Goal: Task Accomplishment & Management: Manage account settings

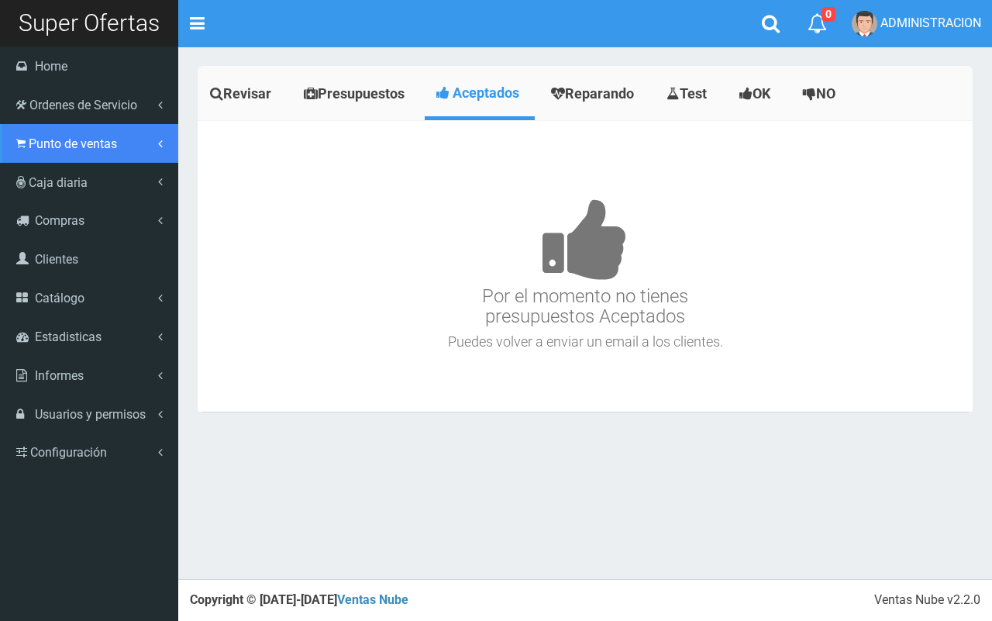
click at [44, 152] on link "Punto de ventas" at bounding box center [89, 143] width 178 height 39
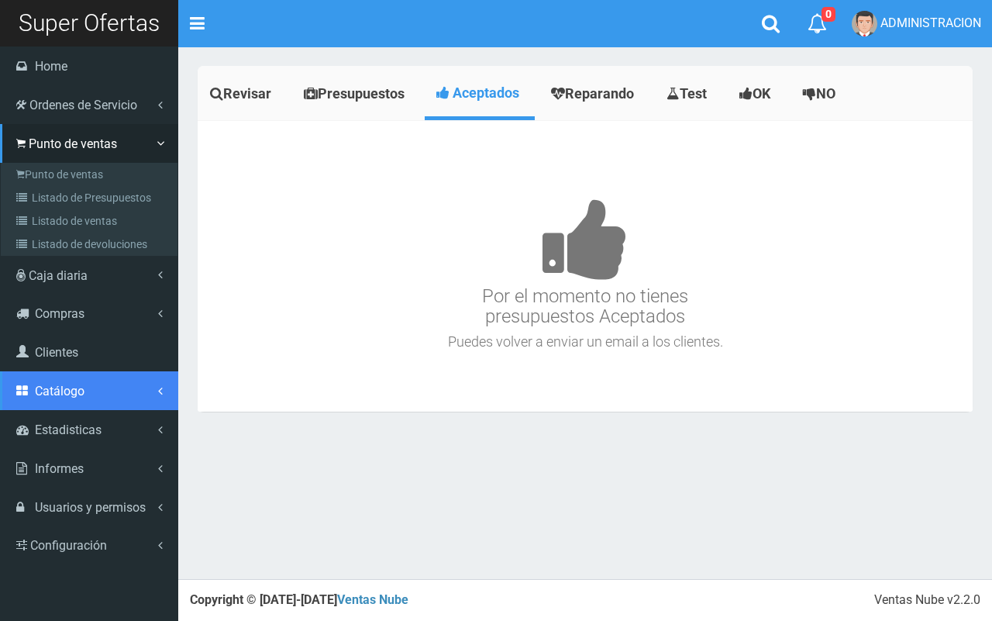
click at [71, 395] on span "Catálogo" at bounding box center [60, 391] width 50 height 15
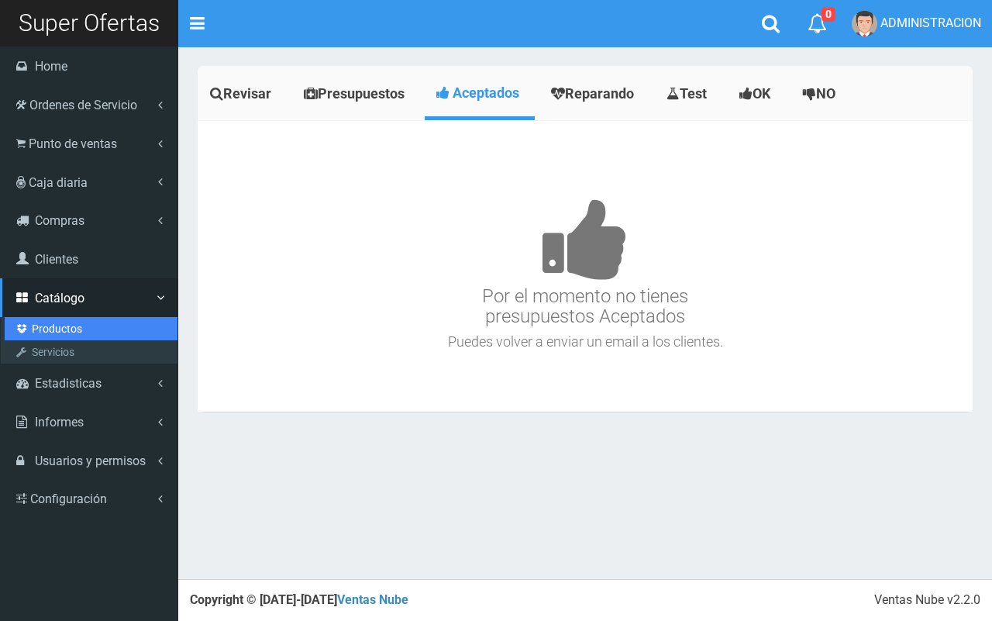
click at [60, 326] on link "Productos" at bounding box center [91, 328] width 173 height 23
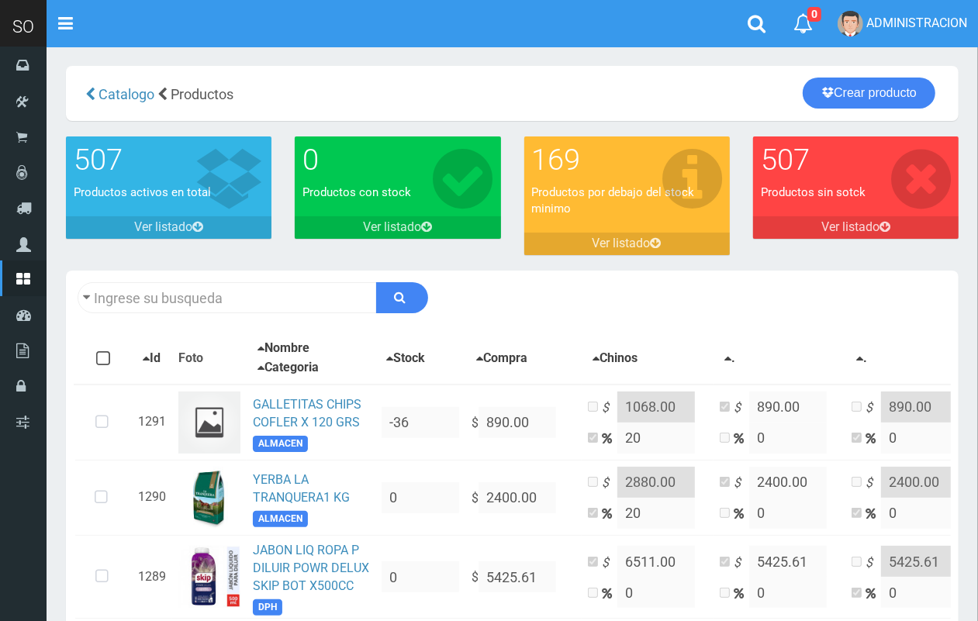
click at [238, 315] on div "Descargar PDF Guardar cambios 150" at bounding box center [512, 298] width 892 height 54
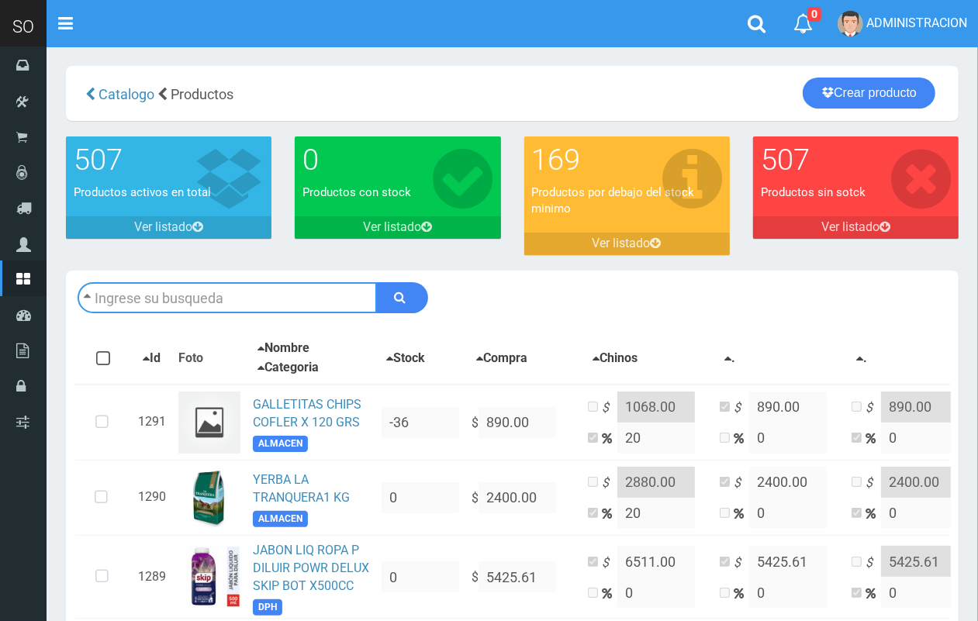
click at [234, 306] on input "text" at bounding box center [227, 297] width 299 height 31
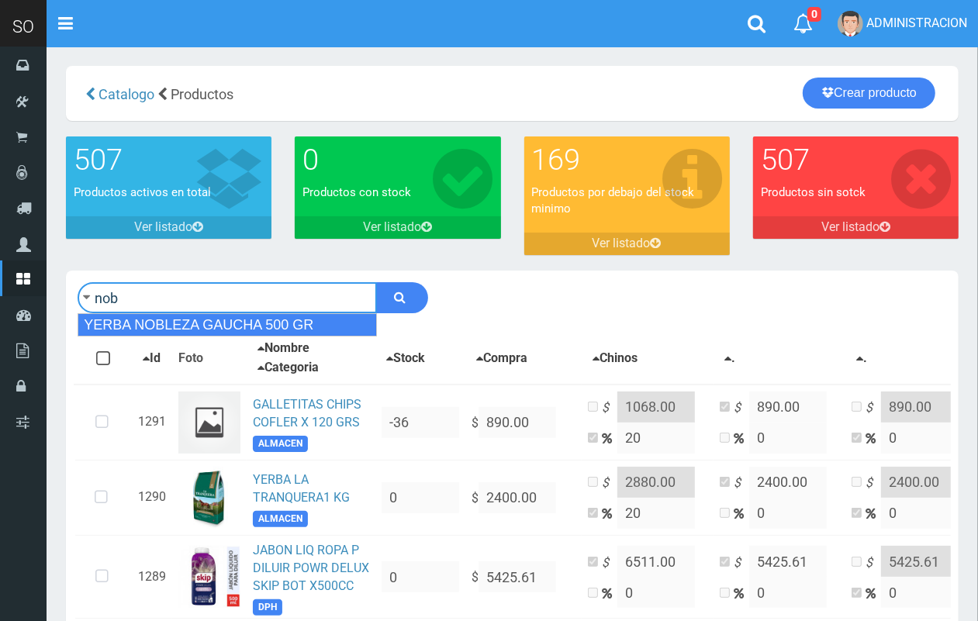
click at [198, 324] on div "YERBA NOBLEZA GAUCHA 500 GR" at bounding box center [227, 324] width 299 height 23
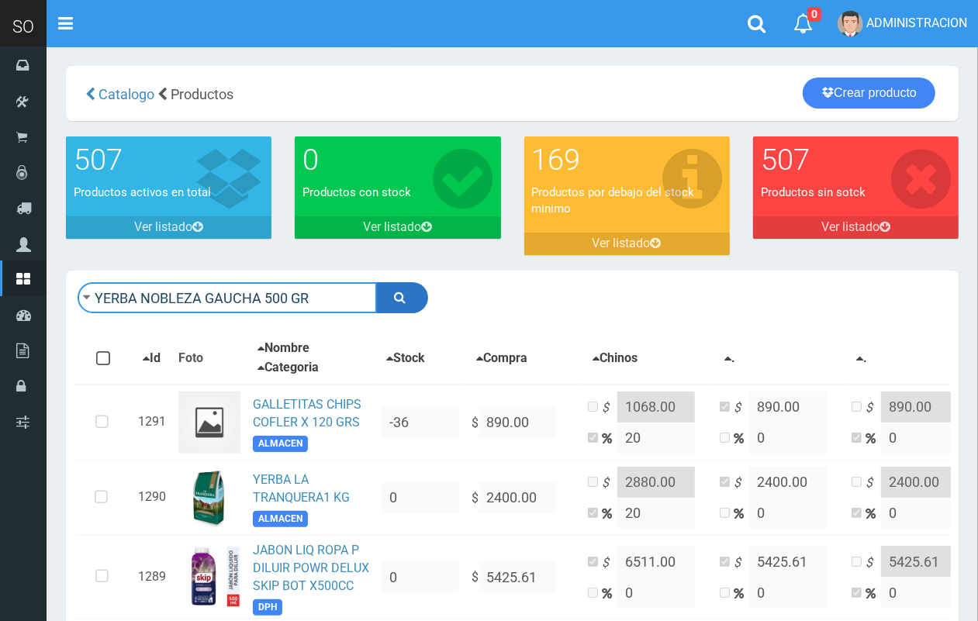
type input "YERBA NOBLEZA GAUCHA 500 GR"
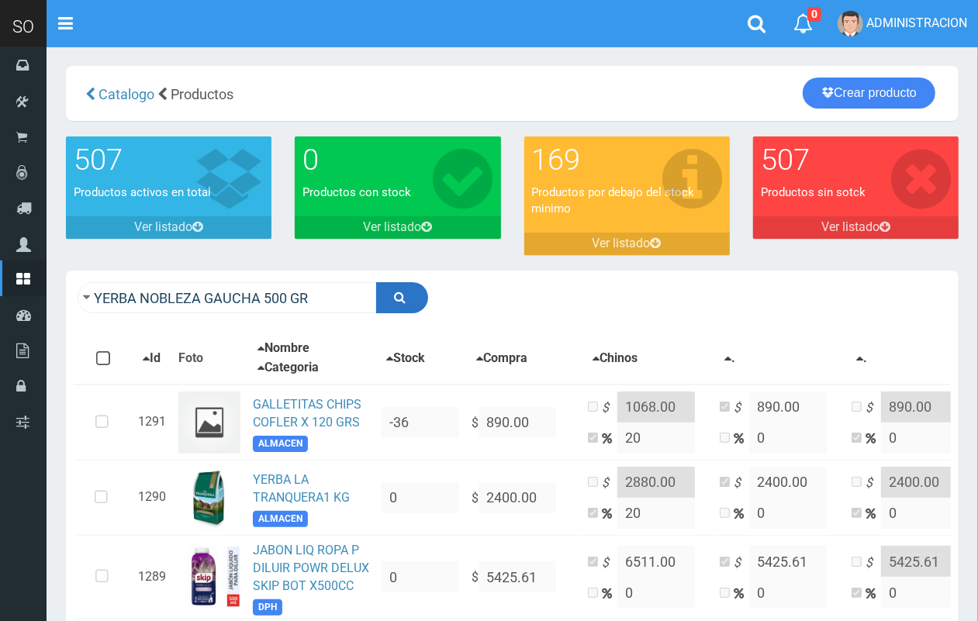
click at [404, 296] on icon "submit" at bounding box center [401, 297] width 12 height 22
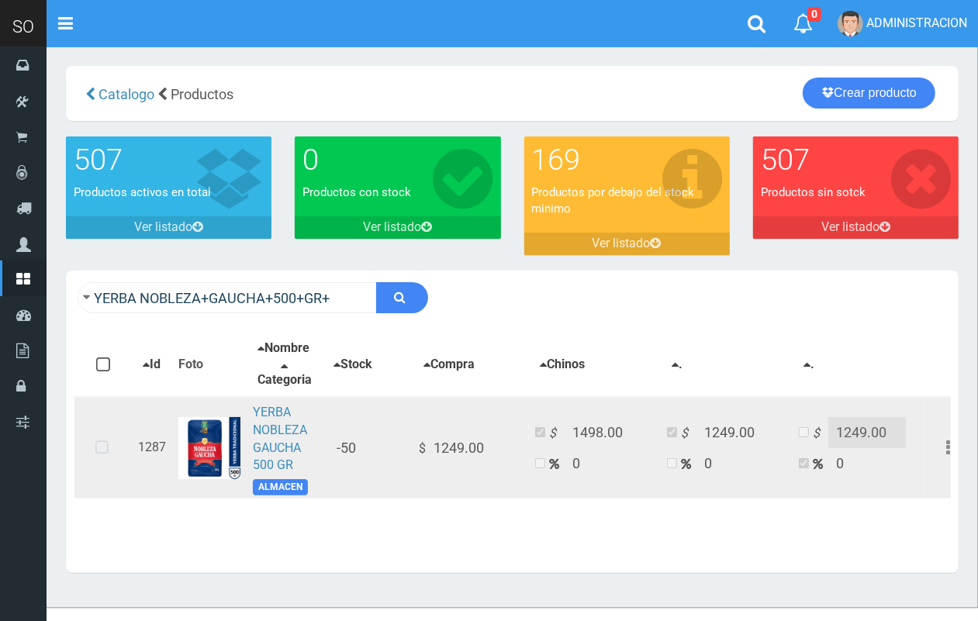
click at [419, 455] on td "$ 1249.00" at bounding box center [470, 448] width 116 height 102
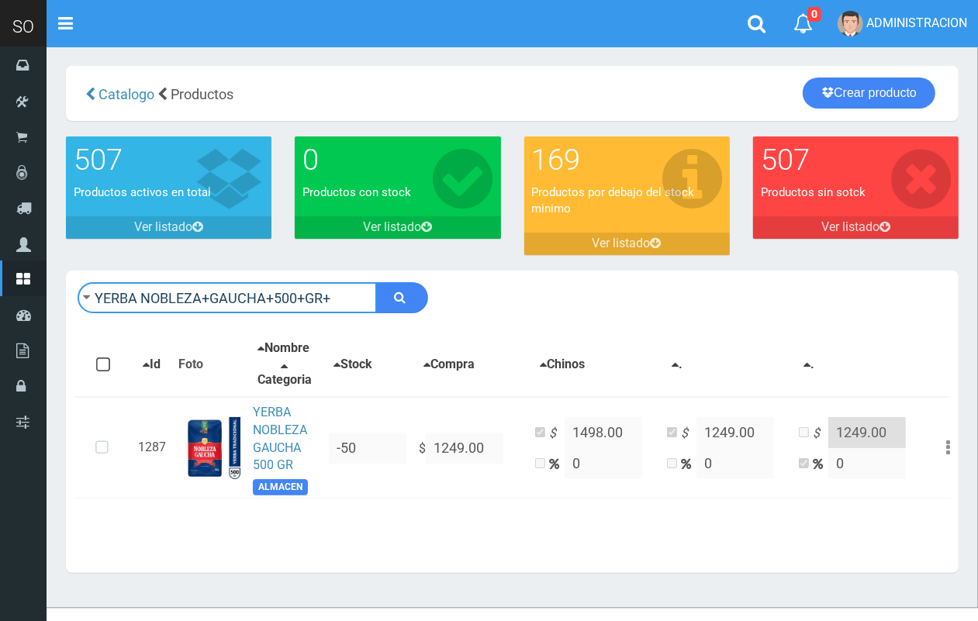
click at [287, 300] on input "YERBA NOBLEZA+GAUCHA+500+GR+" at bounding box center [227, 297] width 299 height 31
type input "odorono"
click at [376, 282] on button "submit" at bounding box center [402, 297] width 52 height 31
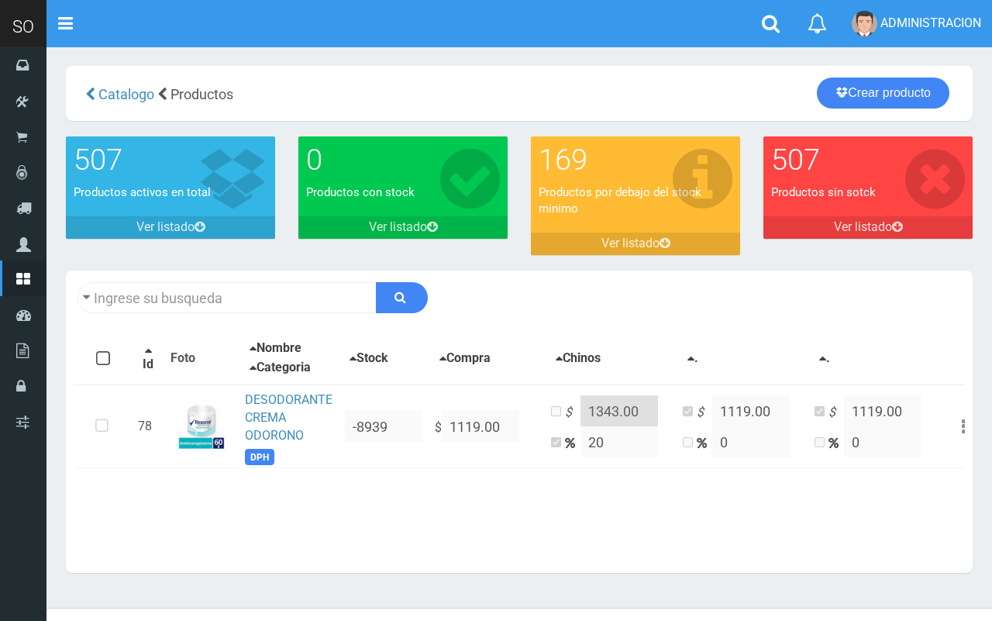
type input "odorono"
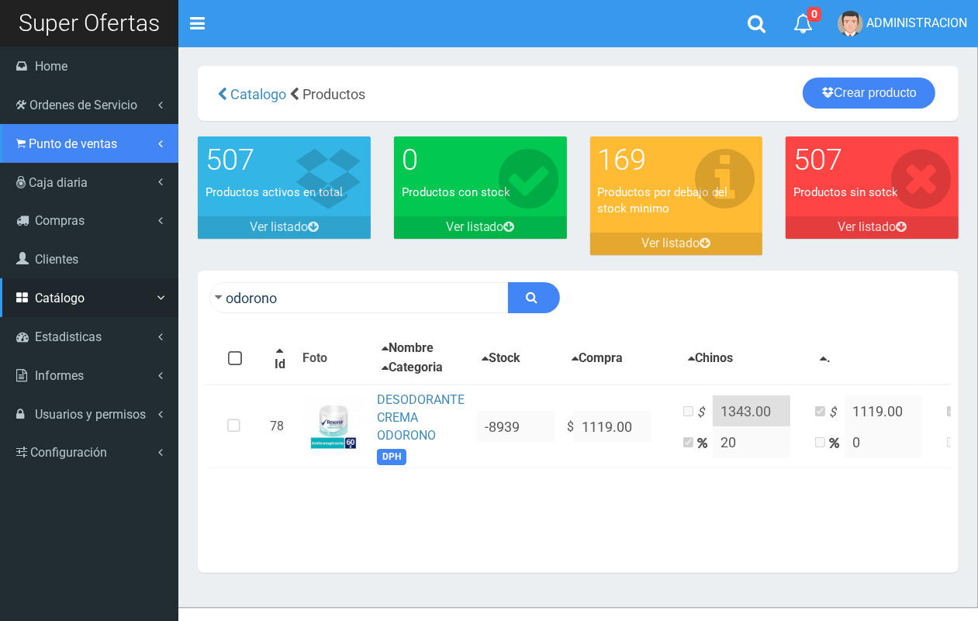
click at [48, 149] on span "Punto de ventas" at bounding box center [73, 143] width 88 height 15
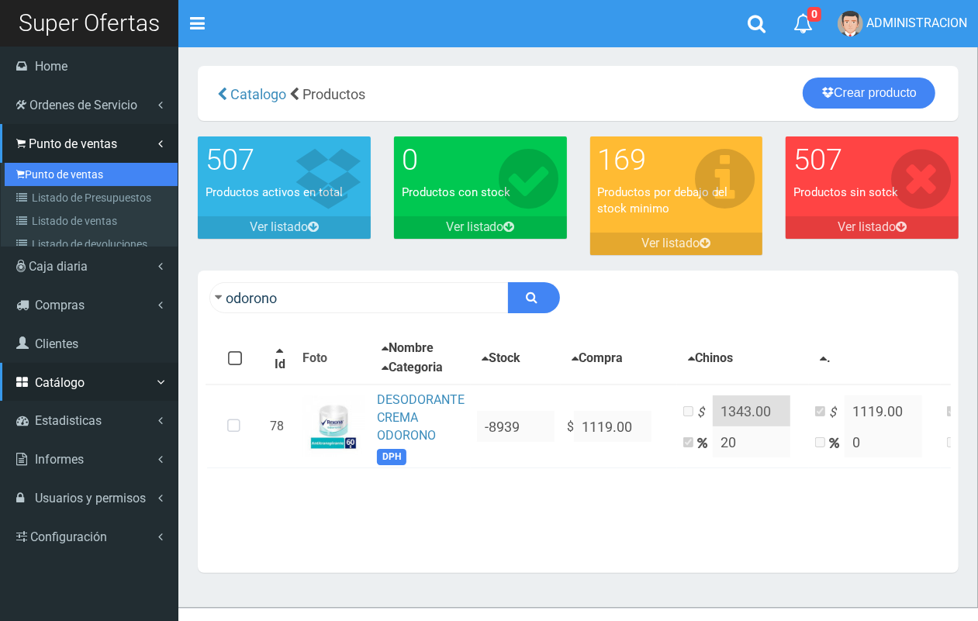
click at [55, 176] on link "Punto de ventas" at bounding box center [91, 174] width 173 height 23
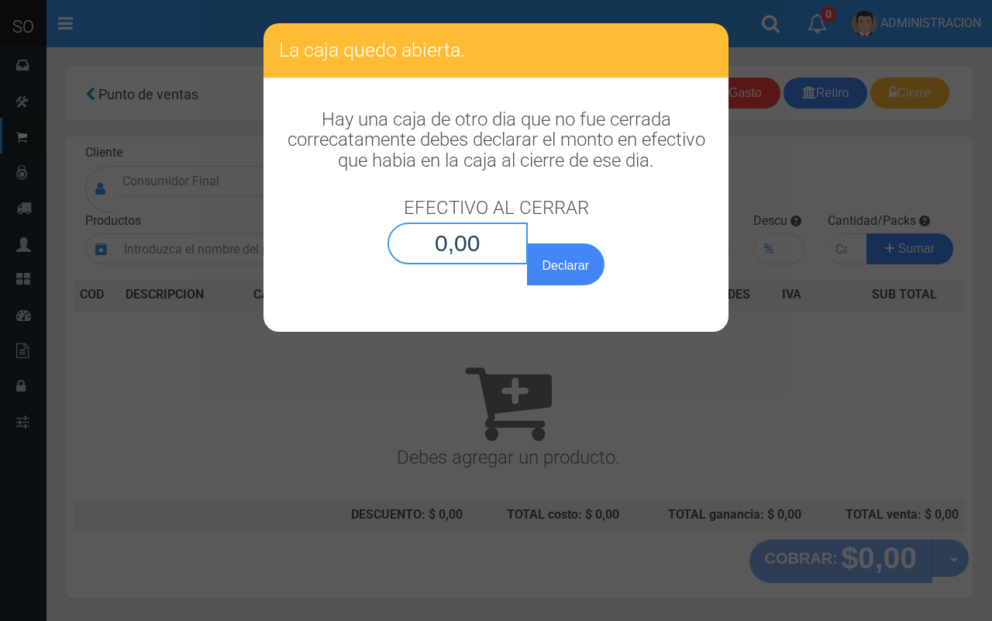
click at [498, 257] on input "0,00" at bounding box center [458, 244] width 140 height 42
type input "0,01"
click at [527, 243] on button "Declarar" at bounding box center [566, 264] width 78 height 42
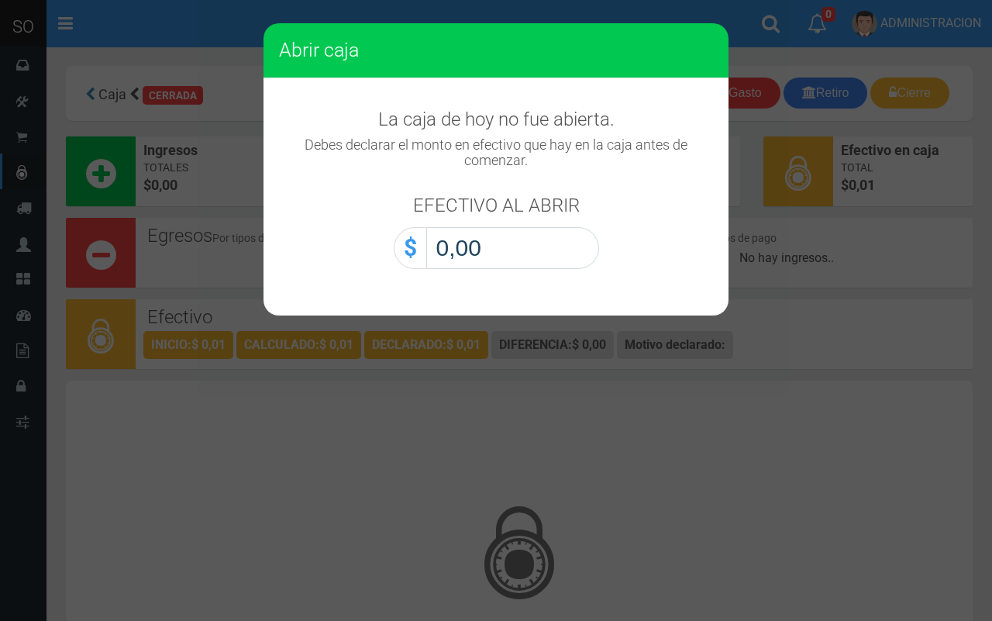
click at [592, 262] on input "0,00" at bounding box center [512, 248] width 173 height 42
type input "0,01"
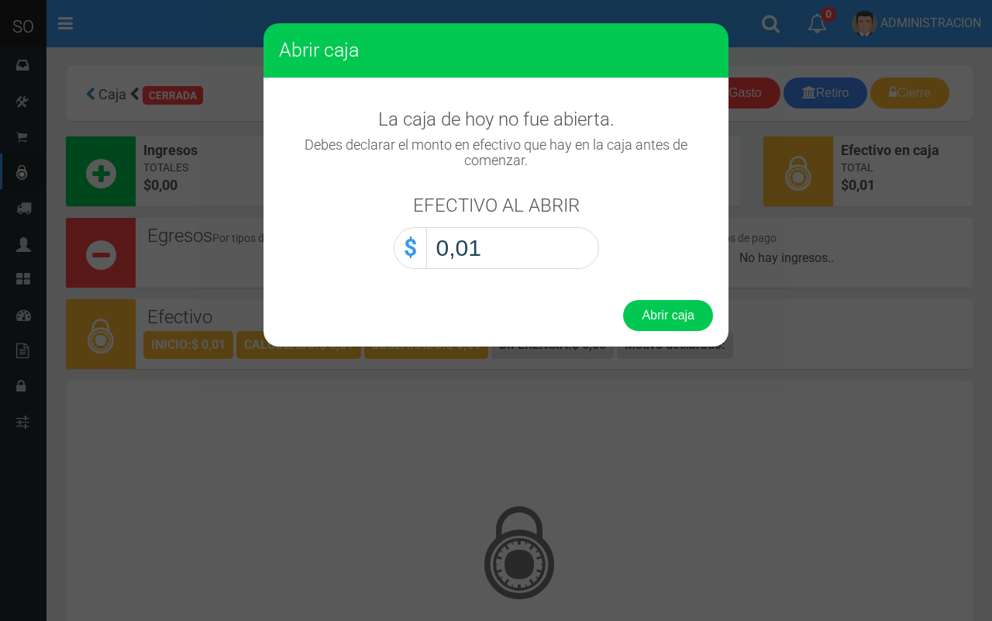
click at [650, 299] on div "Abrir caja" at bounding box center [496, 316] width 465 height 62
click at [660, 308] on button "Abrir caja" at bounding box center [668, 315] width 90 height 31
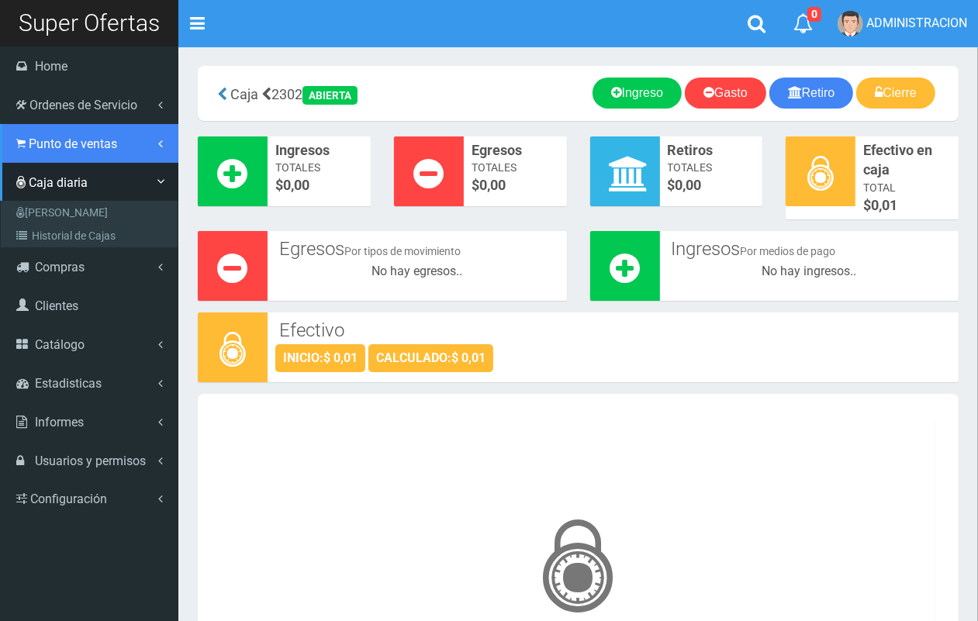
click at [41, 148] on span "Punto de ventas" at bounding box center [73, 143] width 88 height 15
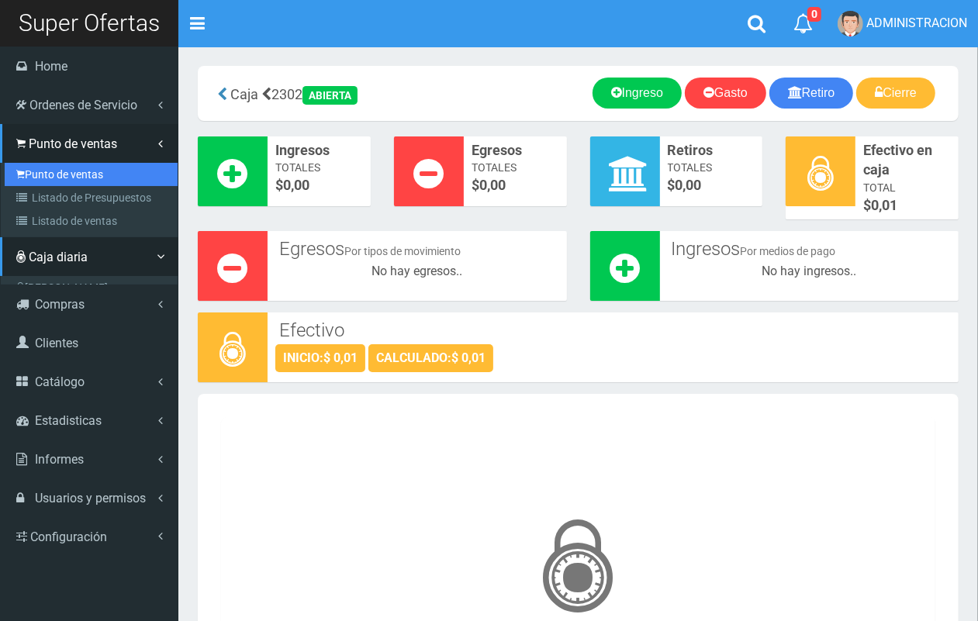
click at [52, 172] on link "Punto de ventas" at bounding box center [91, 174] width 173 height 23
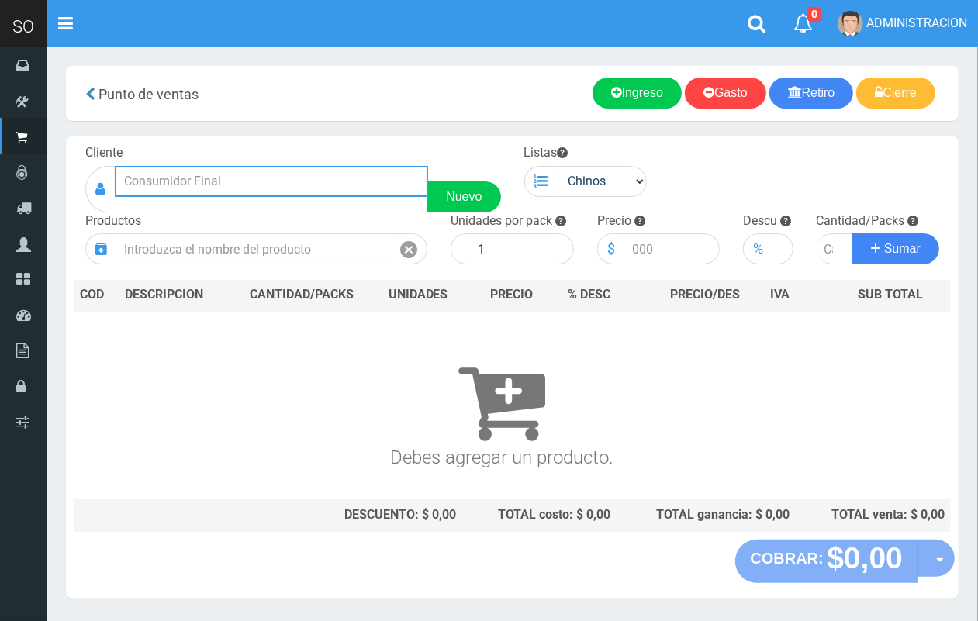
drag, startPoint x: 233, startPoint y: 191, endPoint x: 209, endPoint y: 101, distance: 92.9
click at [230, 180] on input "text" at bounding box center [271, 181] width 313 height 31
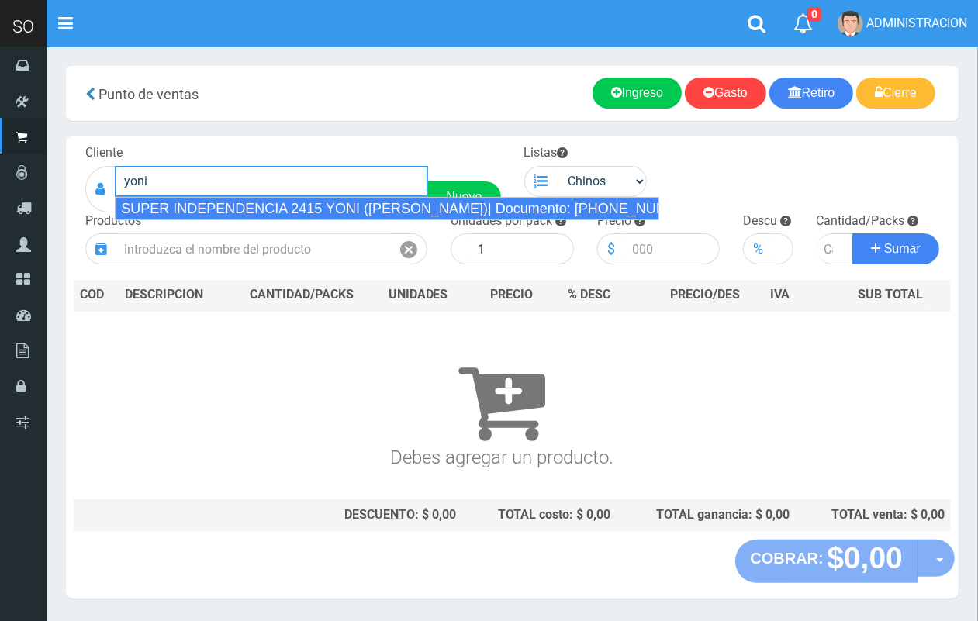
click at [318, 203] on div "SUPER INDEPENDENCIA 2415 YONI (ZARATE)| Documento: 57481637 | Teléfono:" at bounding box center [387, 208] width 544 height 23
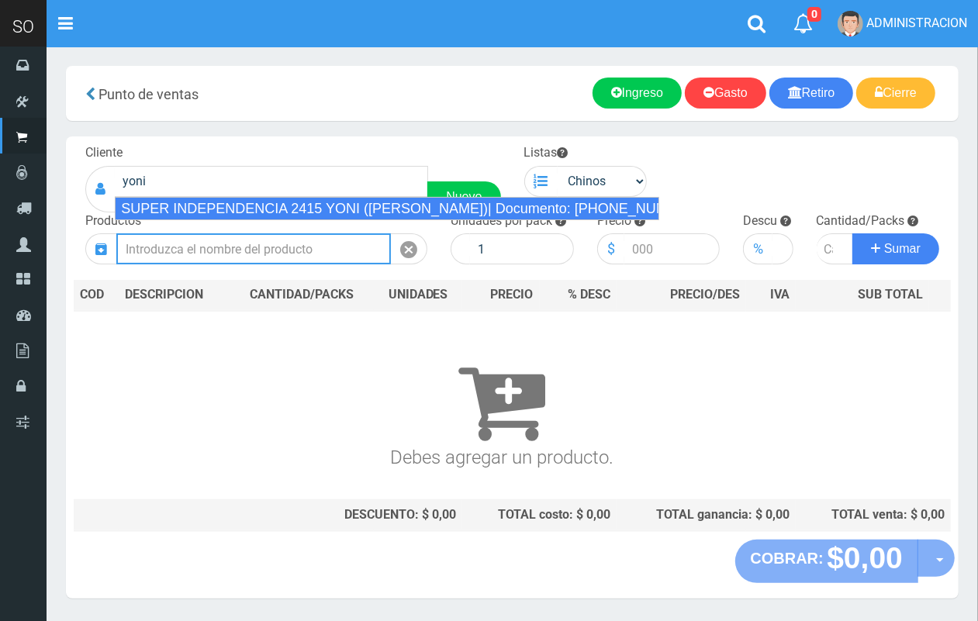
type input "SUPER INDEPENDENCIA 2415 YONI (ZARATE)| Documento: 57481637 | Teléfono:"
select select
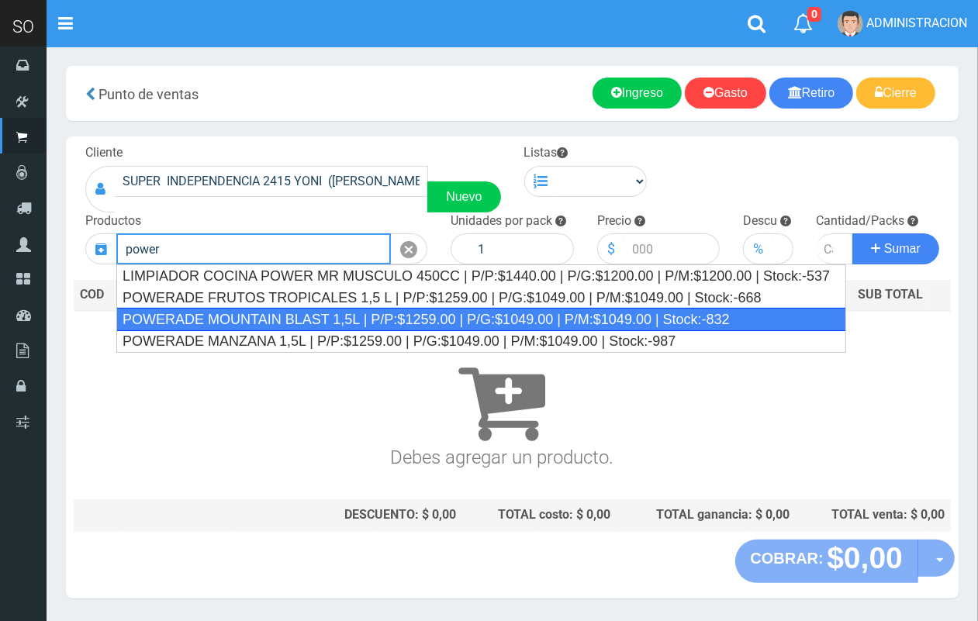
click at [336, 318] on div "POWERADE MOUNTAIN BLAST 1,5L | P/P:$1259.00 | P/G:$1049.00 | P/M:$1049.00 | Sto…" at bounding box center [481, 319] width 730 height 23
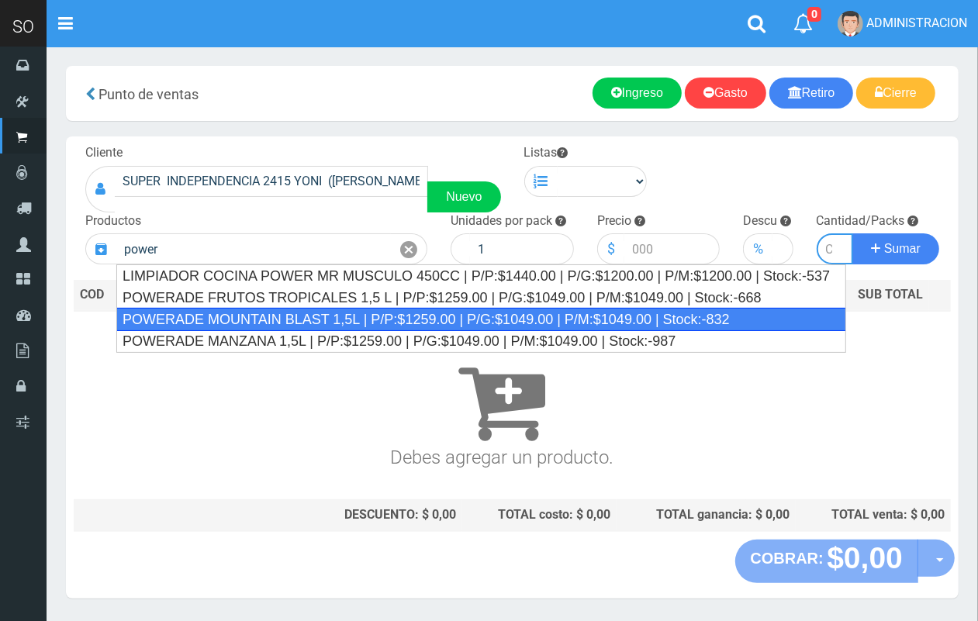
type input "POWERADE MOUNTAIN BLAST 1,5L | P/P:$1259.00 | P/G:$1049.00 | P/M:$1049.00 | Sto…"
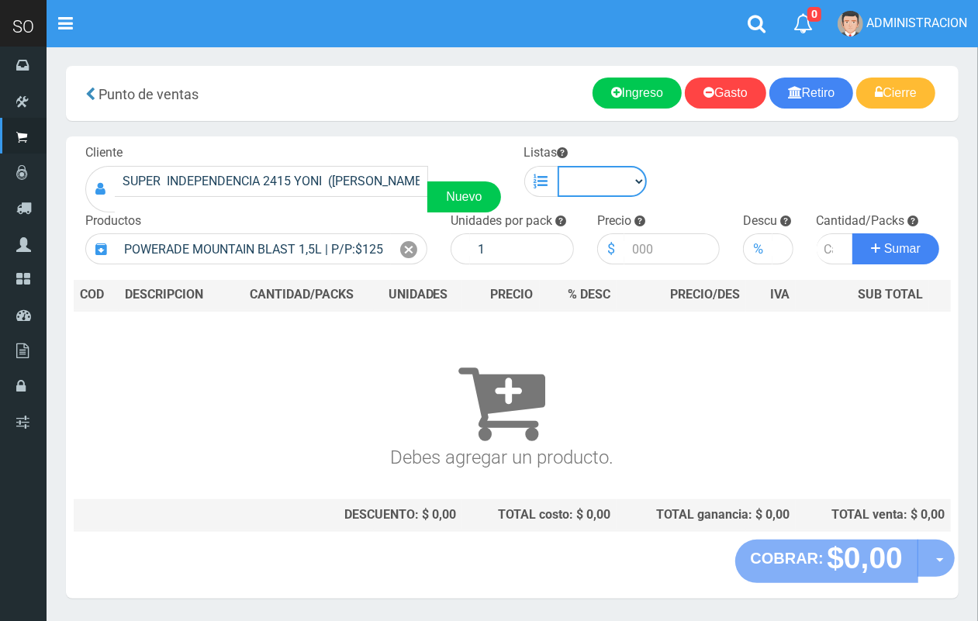
drag, startPoint x: 621, startPoint y: 186, endPoint x: 616, endPoint y: 194, distance: 9.0
click at [621, 186] on select "Chinos . ." at bounding box center [602, 181] width 90 height 31
select select "1"
click at [557, 166] on select "Chinos . ." at bounding box center [602, 181] width 90 height 31
click at [412, 245] on icon at bounding box center [408, 250] width 17 height 22
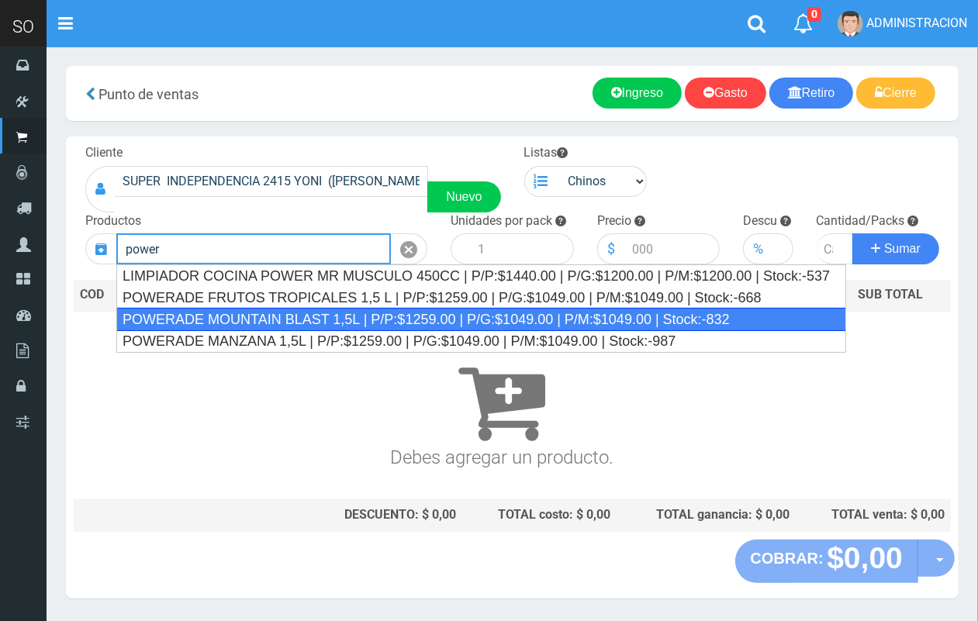
click at [350, 316] on div "POWERADE MOUNTAIN BLAST 1,5L | P/P:$1259.00 | P/G:$1049.00 | P/M:$1049.00 | Sto…" at bounding box center [481, 319] width 730 height 23
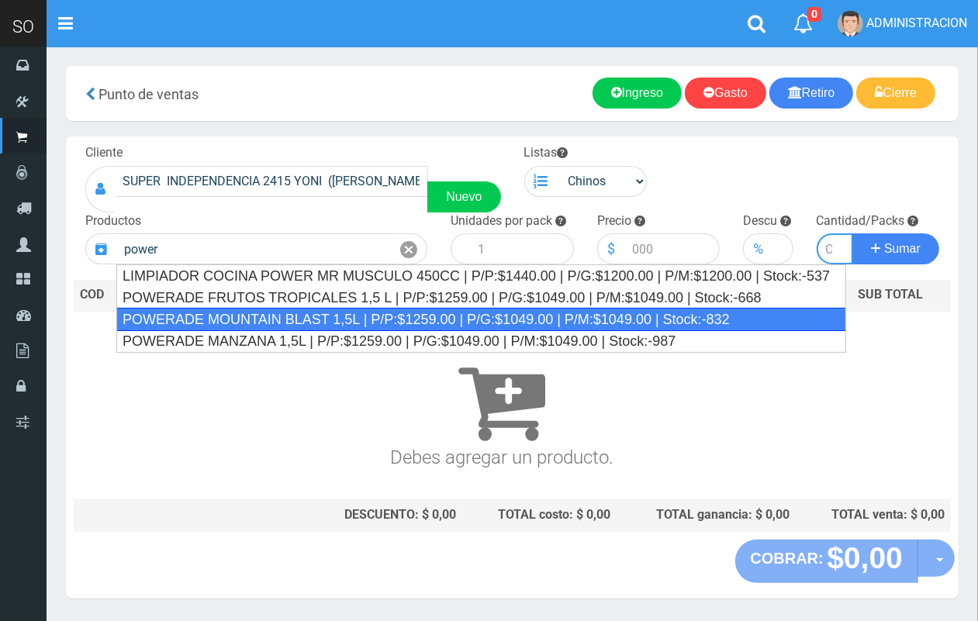
type input "POWERADE MOUNTAIN BLAST 1,5L | P/P:$1259.00 | P/G:$1049.00 | P/M:$1049.00 | Sto…"
type input "4"
type input "1259.00"
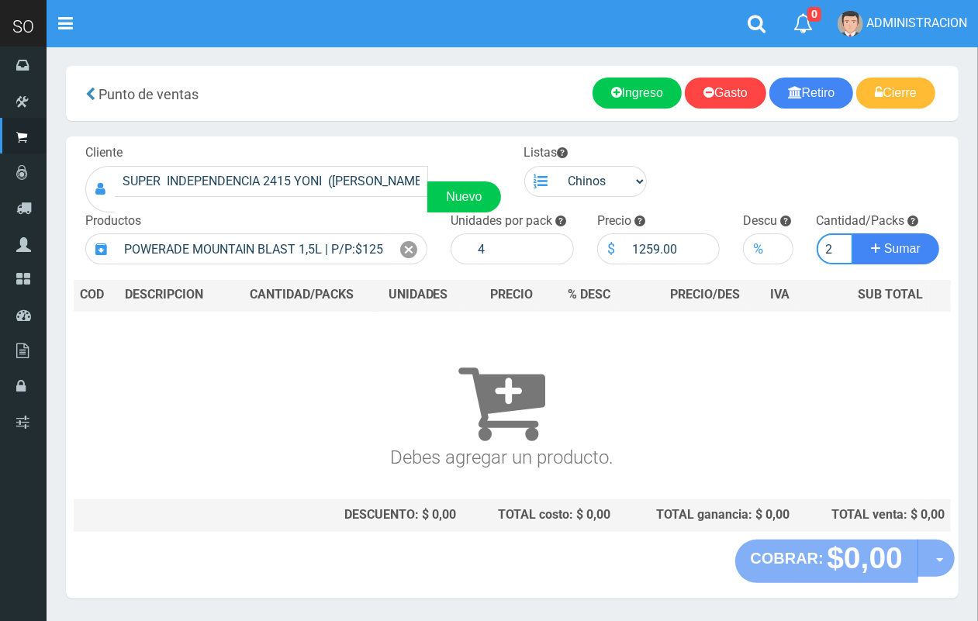
scroll to position [0, 2]
type input "2"
click at [852, 233] on button "Sumar" at bounding box center [895, 248] width 87 height 31
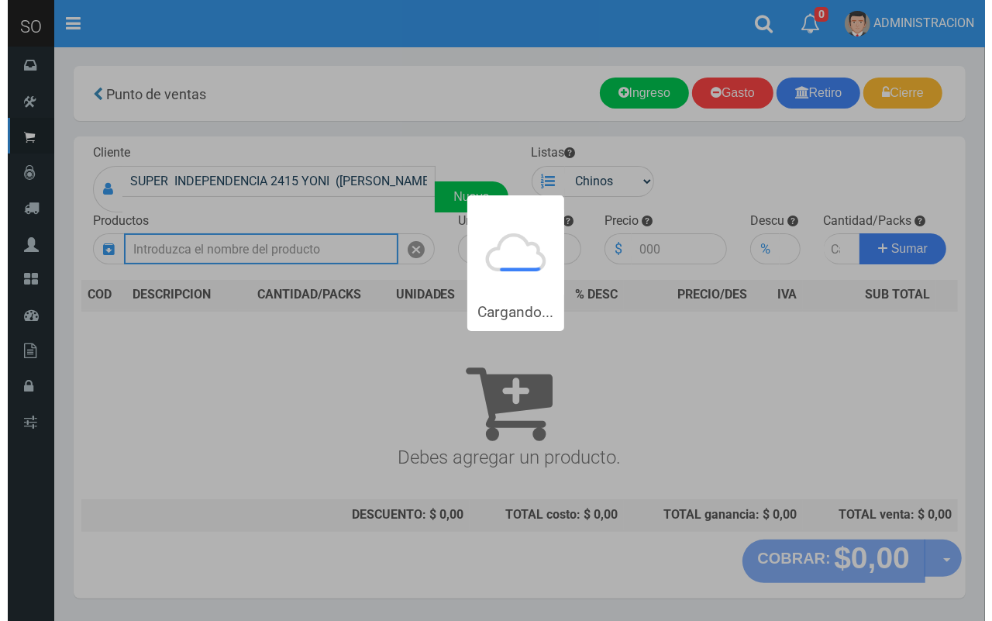
scroll to position [0, 0]
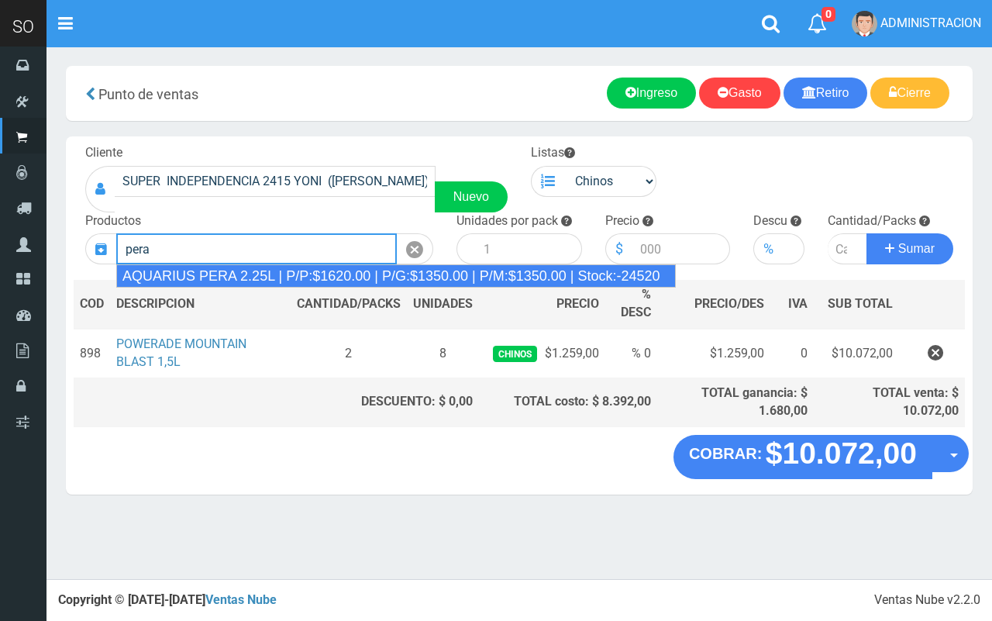
click at [280, 272] on div "AQUARIUS PERA 2.25L | P/P:$1620.00 | P/G:$1350.00 | P/M:$1350.00 | Stock:-24520" at bounding box center [396, 275] width 560 height 23
type input "AQUARIUS PERA 2.25L | P/P:$1620.00 | P/G:$1350.00 | P/M:$1350.00 | Stock:-24520"
type input "6"
type input "1620.00"
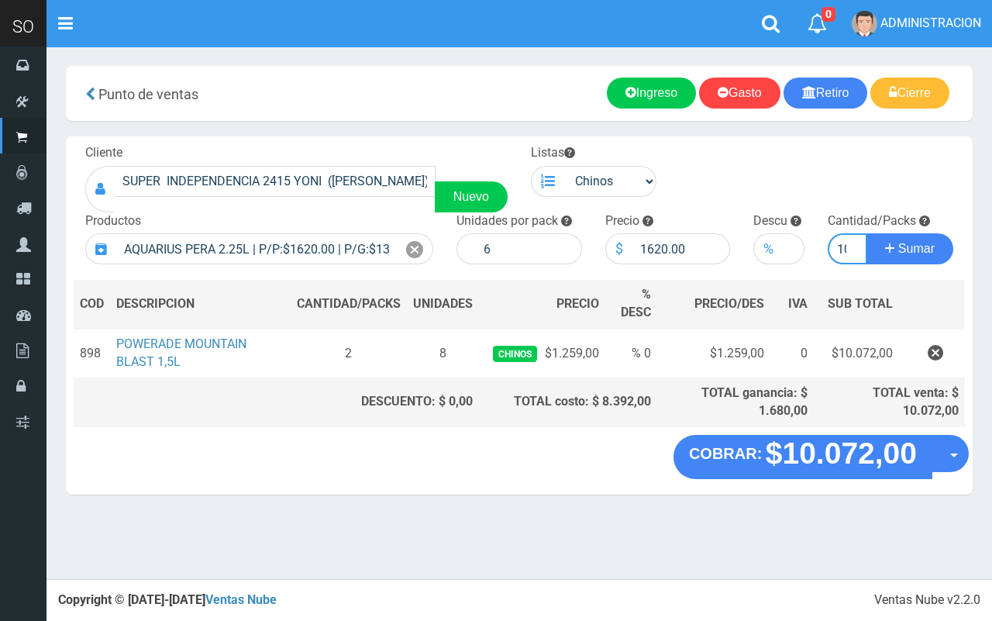
scroll to position [0, 6]
type input "10"
click at [867, 233] on button "Sumar" at bounding box center [910, 248] width 87 height 31
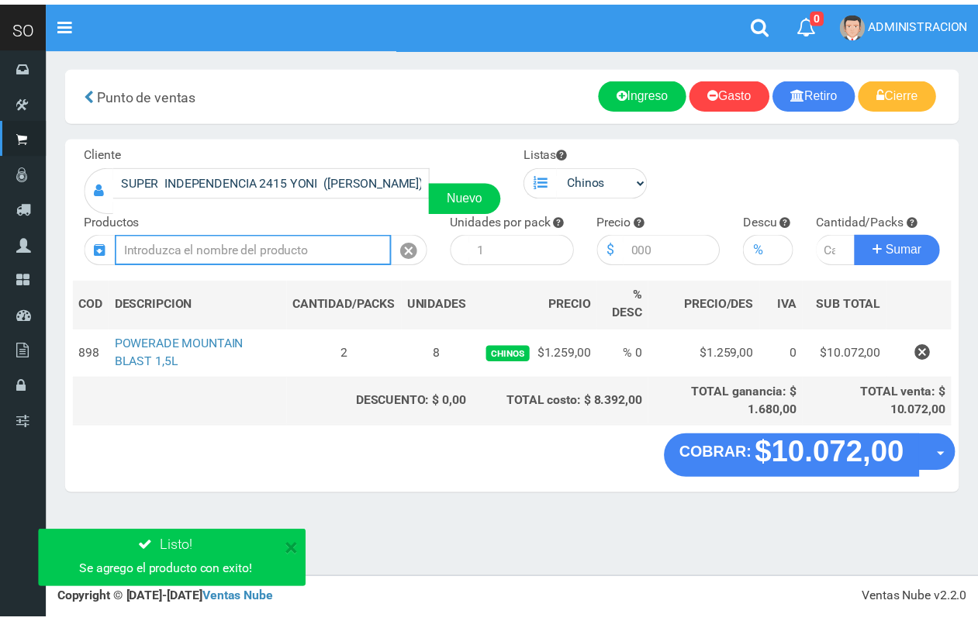
scroll to position [0, 0]
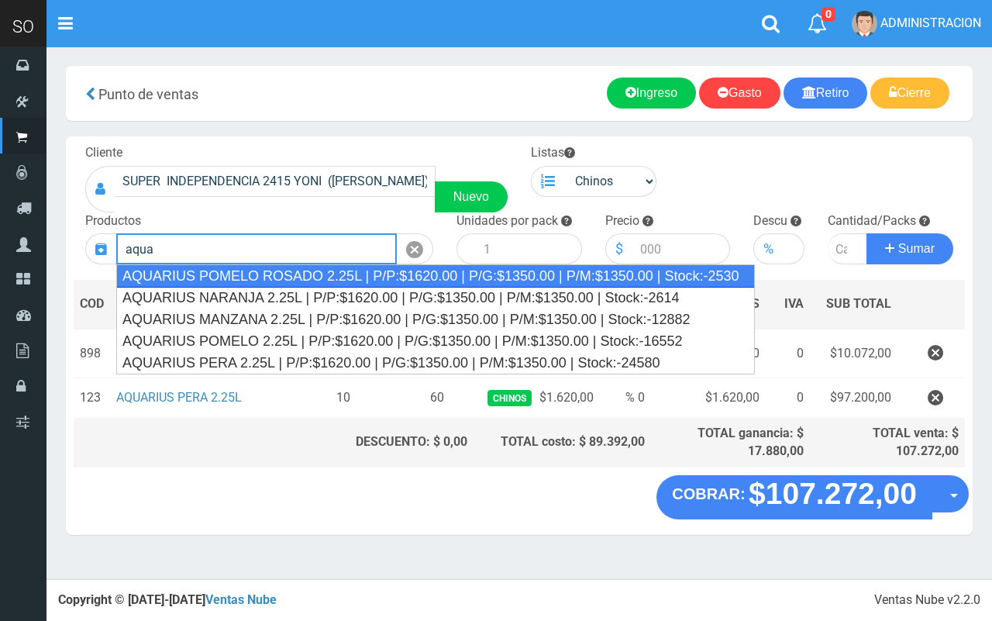
click at [297, 279] on div "AQUARIUS POMELO ROSADO 2.25L | P/P:$1620.00 | P/G:$1350.00 | P/M:$1350.00 | Sto…" at bounding box center [435, 275] width 639 height 23
type input "AQUARIUS POMELO ROSADO 2.25L | P/P:$1620.00 | P/G:$1350.00 | P/M:$1350.00 | Sto…"
type input "6"
type input "1620.00"
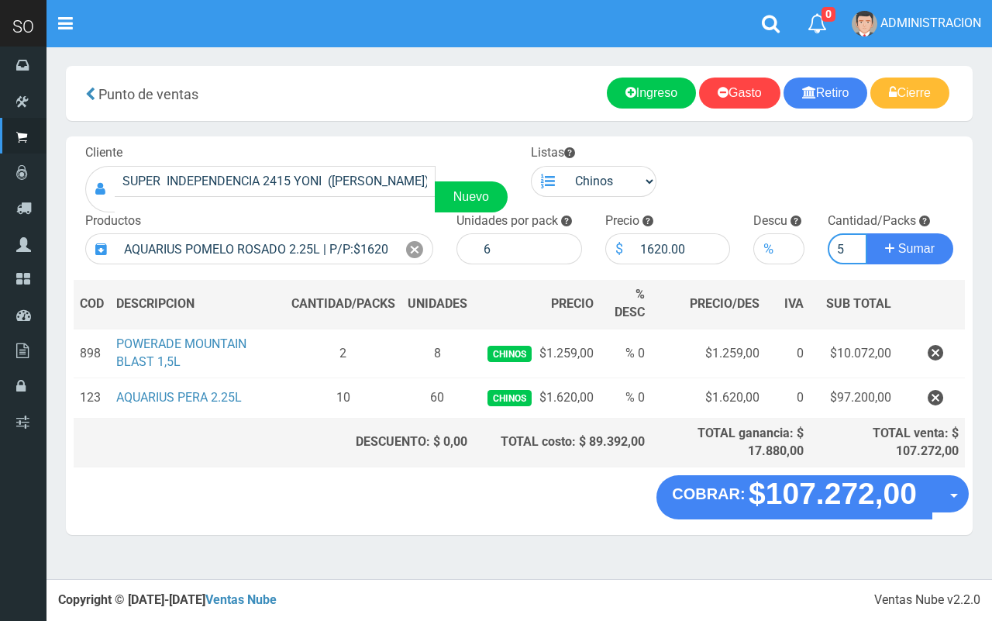
type input "5"
click at [867, 233] on button "Sumar" at bounding box center [910, 248] width 87 height 31
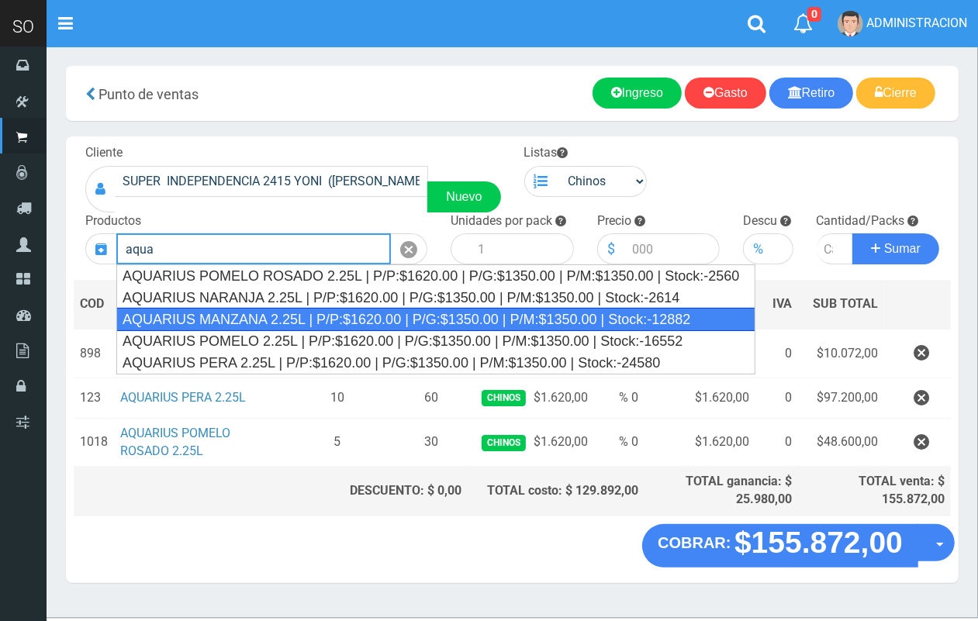
click at [315, 314] on div "AQUARIUS MANZANA 2.25L | P/P:$1620.00 | P/G:$1350.00 | P/M:$1350.00 | Stock:-12…" at bounding box center [435, 319] width 639 height 23
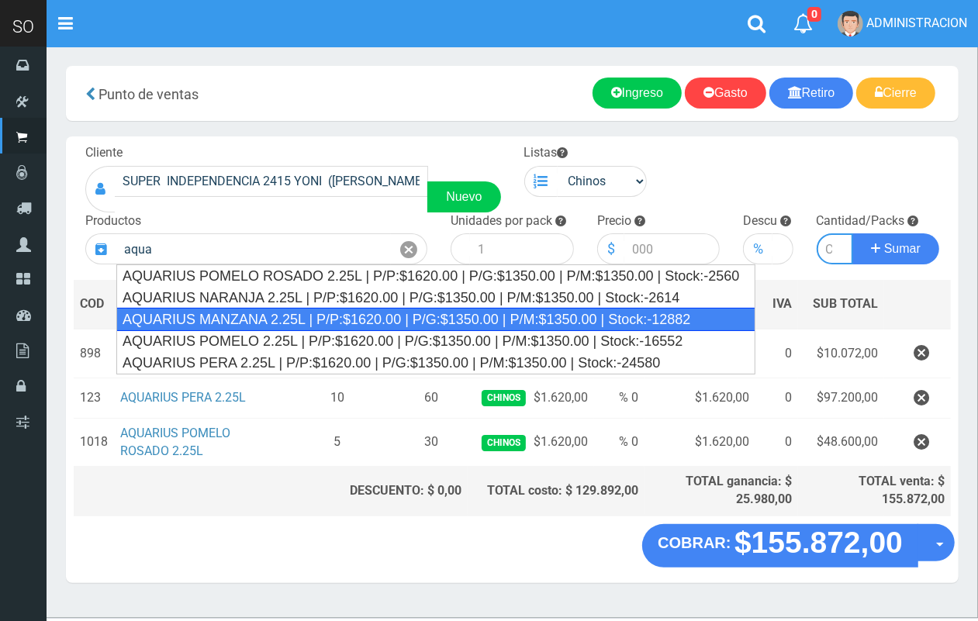
type input "AQUARIUS MANZANA 2.25L | P/P:$1620.00 | P/G:$1350.00 | P/M:$1350.00 | Stock:-12…"
type input "6"
type input "1620.00"
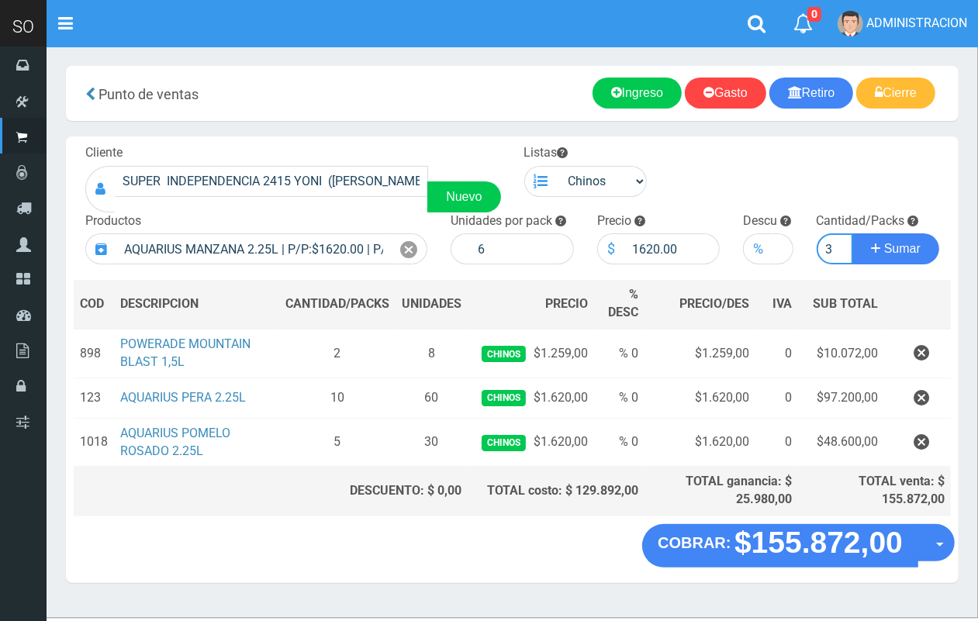
scroll to position [0, 2]
type input "3"
click at [852, 233] on button "Sumar" at bounding box center [895, 248] width 87 height 31
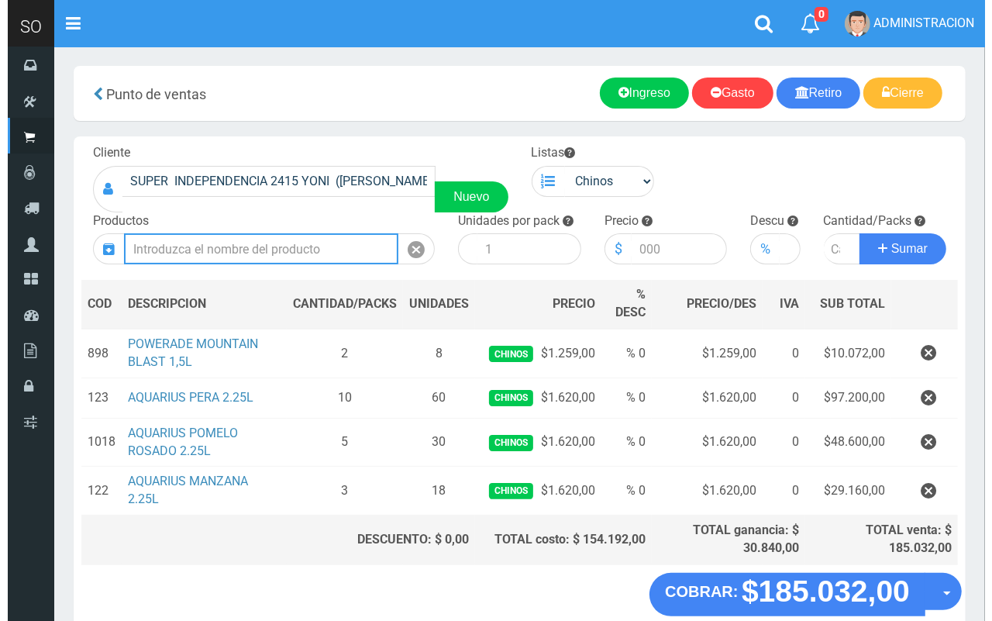
scroll to position [81, 0]
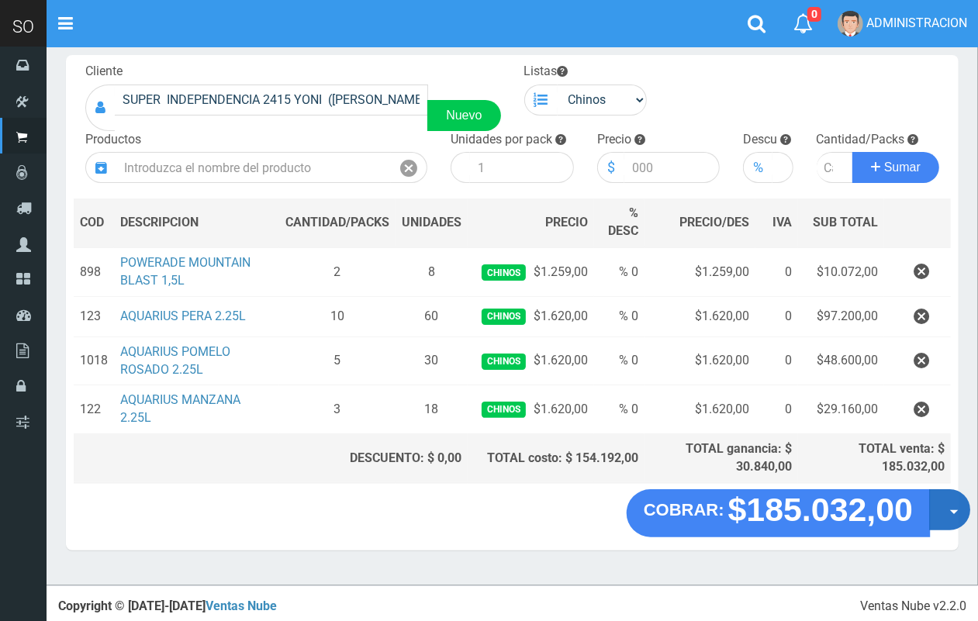
click at [944, 508] on button "Opciones" at bounding box center [949, 509] width 41 height 41
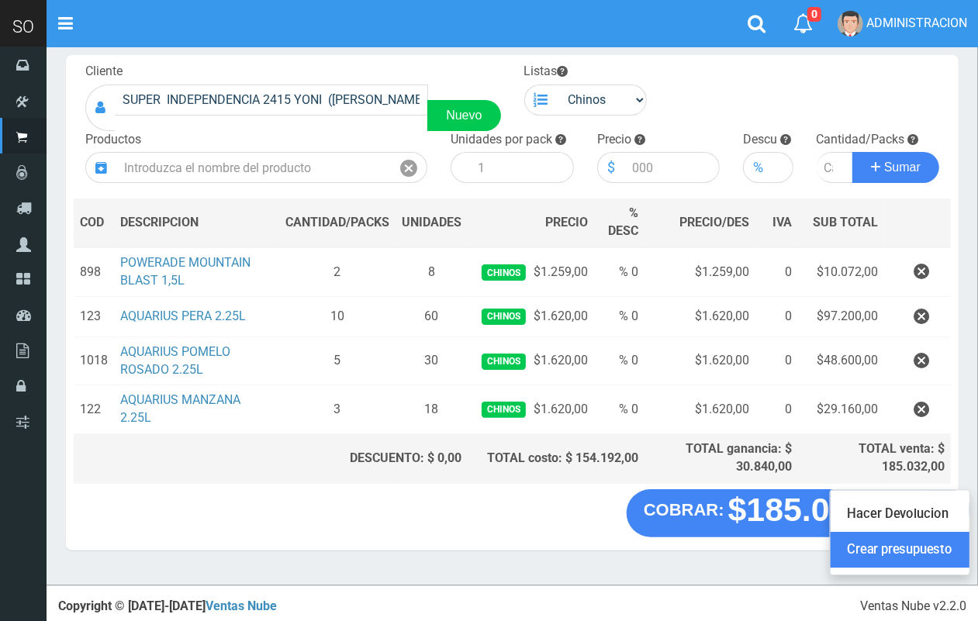
click at [951, 540] on link "Crear presupuesto" at bounding box center [899, 550] width 139 height 36
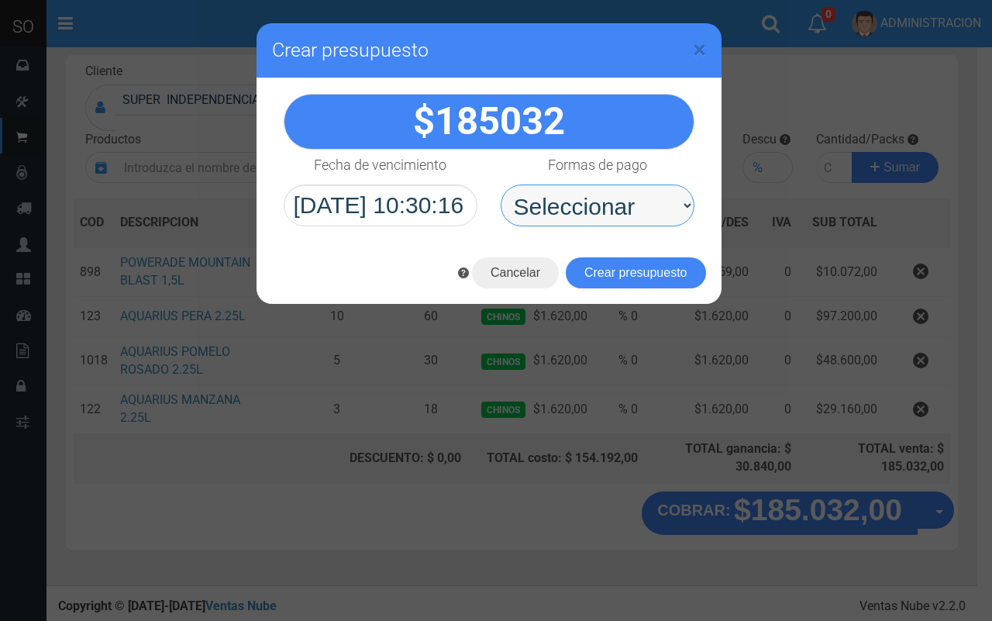
drag, startPoint x: 633, startPoint y: 205, endPoint x: 630, endPoint y: 226, distance: 21.1
click at [633, 205] on select "Seleccionar Efectivo Tarjeta de Crédito Depósito Débito" at bounding box center [598, 206] width 194 height 42
select select "Efectivo"
click at [501, 185] on select "Seleccionar Efectivo Tarjeta de Crédito Depósito Débito" at bounding box center [598, 206] width 194 height 42
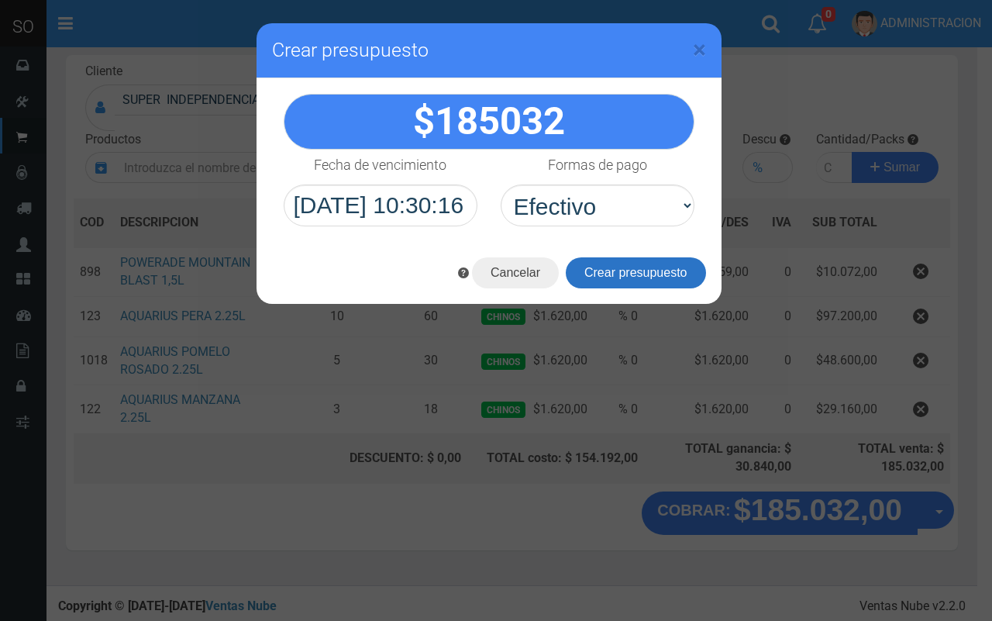
click at [630, 270] on button "Crear presupuesto" at bounding box center [636, 272] width 140 height 31
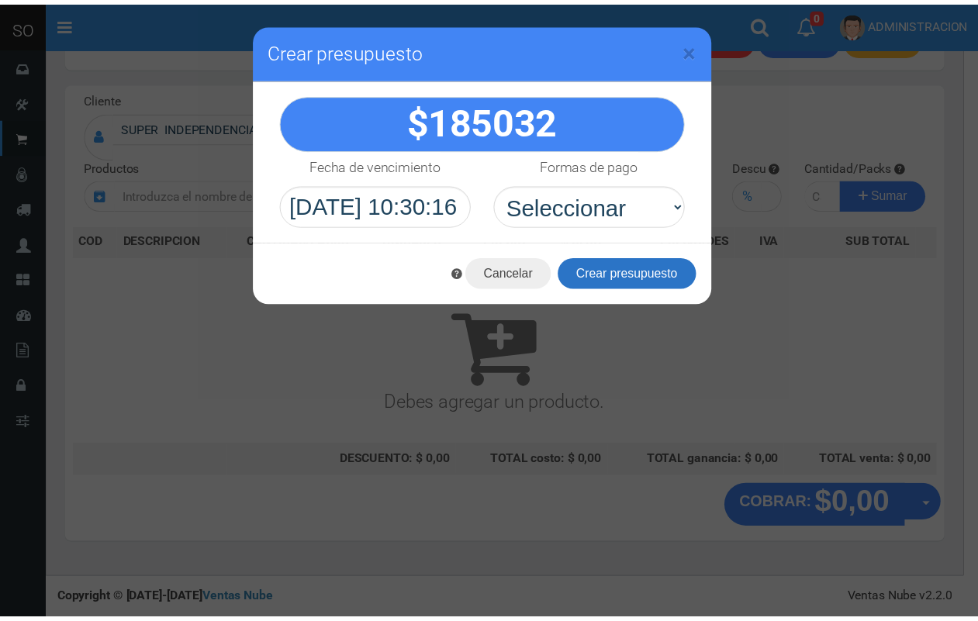
scroll to position [47, 0]
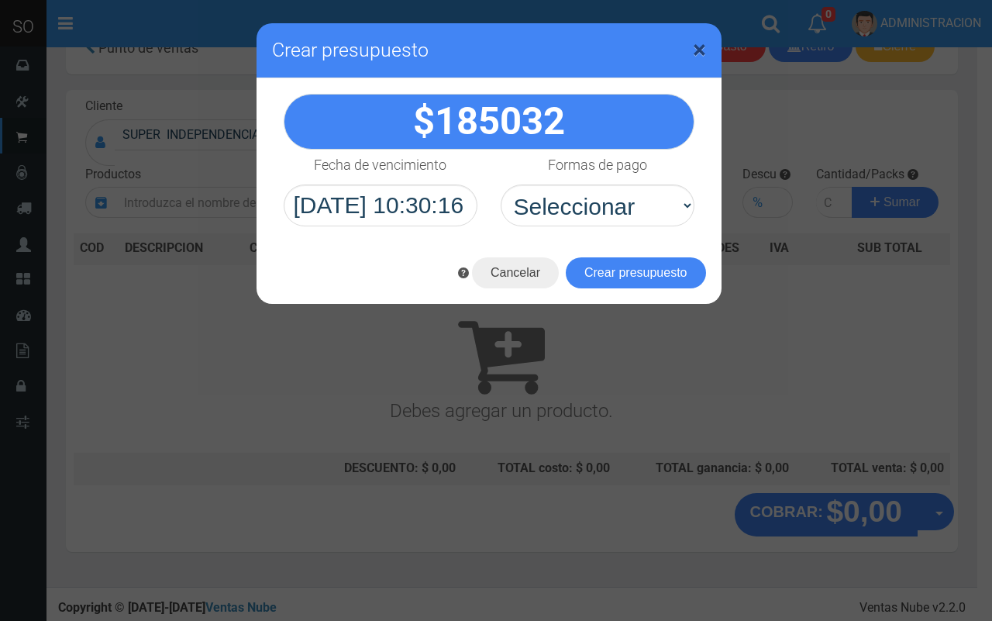
drag, startPoint x: 702, startPoint y: 52, endPoint x: 675, endPoint y: 33, distance: 32.3
click at [700, 50] on span "×" at bounding box center [699, 49] width 13 height 29
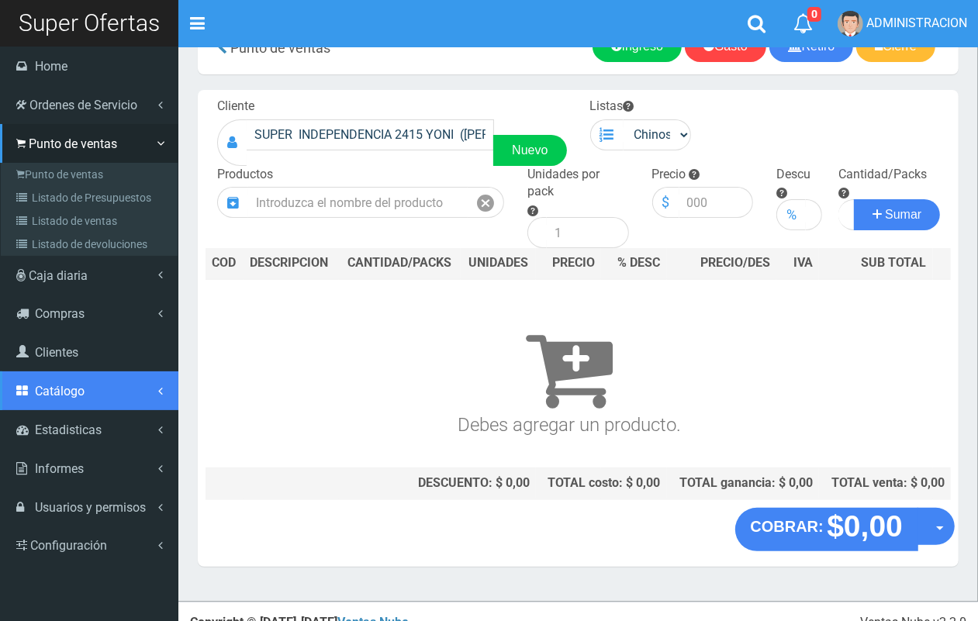
click at [71, 398] on span "Catálogo" at bounding box center [60, 391] width 50 height 15
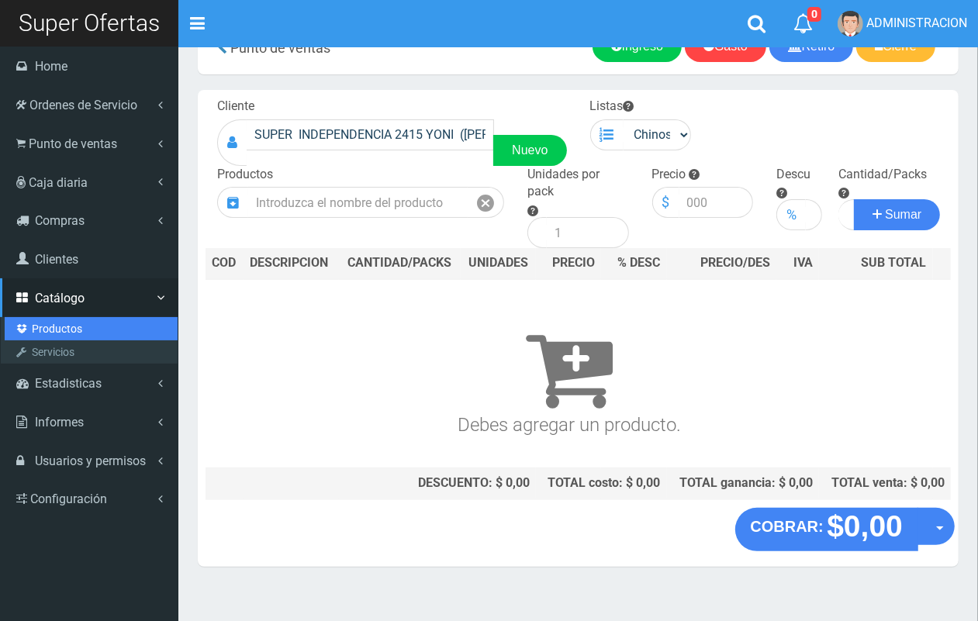
click at [59, 332] on link "Productos" at bounding box center [91, 328] width 173 height 23
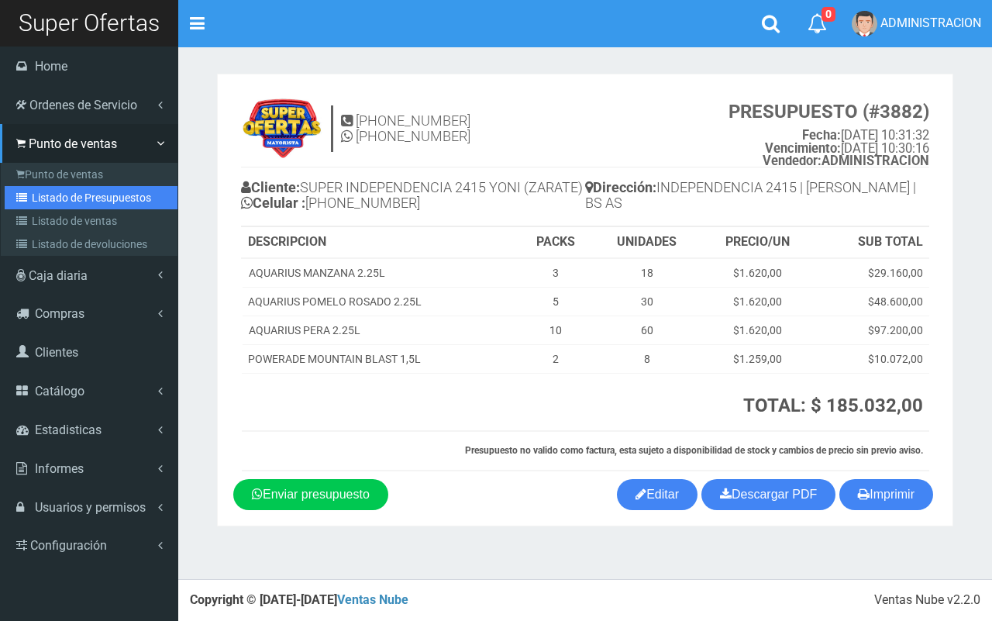
click at [62, 195] on link "Listado de Presupuestos" at bounding box center [91, 197] width 173 height 23
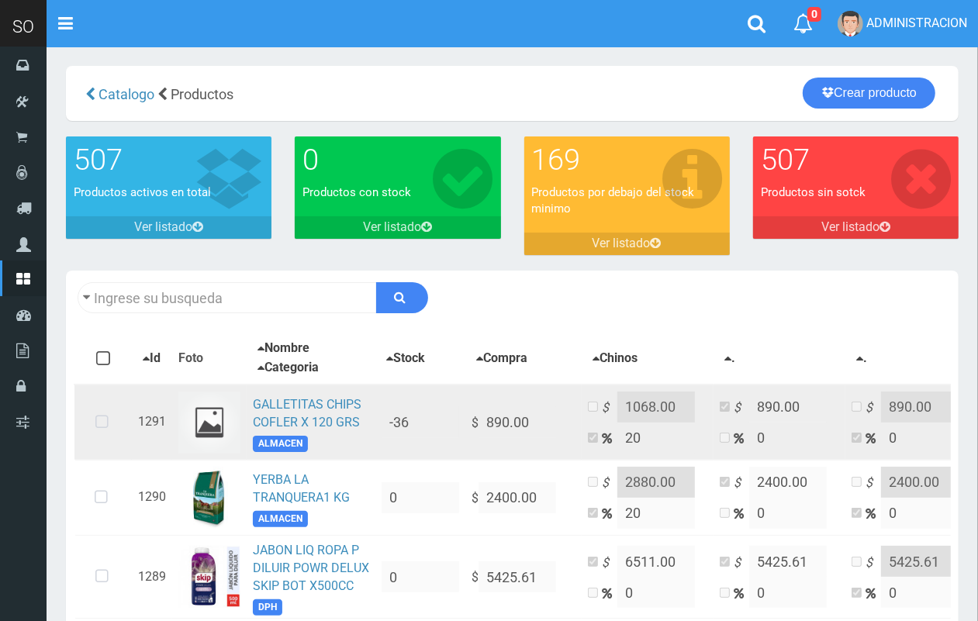
click at [471, 423] on td "$ 890.00" at bounding box center [523, 423] width 116 height 76
click at [330, 409] on link "GALLETITAS CHIPS COFLER X 120 GRS" at bounding box center [307, 413] width 109 height 33
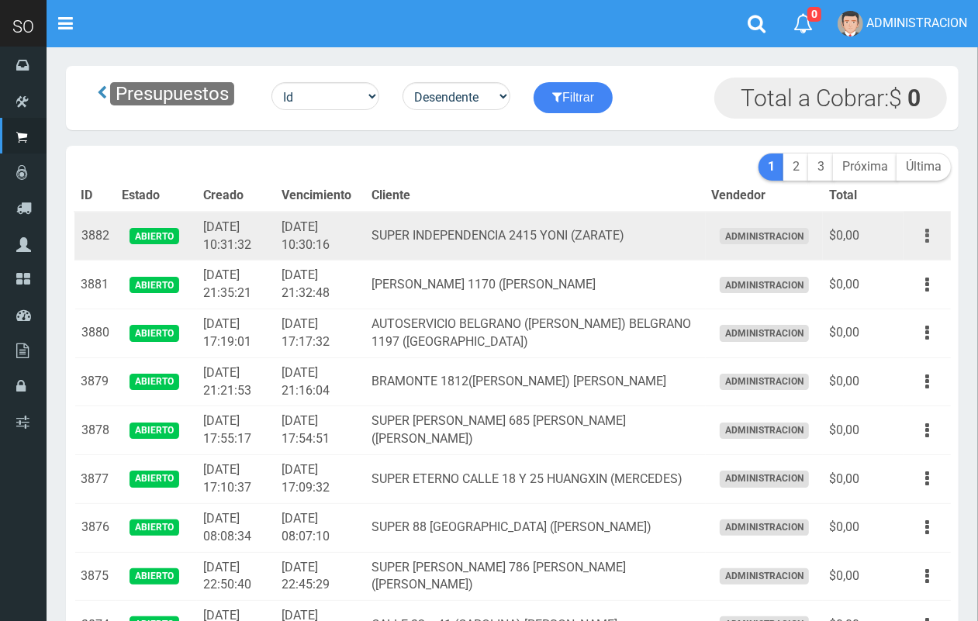
click at [921, 237] on button "button" at bounding box center [927, 236] width 35 height 27
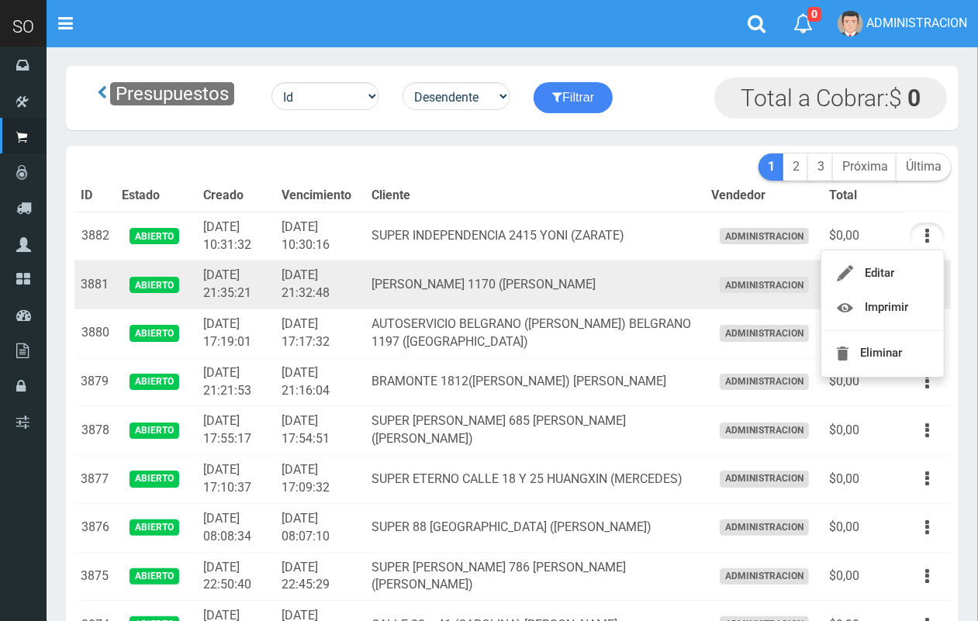
click at [567, 285] on td "[PERSON_NAME] 1170 ([PERSON_NAME]" at bounding box center [535, 285] width 340 height 49
click at [925, 278] on icon "button" at bounding box center [927, 284] width 4 height 27
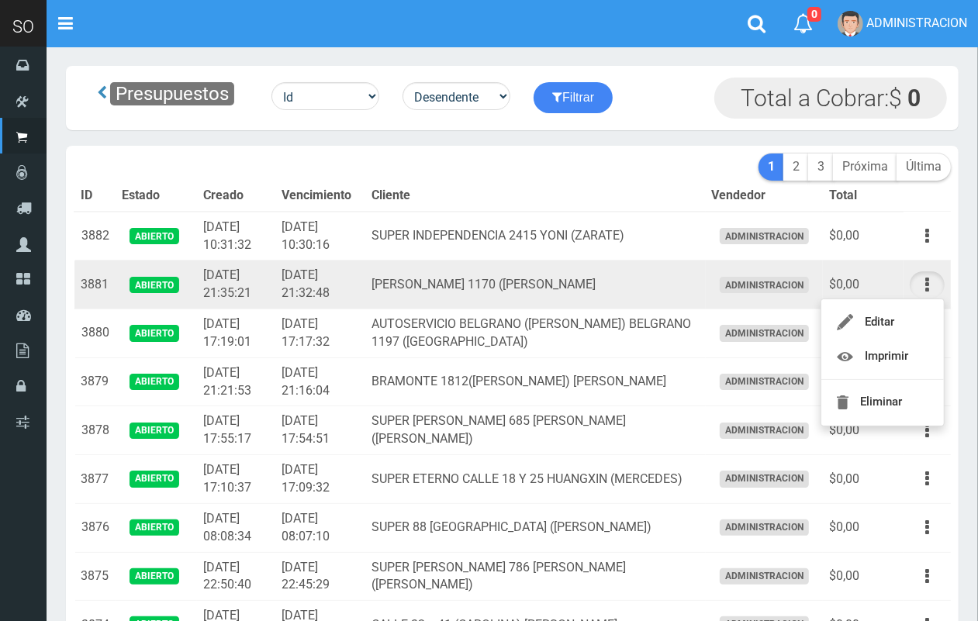
click at [924, 303] on ul "Editar Imprimir Eliminar" at bounding box center [882, 363] width 124 height 128
click at [928, 289] on icon "button" at bounding box center [927, 284] width 4 height 27
click at [911, 326] on link "Editar" at bounding box center [882, 322] width 123 height 34
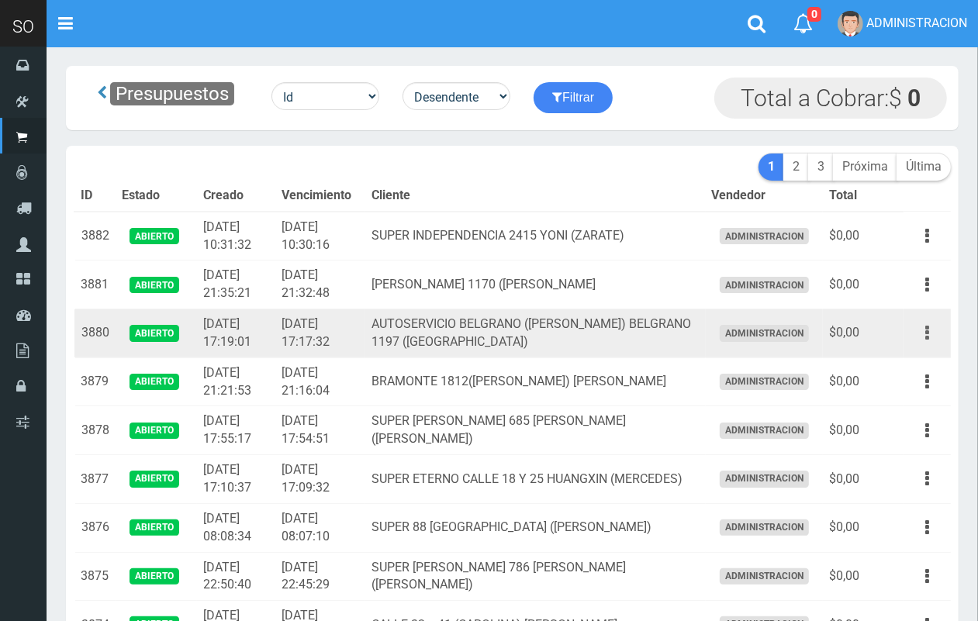
click at [925, 333] on icon "button" at bounding box center [927, 332] width 4 height 27
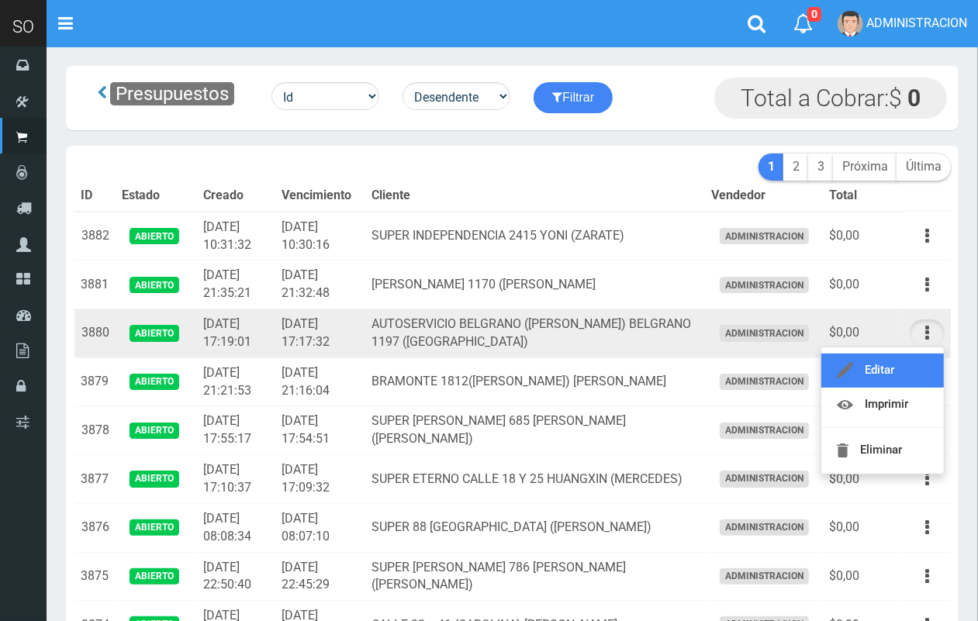
click at [913, 363] on link "Editar" at bounding box center [882, 371] width 123 height 34
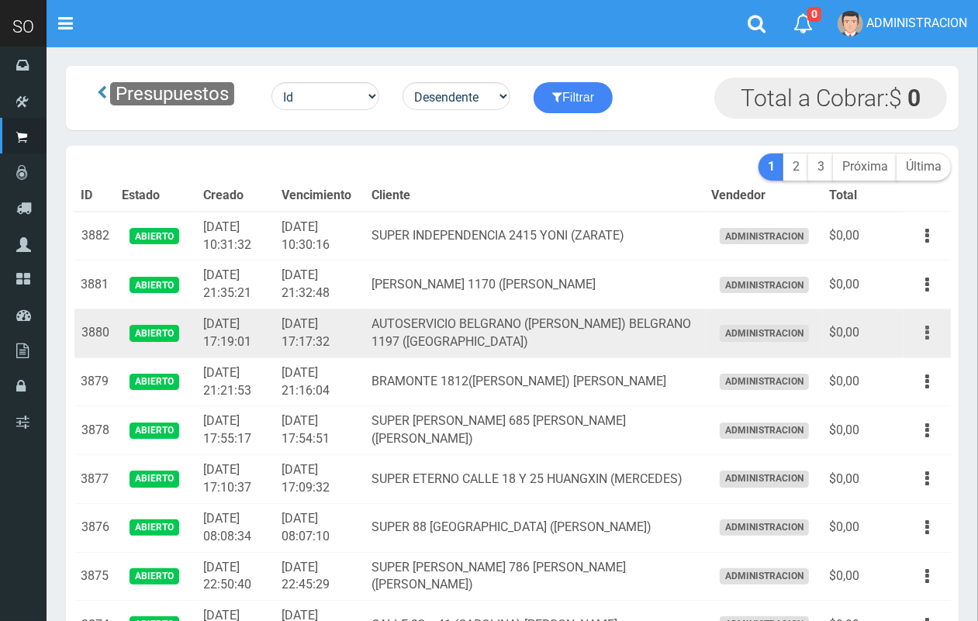
click at [925, 334] on icon "button" at bounding box center [927, 332] width 4 height 27
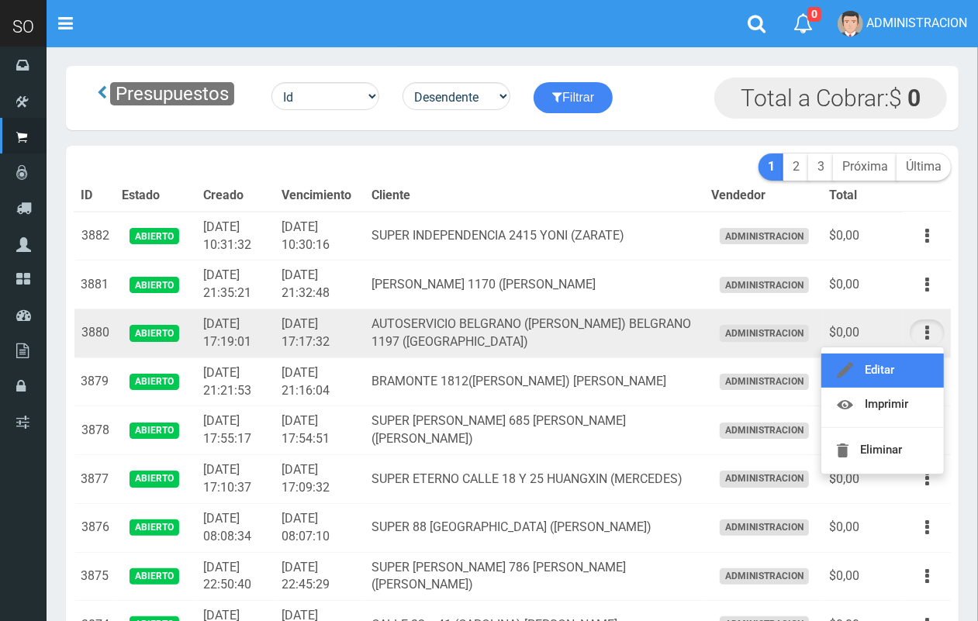
click at [919, 363] on link "Editar" at bounding box center [882, 371] width 123 height 34
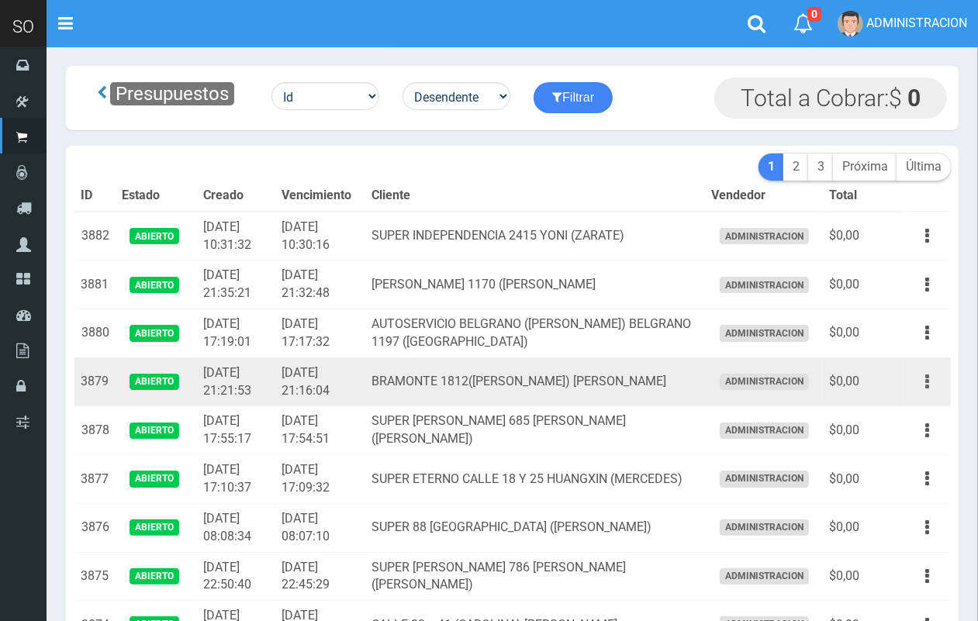
click at [921, 386] on button "button" at bounding box center [927, 381] width 35 height 27
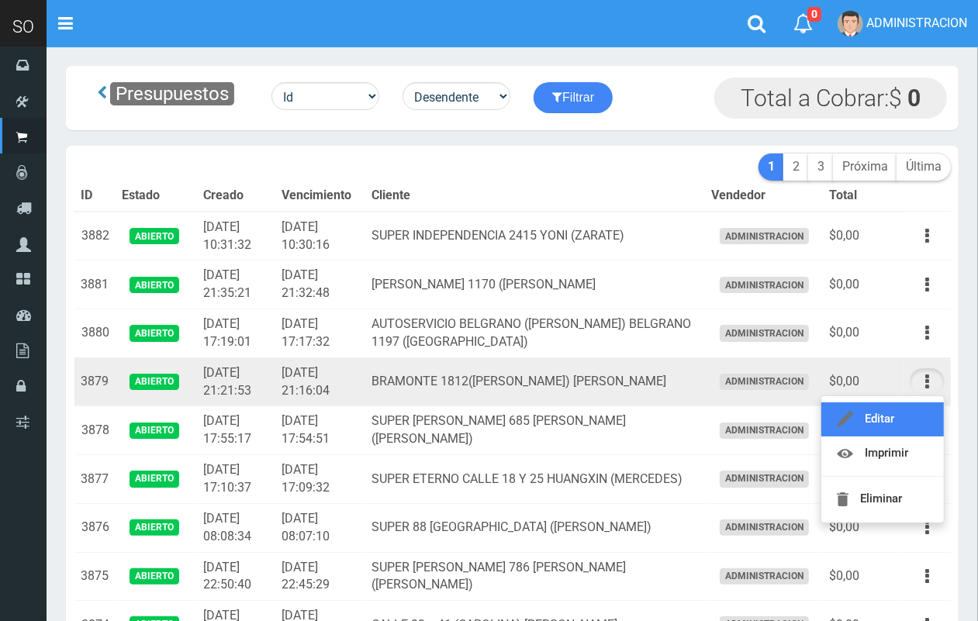
click at [913, 412] on link "Editar" at bounding box center [882, 419] width 123 height 34
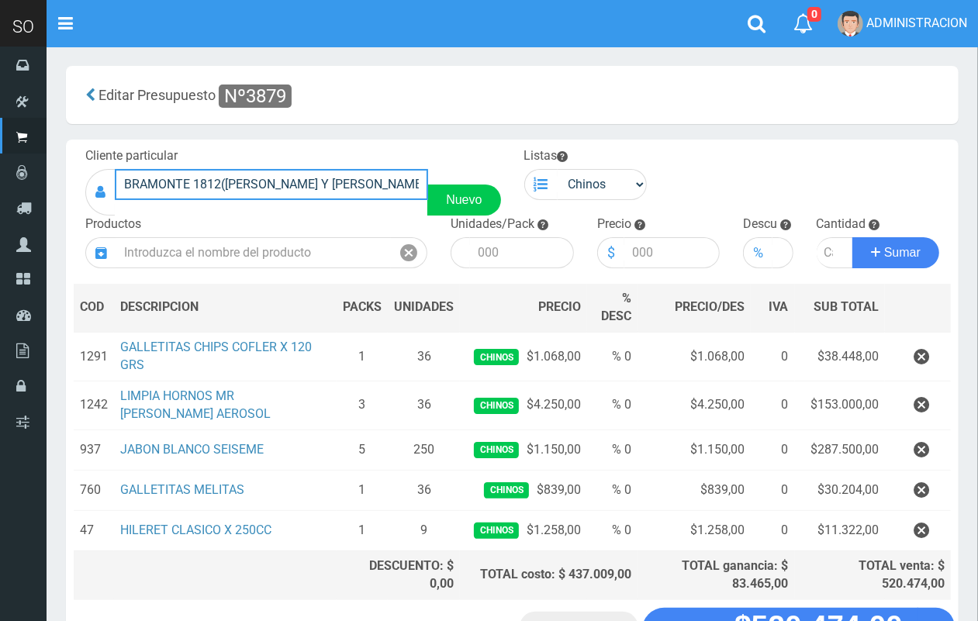
drag, startPoint x: 394, startPoint y: 181, endPoint x: 124, endPoint y: 177, distance: 269.9
click at [124, 177] on input "BRAMONTE 1812([PERSON_NAME]) [PERSON_NAME]" at bounding box center [271, 184] width 313 height 31
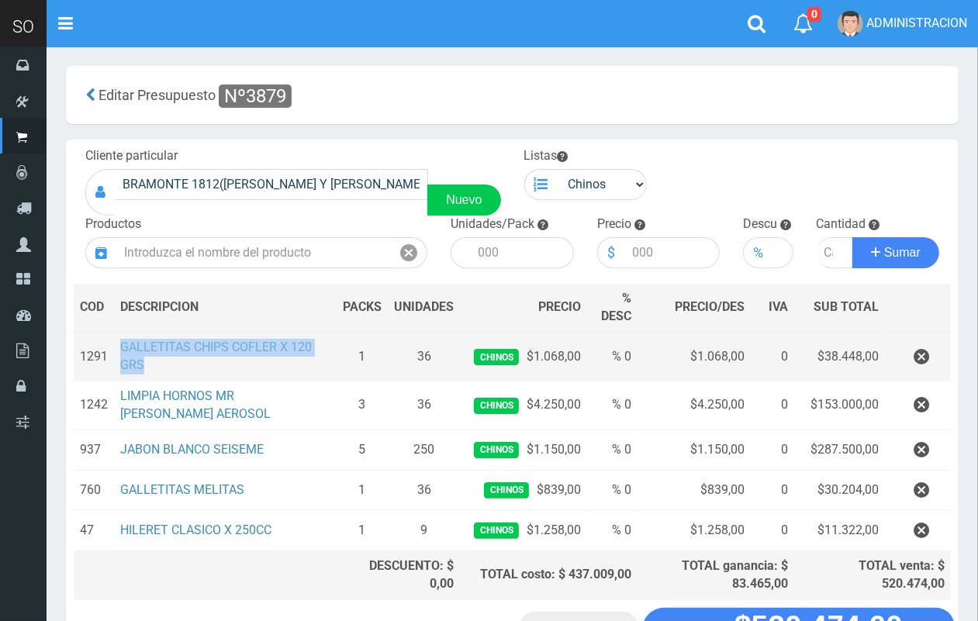
drag, startPoint x: 145, startPoint y: 364, endPoint x: 119, endPoint y: 350, distance: 30.2
click at [119, 350] on td "GALLETITAS CHIPS COFLER X 120 GRS" at bounding box center [225, 356] width 223 height 49
copy link "GALLETITAS CHIPS COFLER X 120 GRS"
click at [916, 347] on icon "button" at bounding box center [921, 356] width 16 height 27
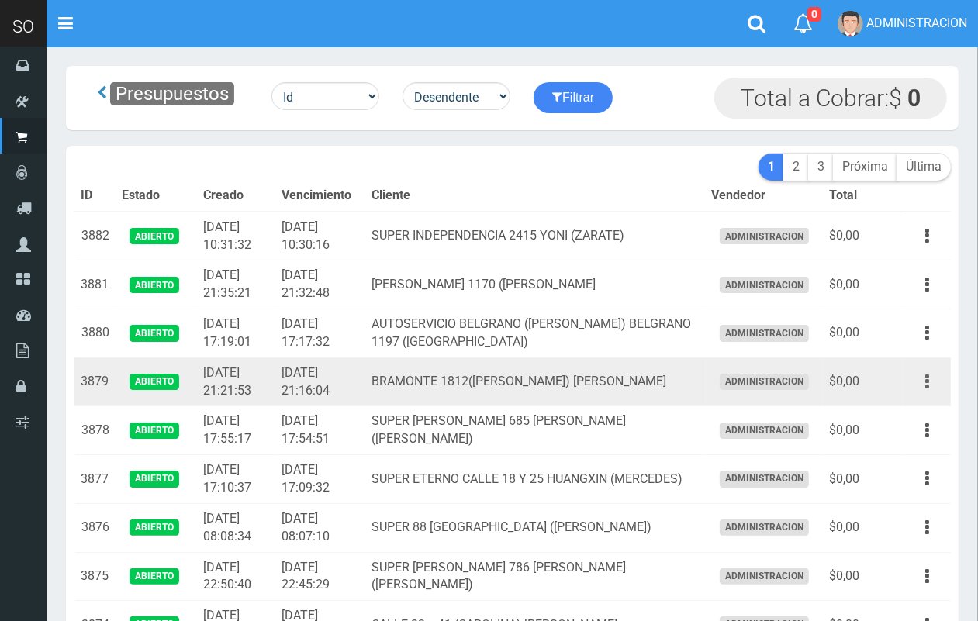
click at [933, 382] on button "button" at bounding box center [927, 381] width 35 height 27
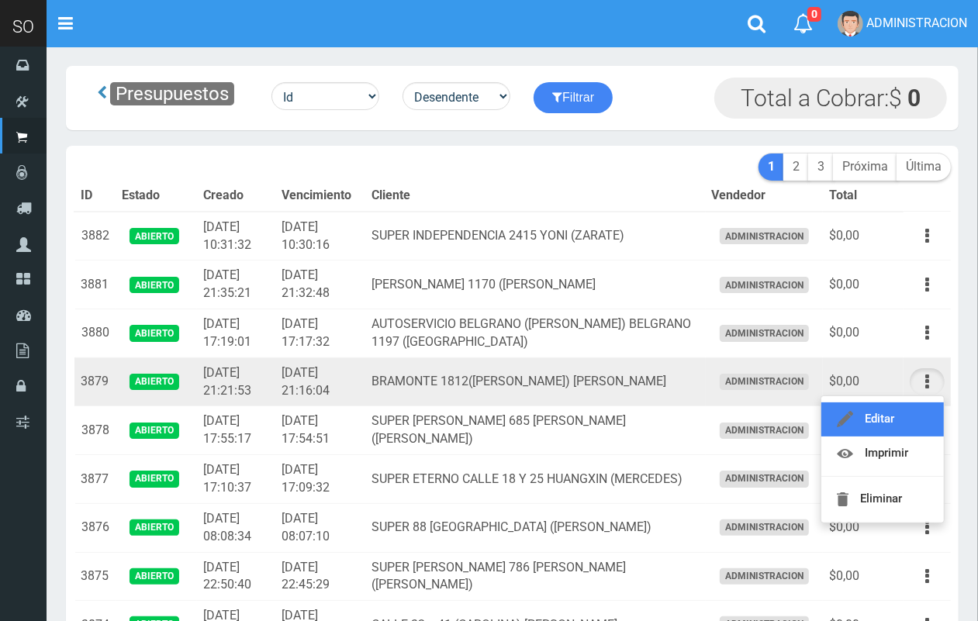
click at [915, 408] on link "Editar" at bounding box center [882, 419] width 123 height 34
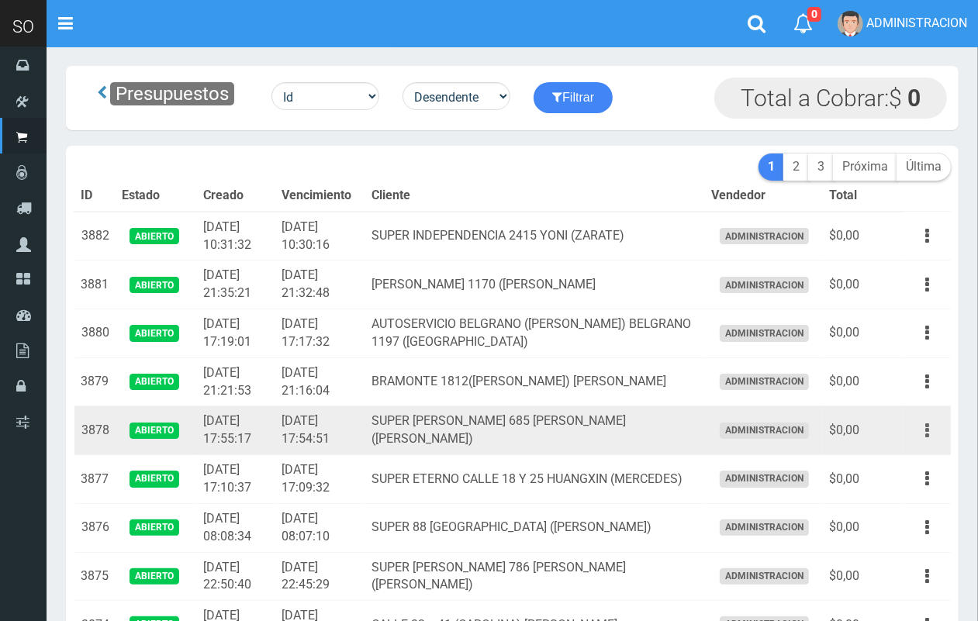
click at [920, 424] on button "button" at bounding box center [927, 430] width 35 height 27
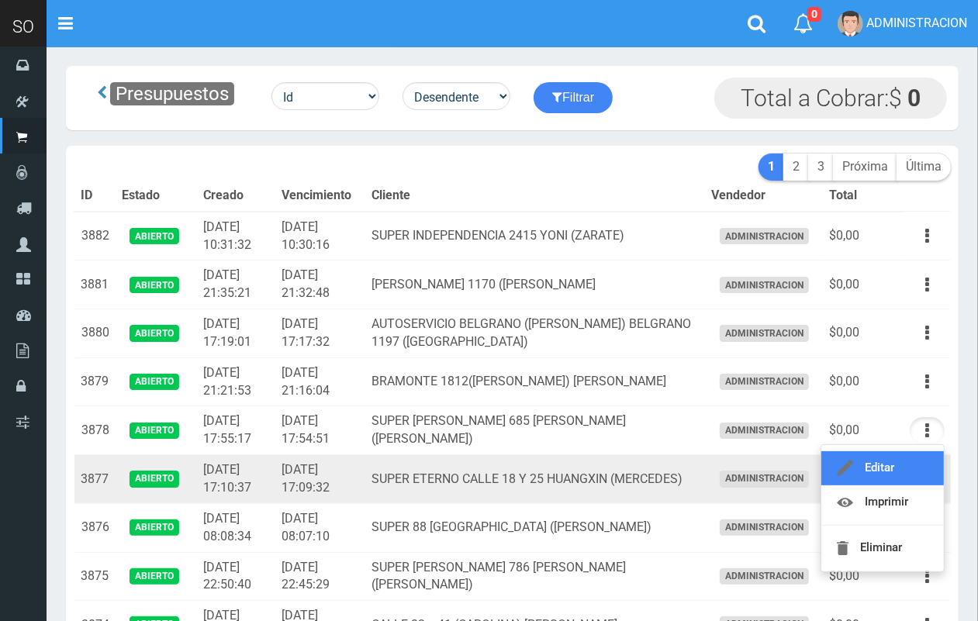
click at [916, 465] on link "Editar" at bounding box center [882, 468] width 123 height 34
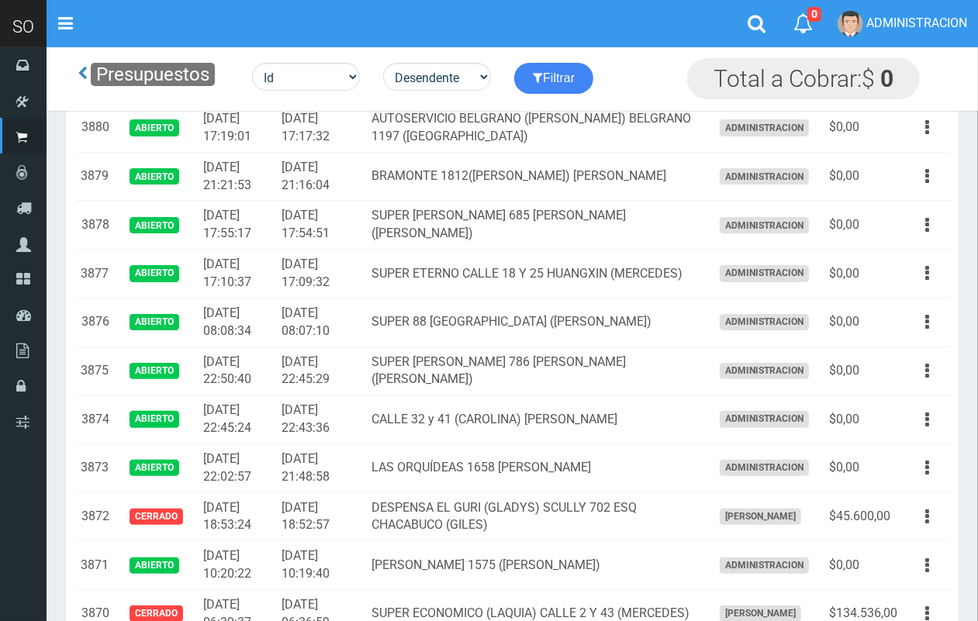
scroll to position [155, 0]
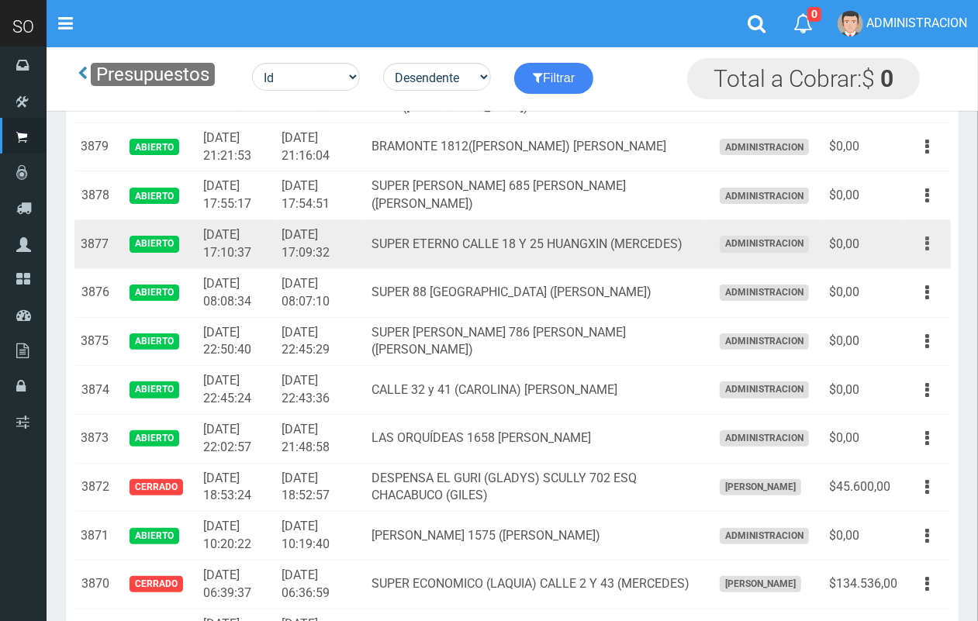
click at [932, 245] on button "button" at bounding box center [927, 243] width 35 height 27
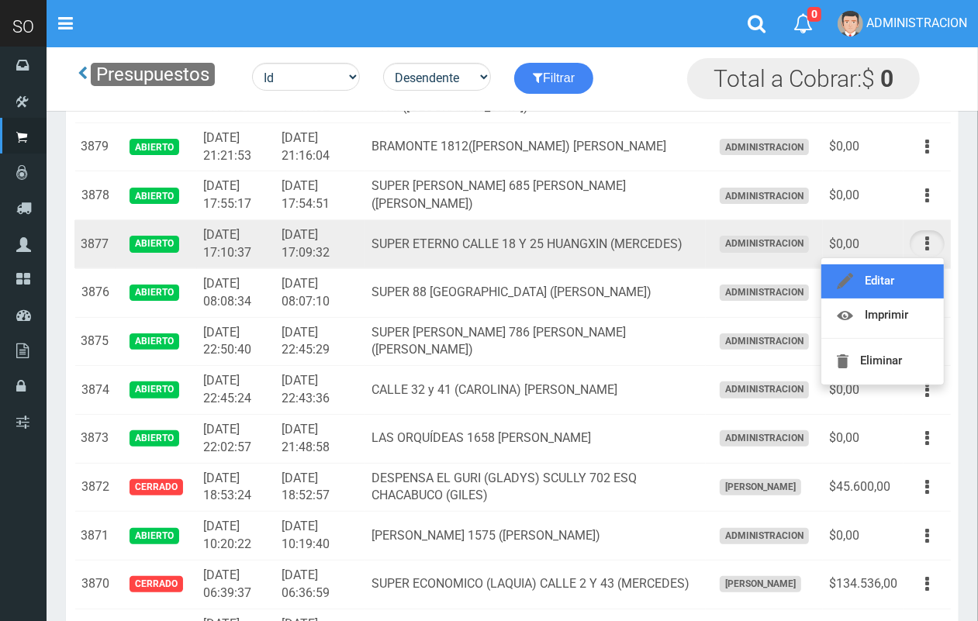
click at [913, 279] on link "Editar" at bounding box center [882, 281] width 123 height 34
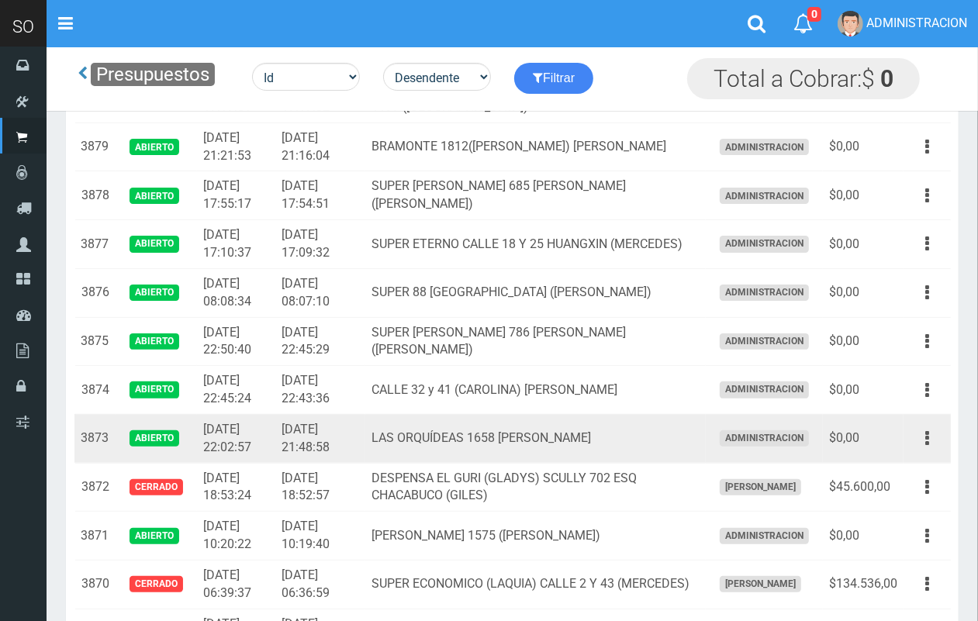
scroll to position [155, 0]
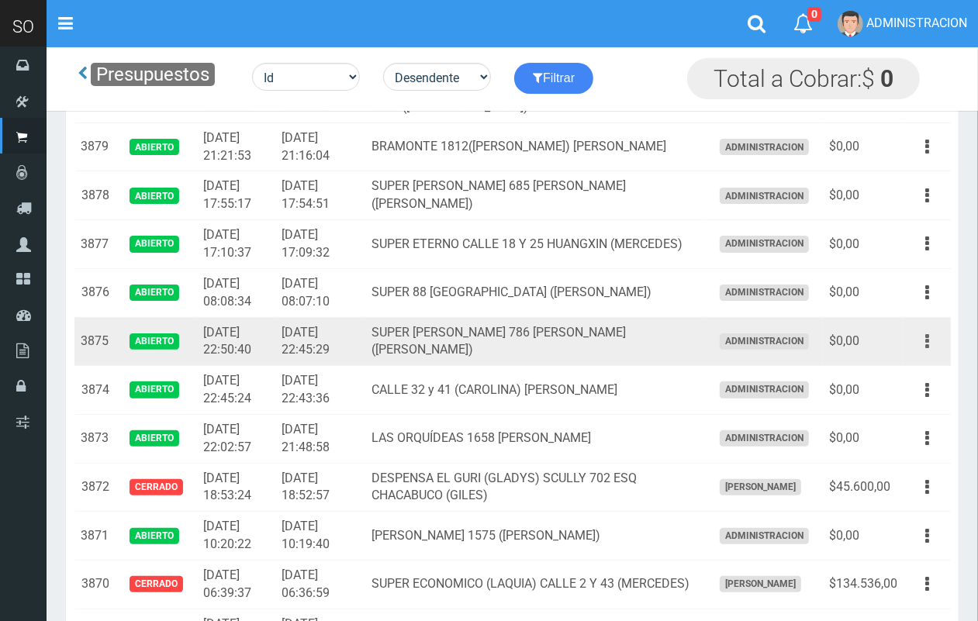
click at [917, 354] on button "button" at bounding box center [927, 341] width 35 height 27
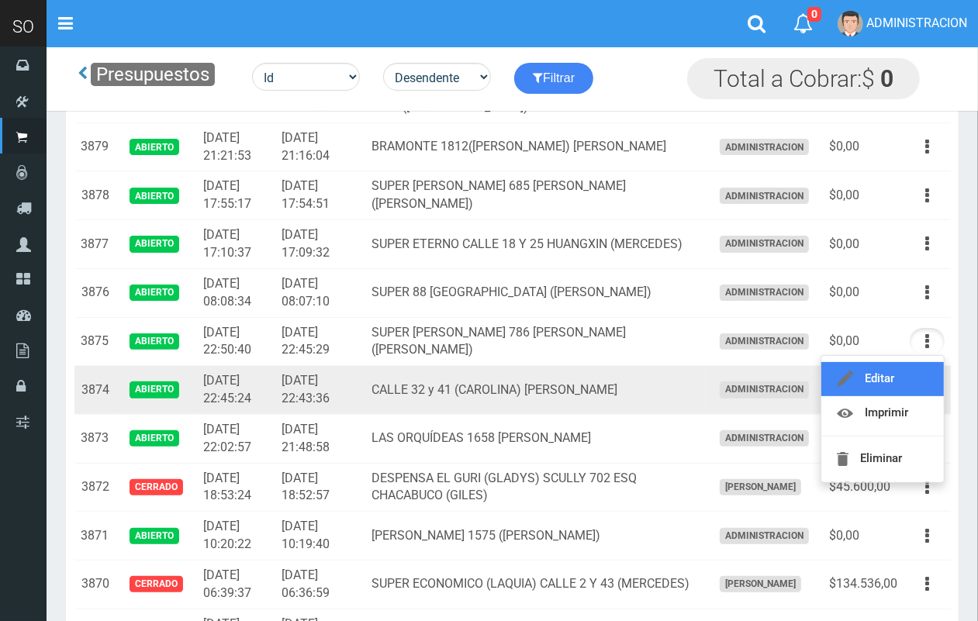
click at [913, 380] on link "Editar" at bounding box center [882, 379] width 123 height 34
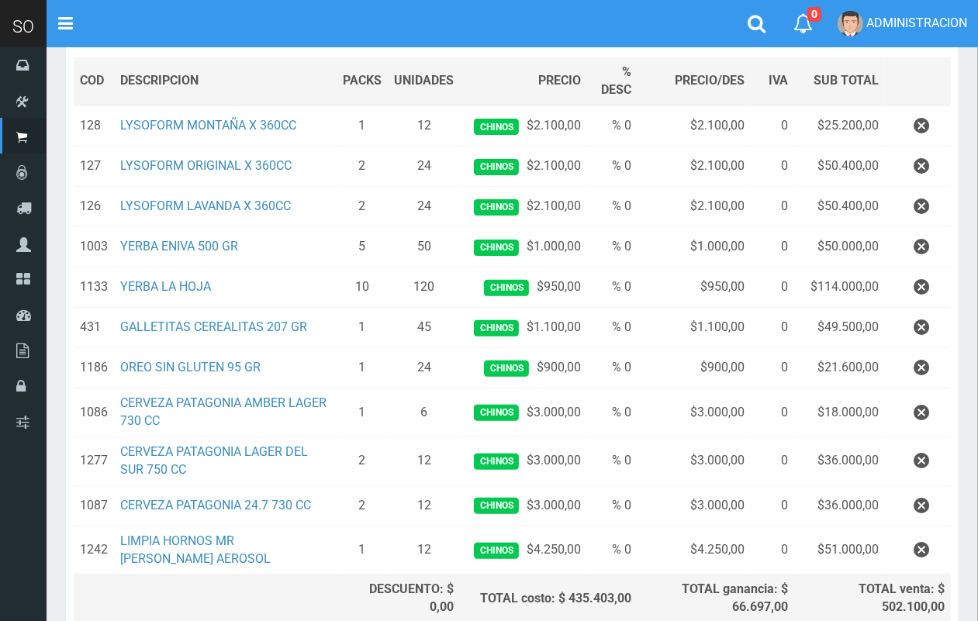
scroll to position [235, 0]
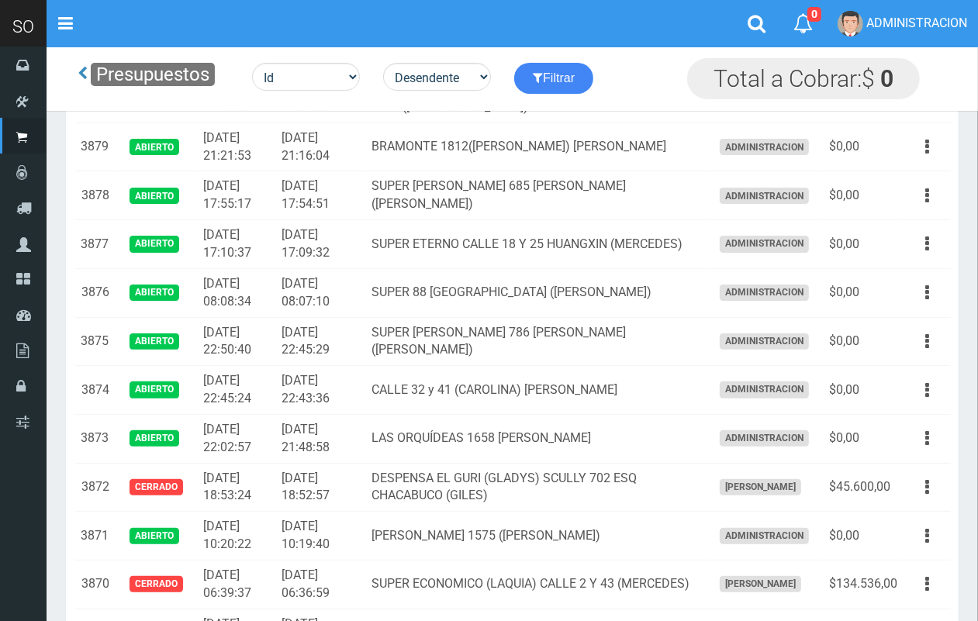
scroll to position [155, 0]
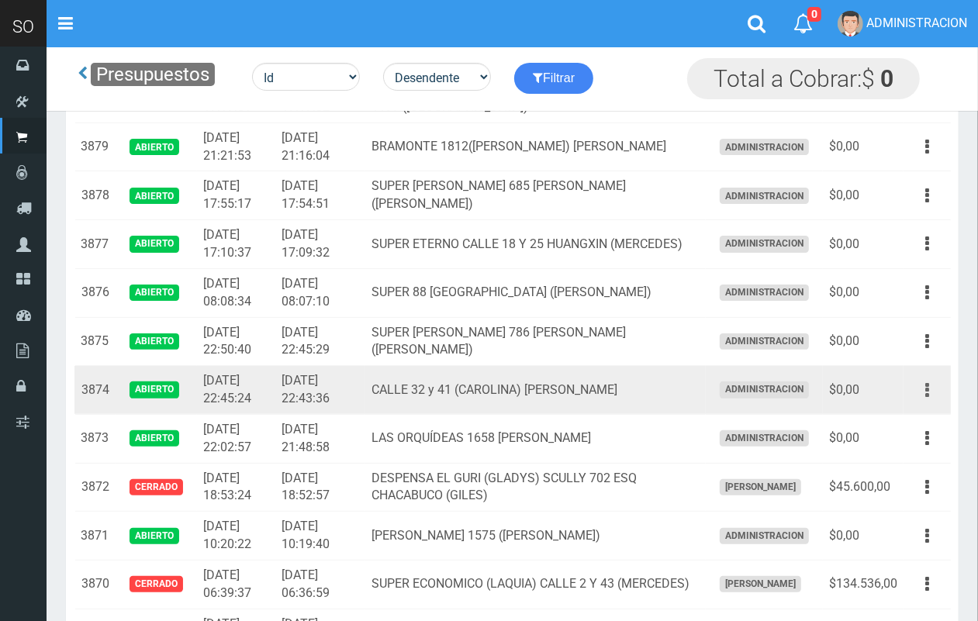
click at [930, 389] on button "button" at bounding box center [927, 390] width 35 height 27
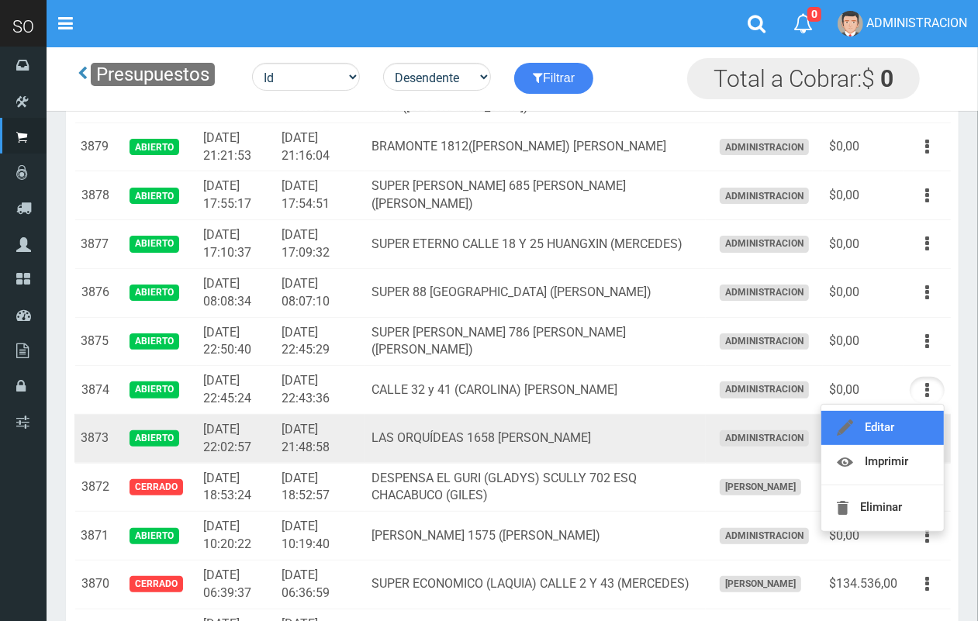
click at [920, 416] on link "Editar" at bounding box center [882, 428] width 123 height 34
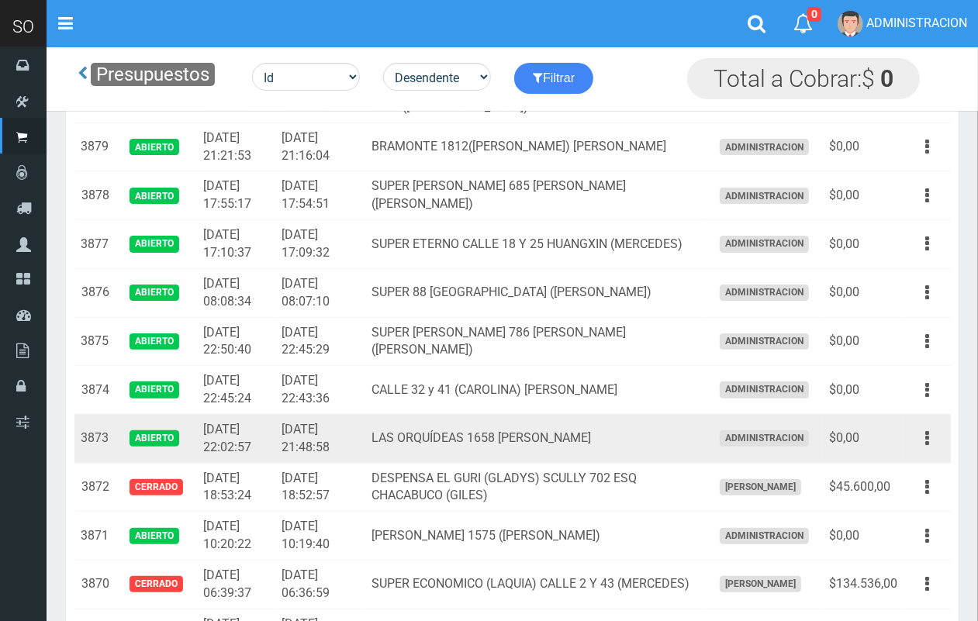
scroll to position [155, 0]
click at [923, 440] on button "button" at bounding box center [927, 438] width 35 height 27
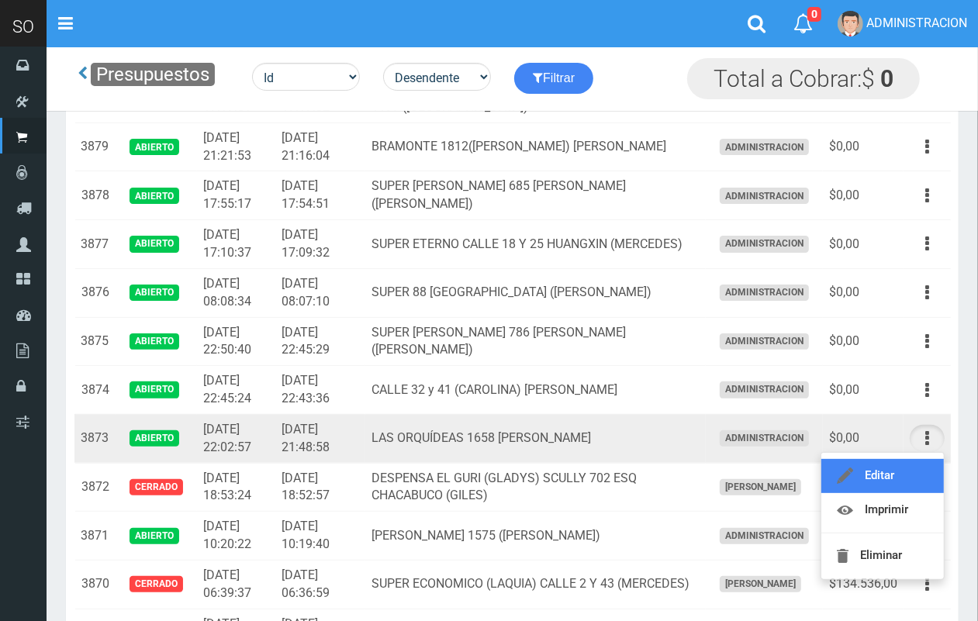
click at [912, 469] on link "Editar" at bounding box center [882, 476] width 123 height 34
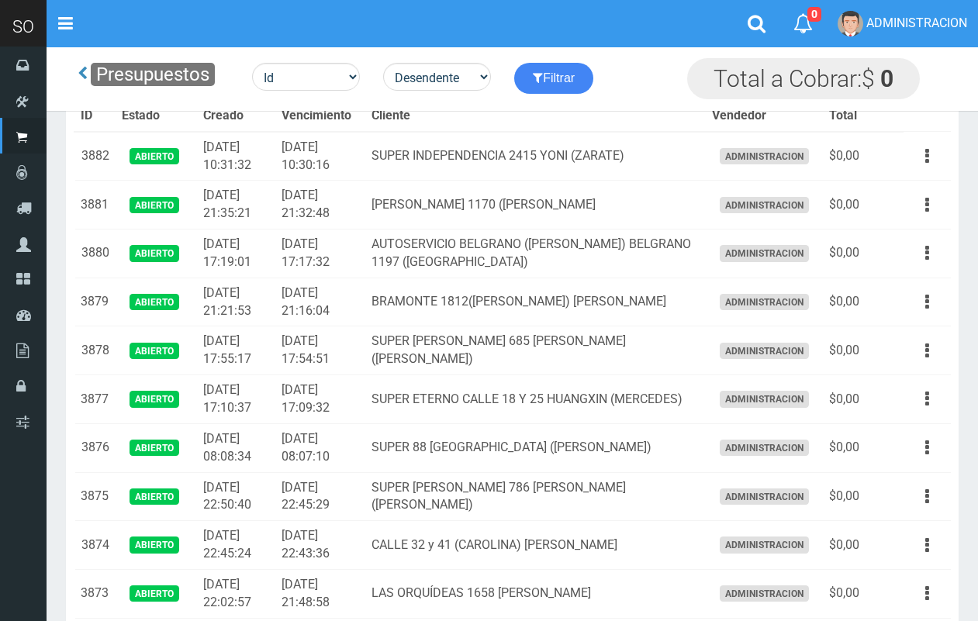
scroll to position [155, 0]
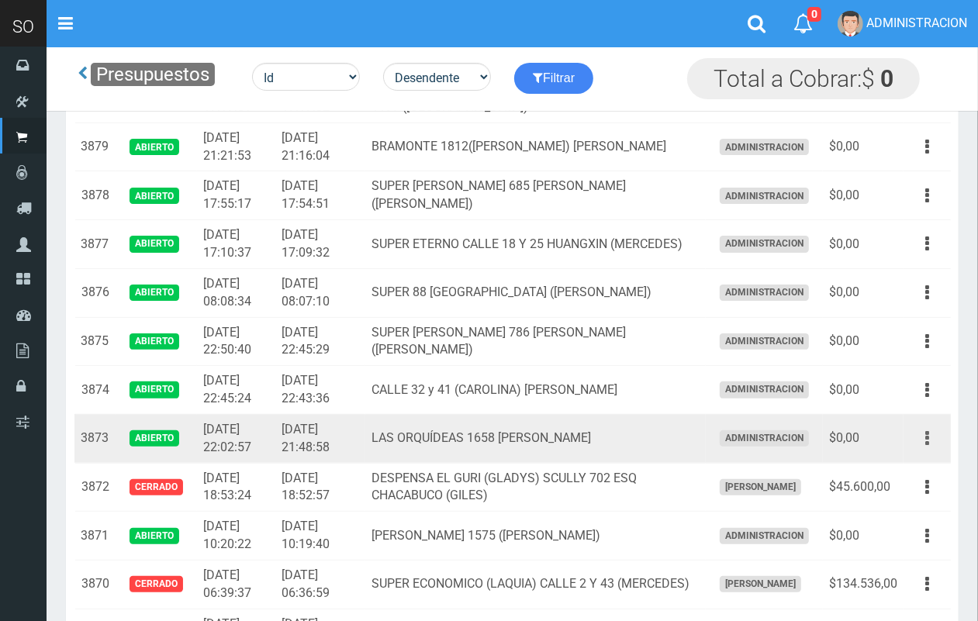
click at [932, 446] on button "button" at bounding box center [927, 438] width 35 height 27
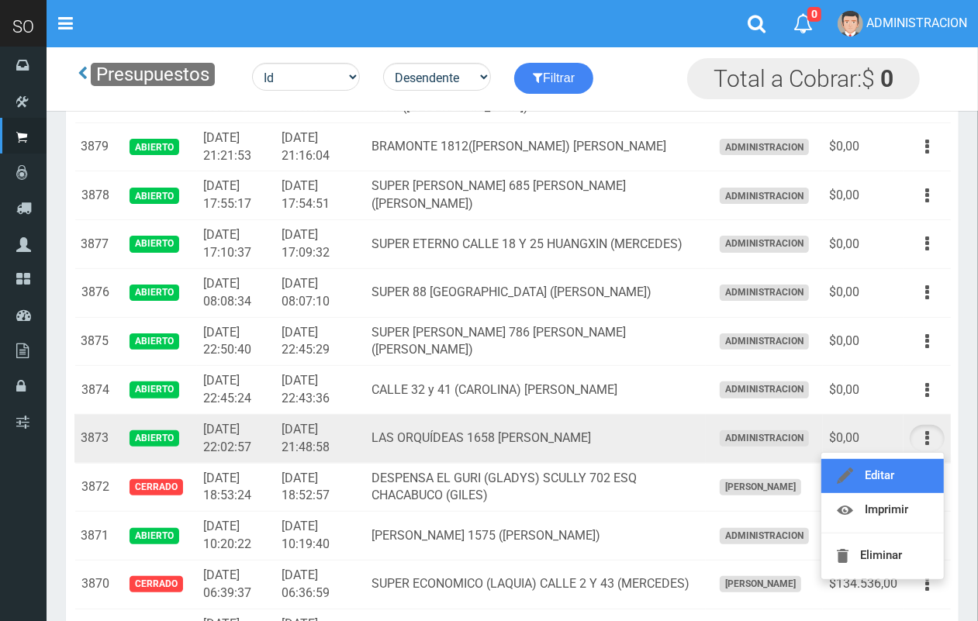
click at [909, 462] on link "Editar" at bounding box center [882, 476] width 123 height 34
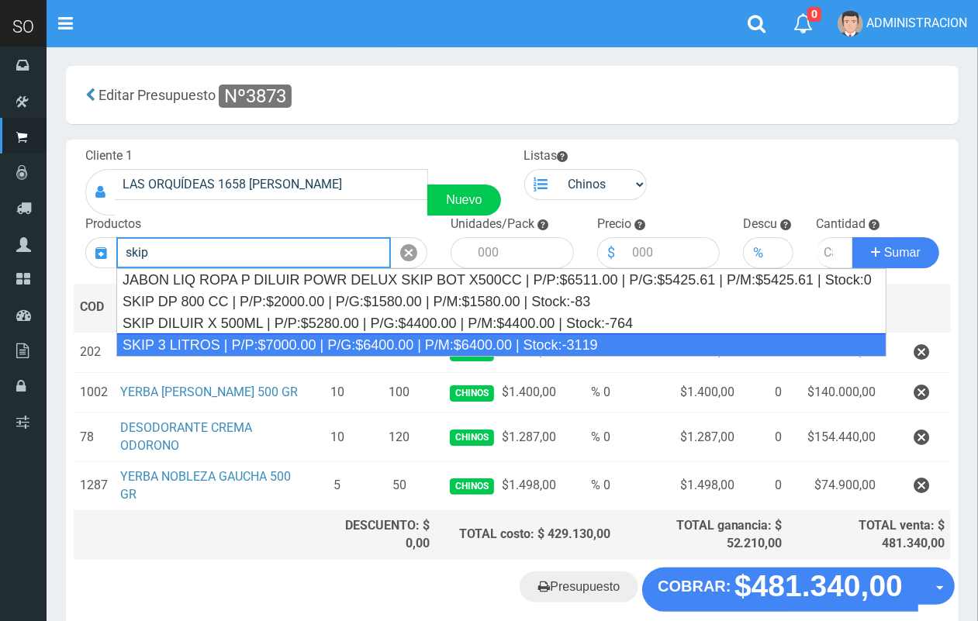
click at [343, 341] on div "SKIP 3 LITROS | P/P:$7000.00 | P/G:$6400.00 | P/M:$6400.00 | Stock:-3119" at bounding box center [501, 344] width 770 height 23
type input "SKIP 3 LITROS | P/P:$7000.00 | P/G:$6400.00 | P/M:$6400.00 | Stock:-3119"
type input "4"
type input "7000.00"
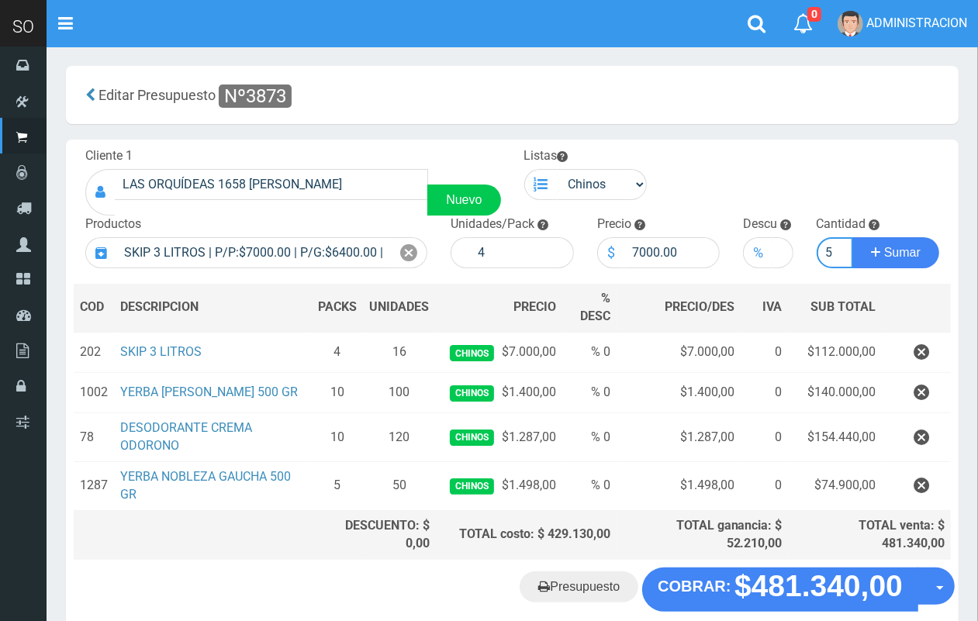
scroll to position [0, 2]
type input "5"
click at [852, 237] on button "Sumar" at bounding box center [895, 252] width 87 height 31
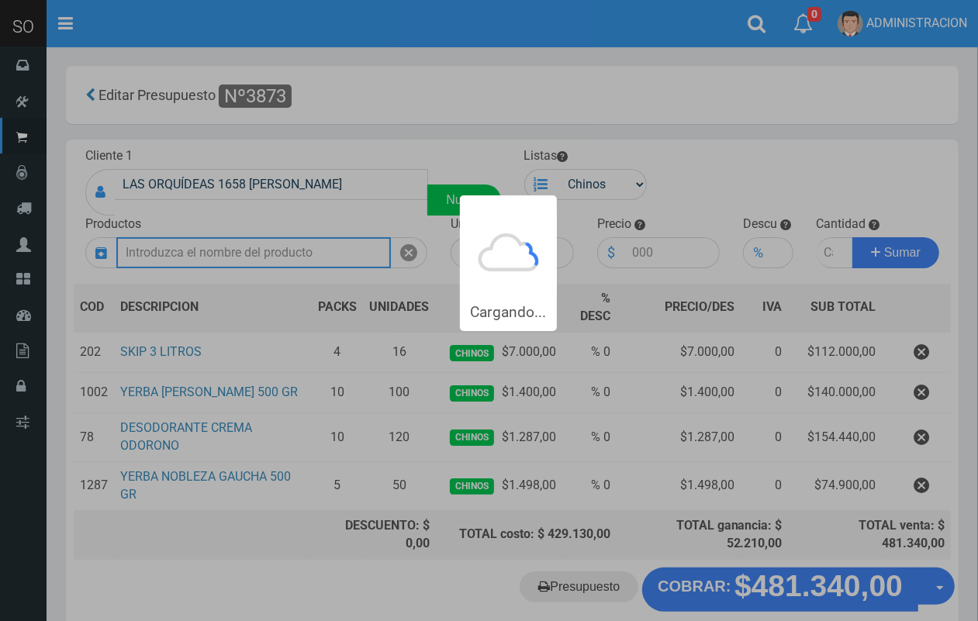
scroll to position [0, 0]
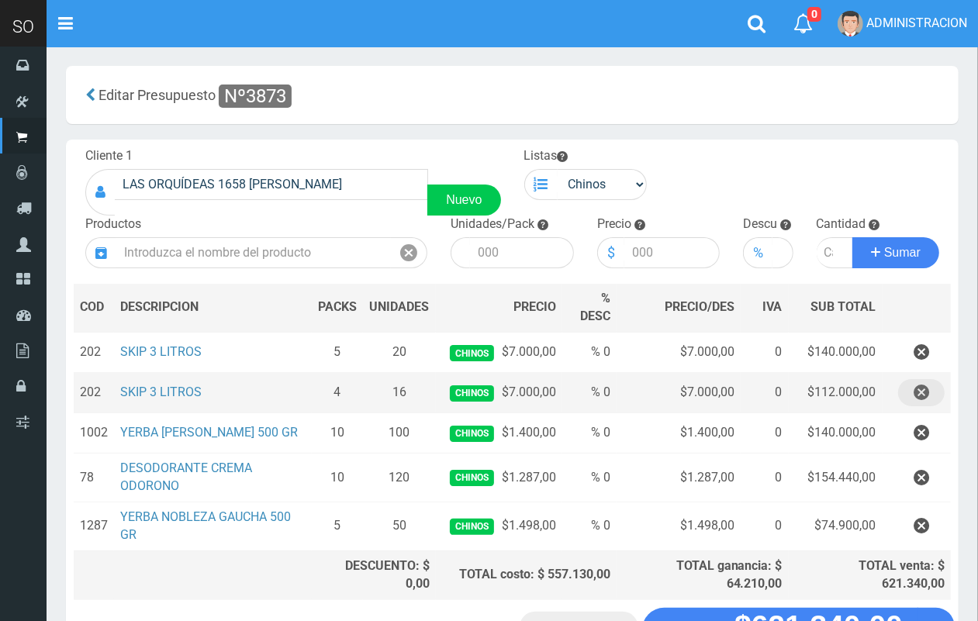
click at [927, 393] on icon "button" at bounding box center [921, 392] width 16 height 27
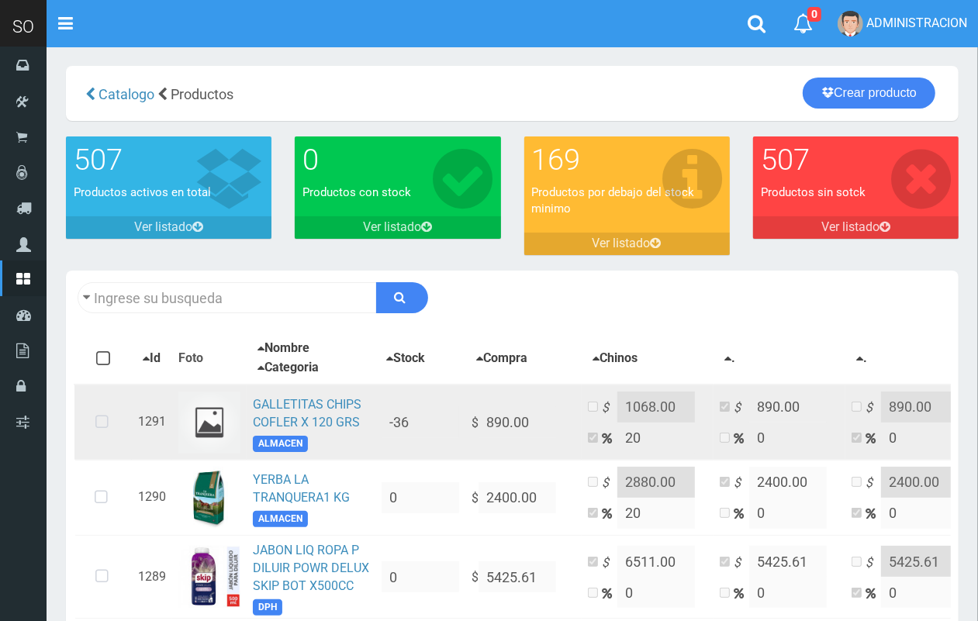
click at [311, 389] on td "GALLETITAS CHIPS COFLER X 120 GRS ALMACEN" at bounding box center [311, 423] width 129 height 76
click at [312, 407] on link "GALLETITAS CHIPS COFLER X 120 GRS" at bounding box center [307, 413] width 109 height 33
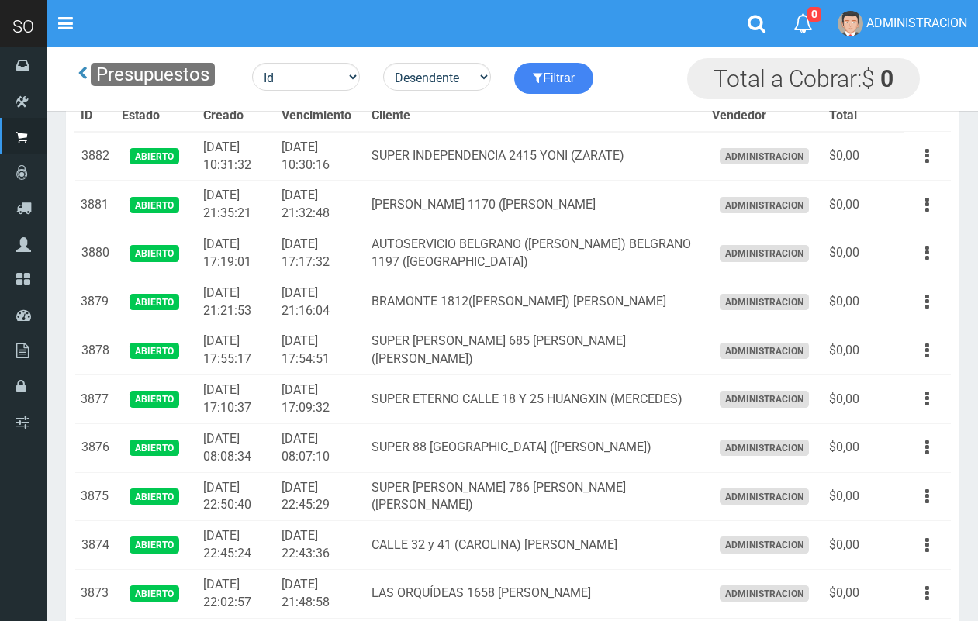
scroll to position [155, 0]
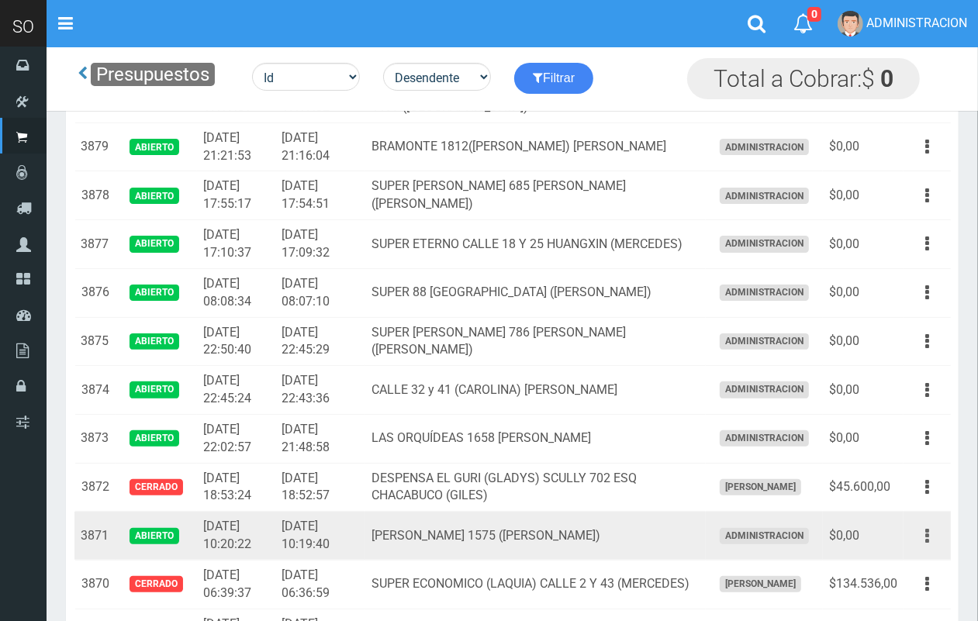
click at [933, 540] on button "button" at bounding box center [927, 536] width 35 height 27
click at [896, 574] on link "Editar" at bounding box center [882, 574] width 123 height 34
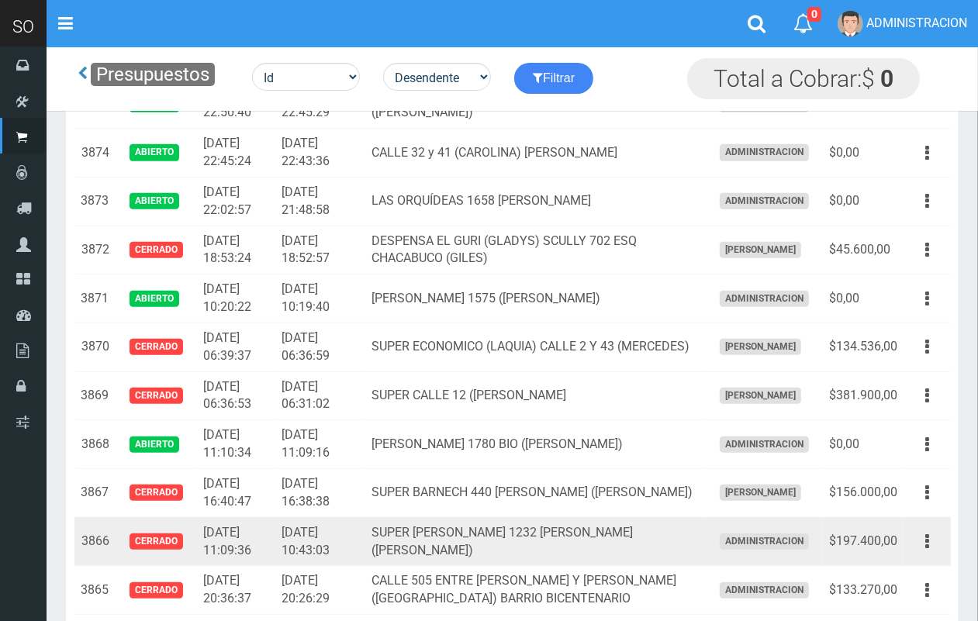
scroll to position [400, 0]
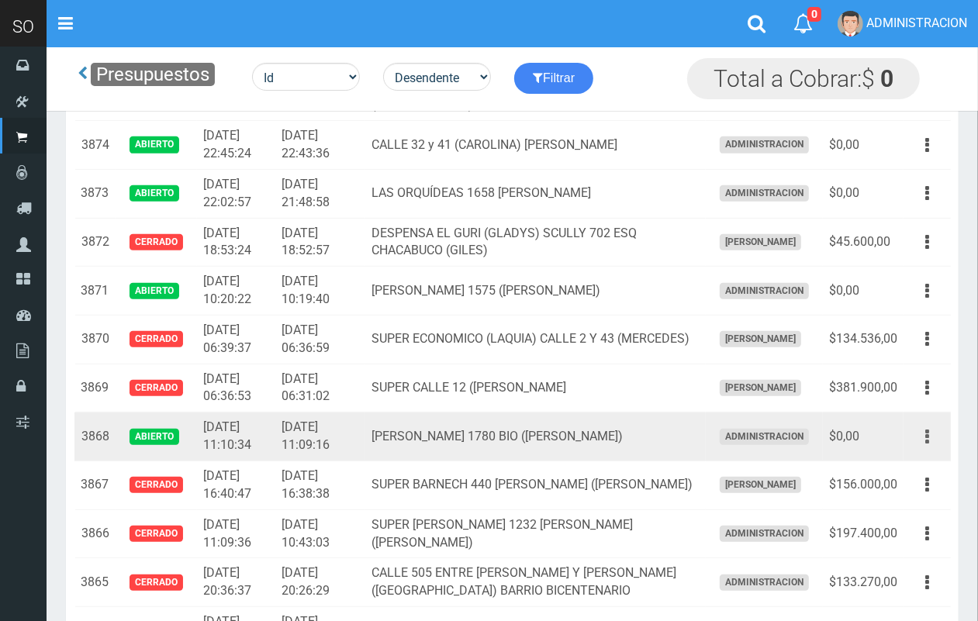
click at [927, 438] on icon "button" at bounding box center [927, 436] width 4 height 27
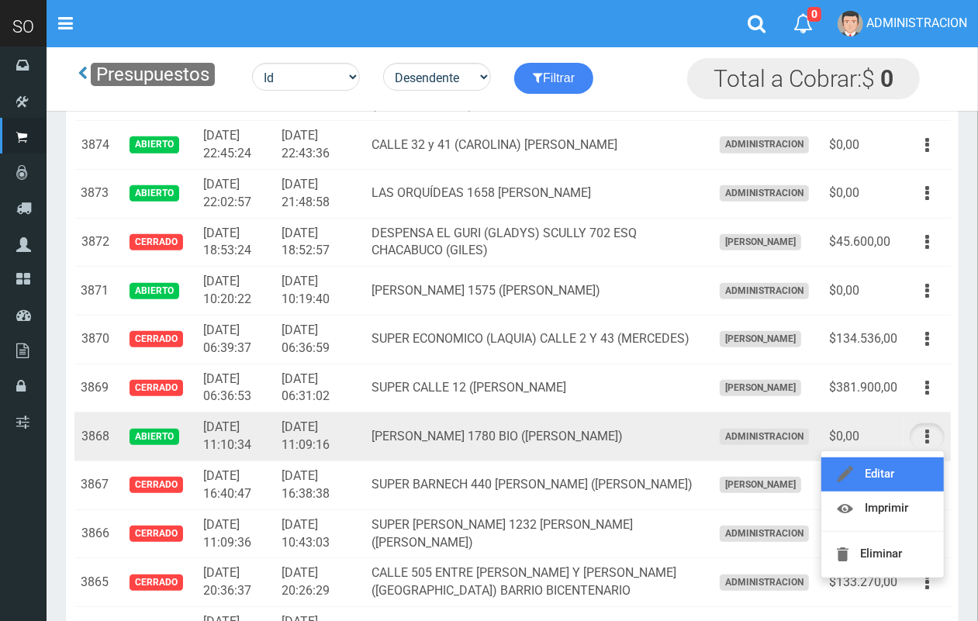
click at [901, 471] on link "Editar" at bounding box center [882, 474] width 123 height 34
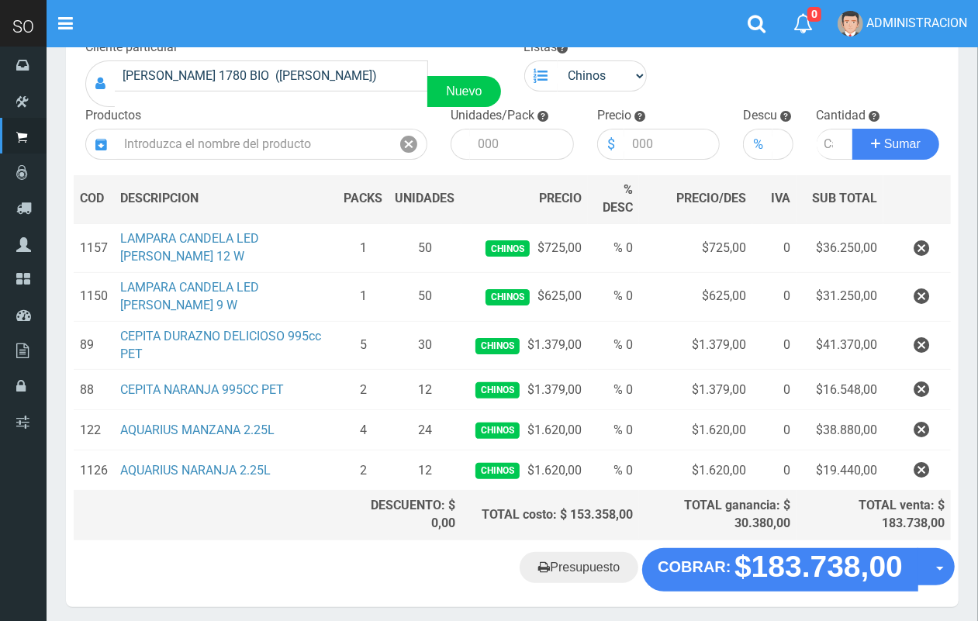
scroll to position [116, 0]
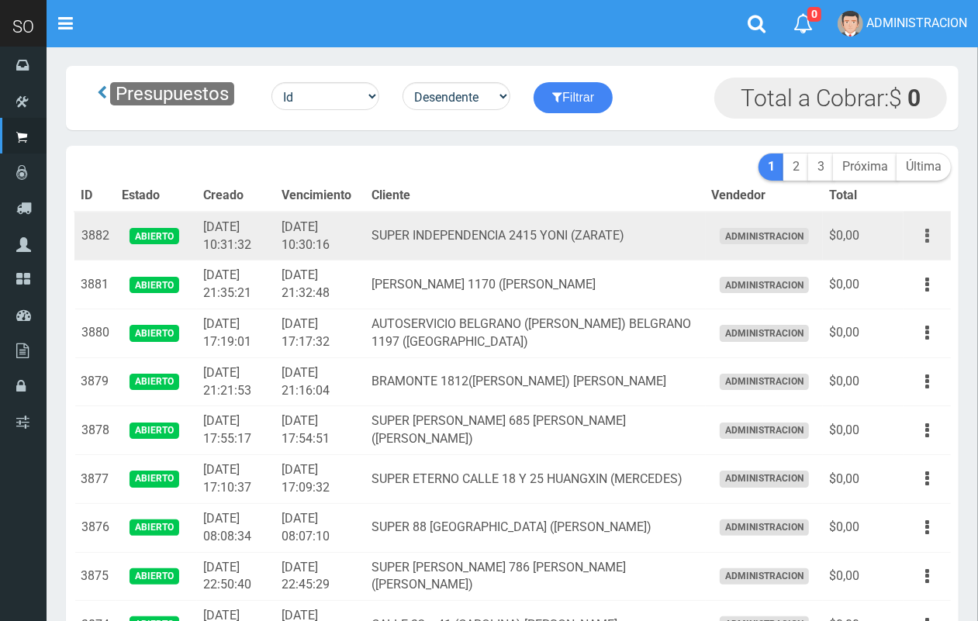
click at [927, 239] on icon "button" at bounding box center [927, 236] width 4 height 27
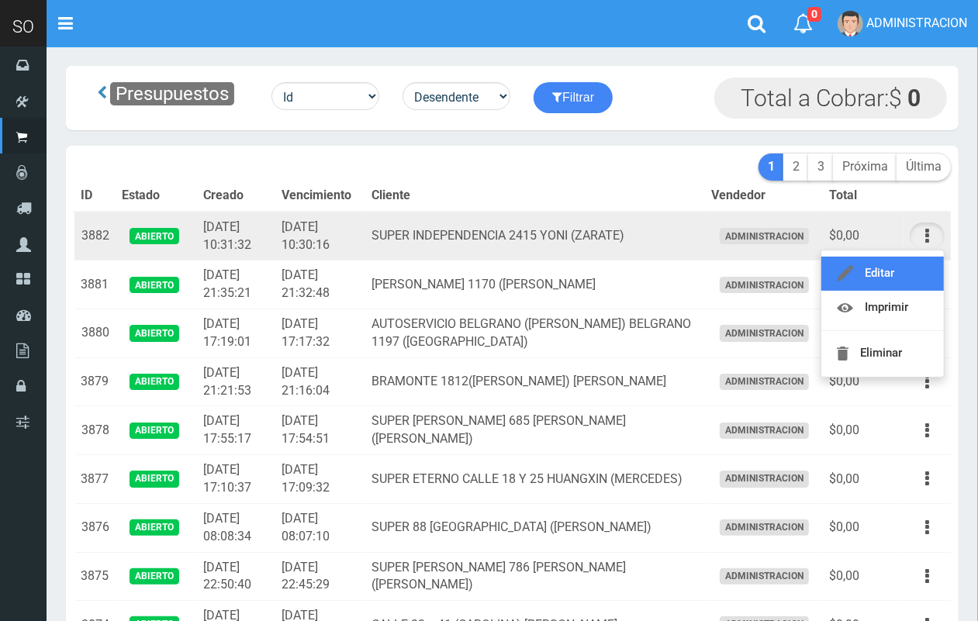
click at [919, 260] on link "Editar" at bounding box center [882, 274] width 123 height 34
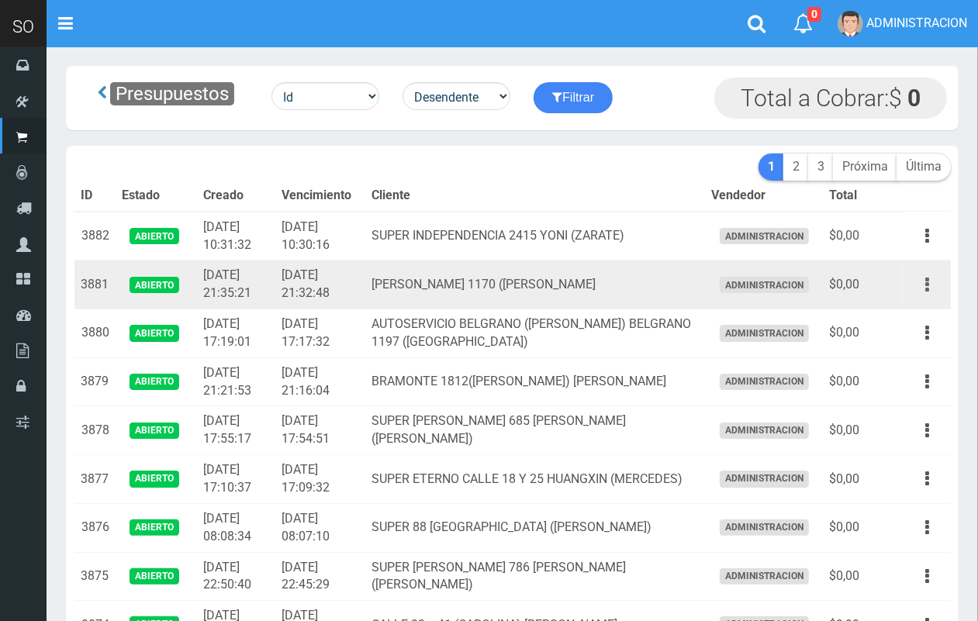
click at [928, 285] on icon "button" at bounding box center [927, 284] width 4 height 27
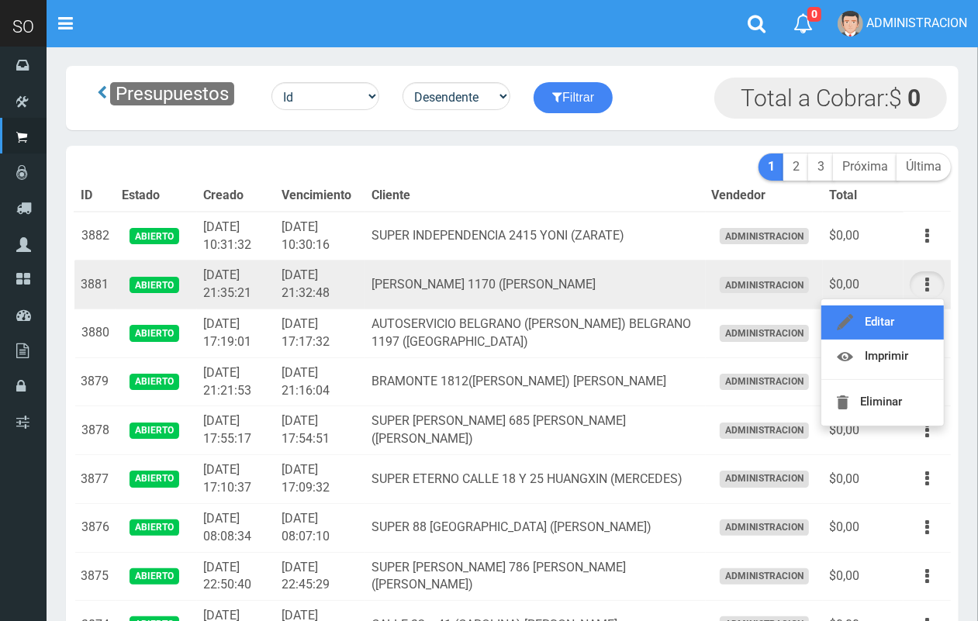
click at [919, 316] on link "Editar" at bounding box center [882, 322] width 123 height 34
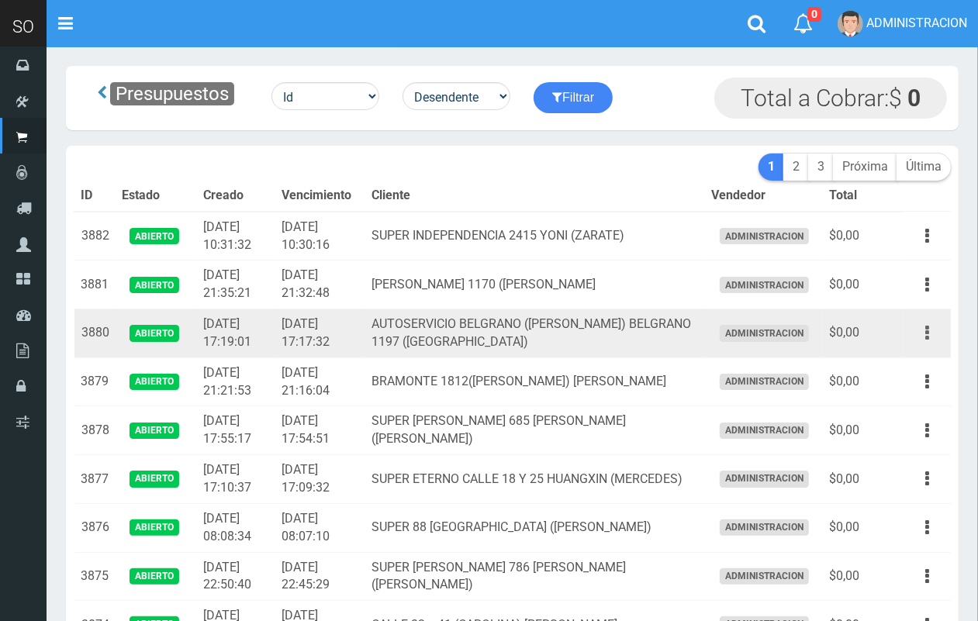
click at [927, 328] on icon "button" at bounding box center [927, 332] width 4 height 27
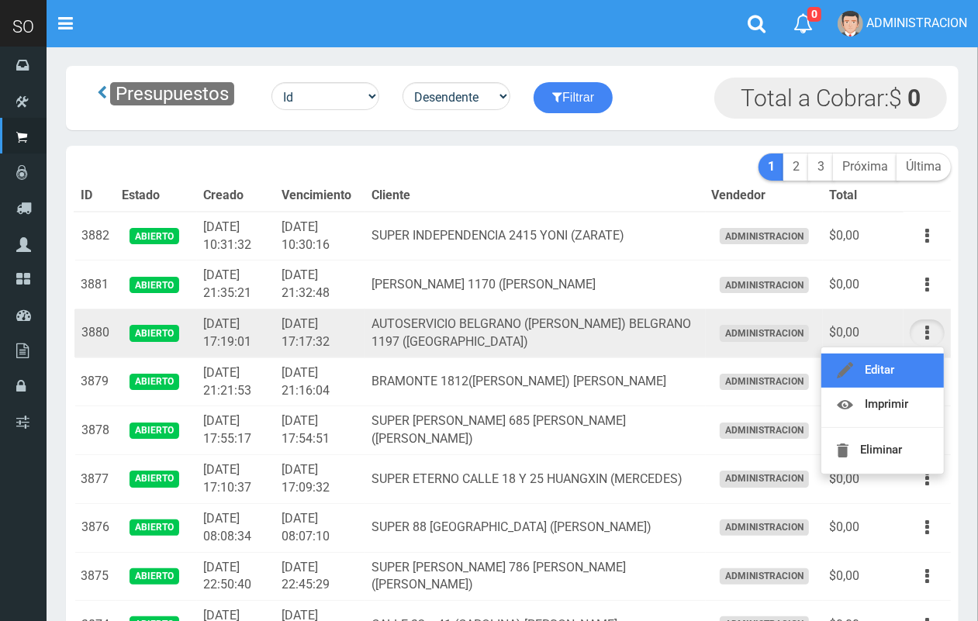
click at [913, 366] on link "Editar" at bounding box center [882, 371] width 123 height 34
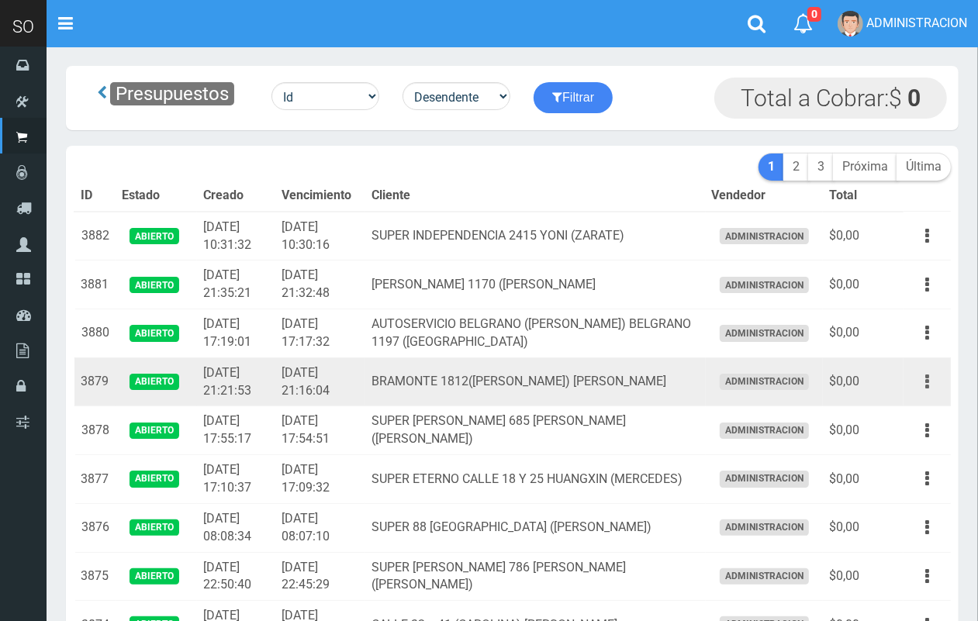
click at [930, 386] on button "button" at bounding box center [927, 381] width 35 height 27
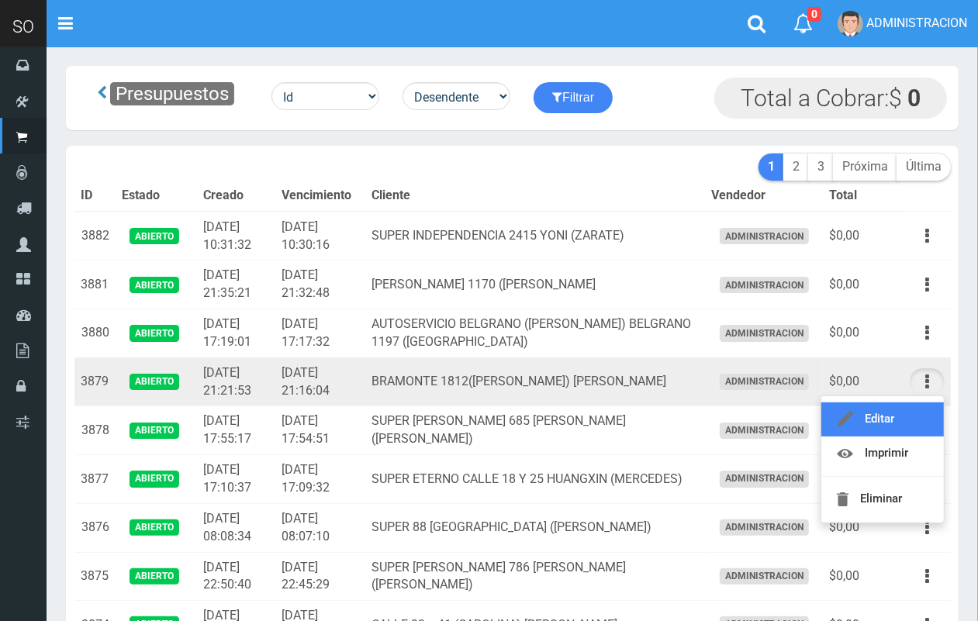
click at [919, 423] on link "Editar" at bounding box center [882, 419] width 123 height 34
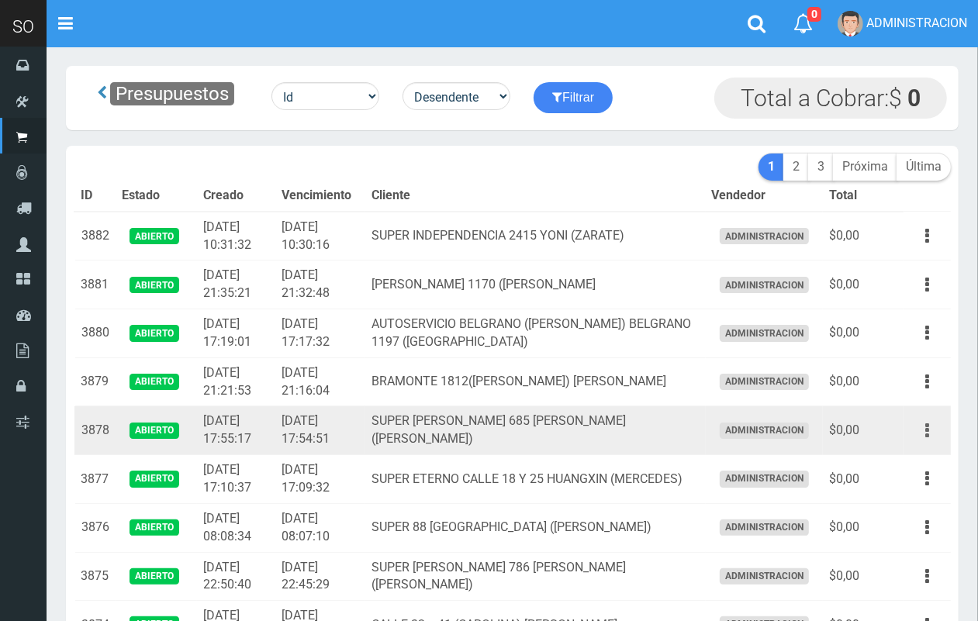
click at [933, 436] on button "button" at bounding box center [927, 430] width 35 height 27
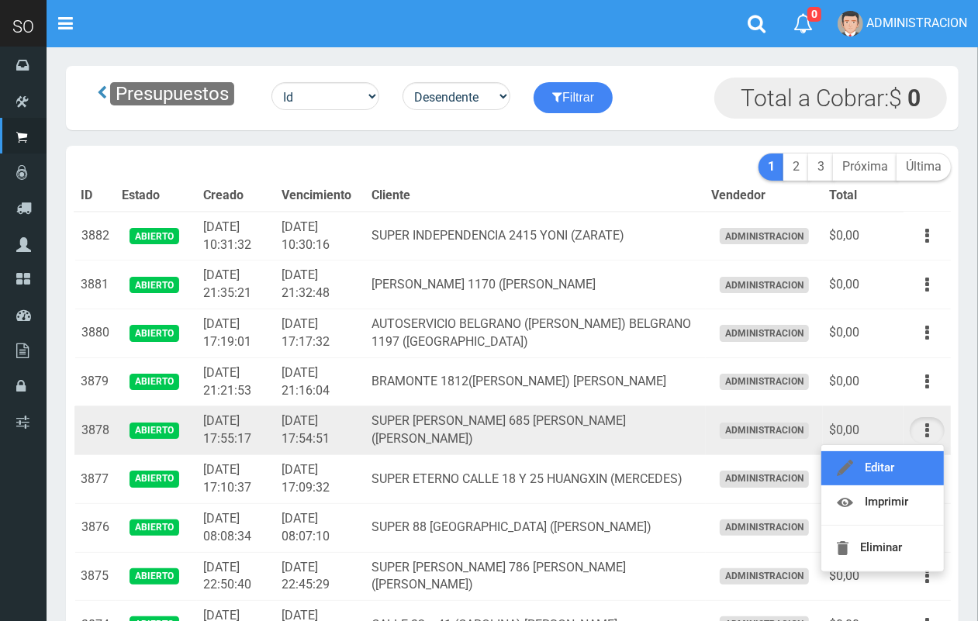
click at [928, 458] on link "Editar" at bounding box center [882, 468] width 123 height 34
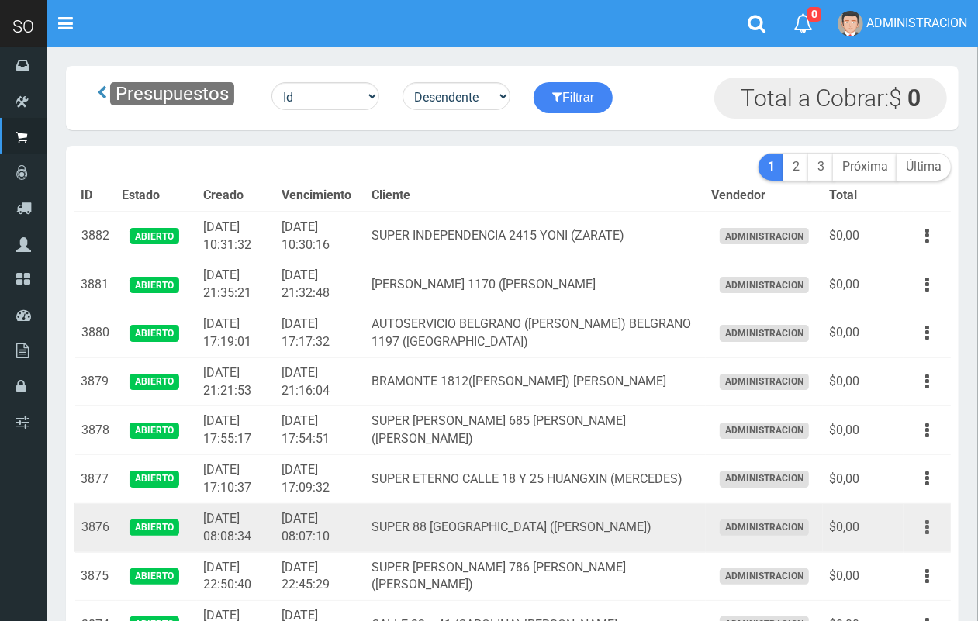
click at [931, 525] on button "button" at bounding box center [927, 527] width 35 height 27
click at [889, 554] on link "Editar" at bounding box center [882, 565] width 123 height 34
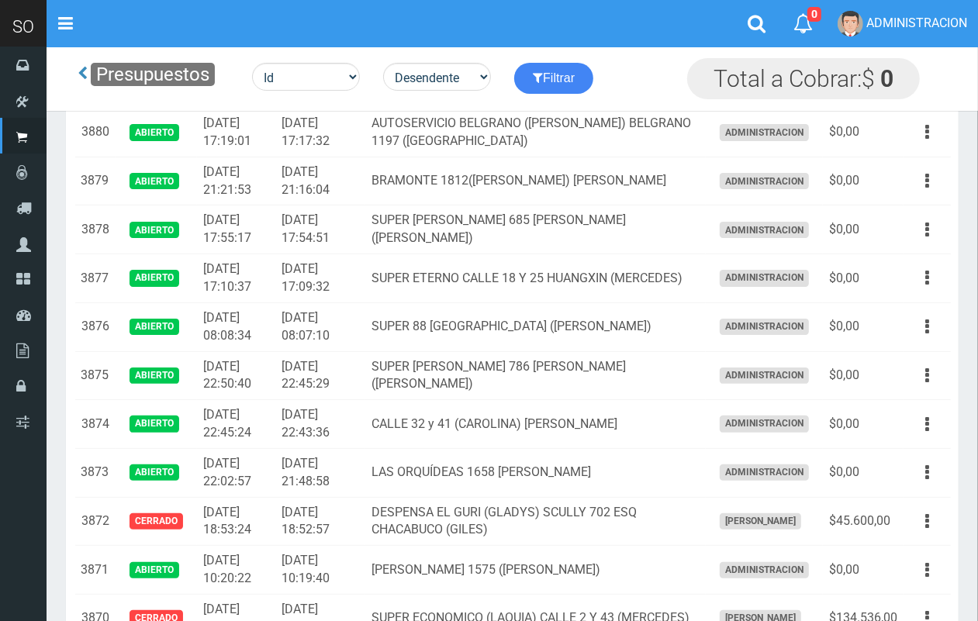
scroll to position [155, 0]
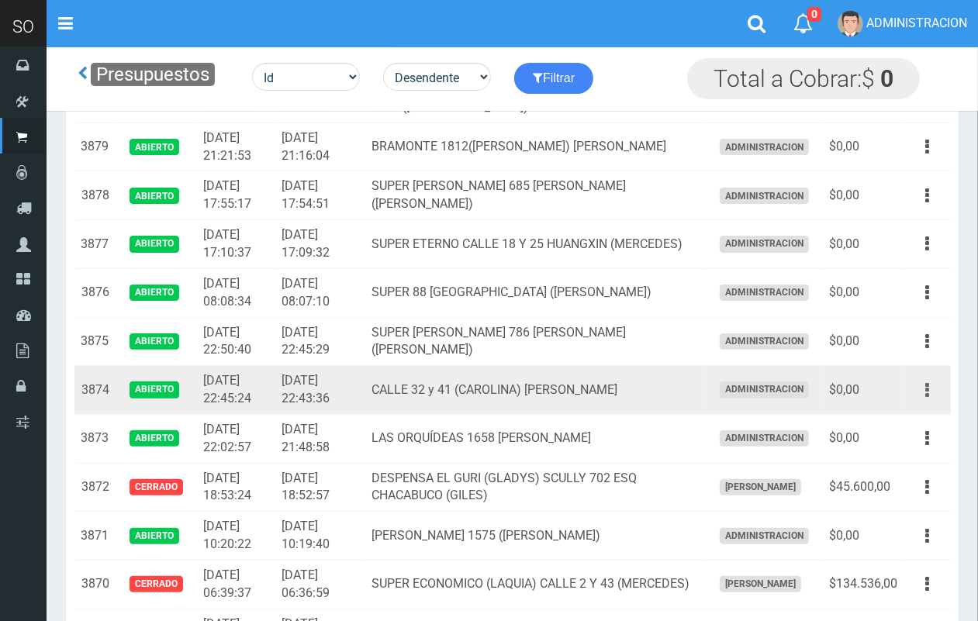
click at [927, 388] on icon "button" at bounding box center [927, 390] width 4 height 27
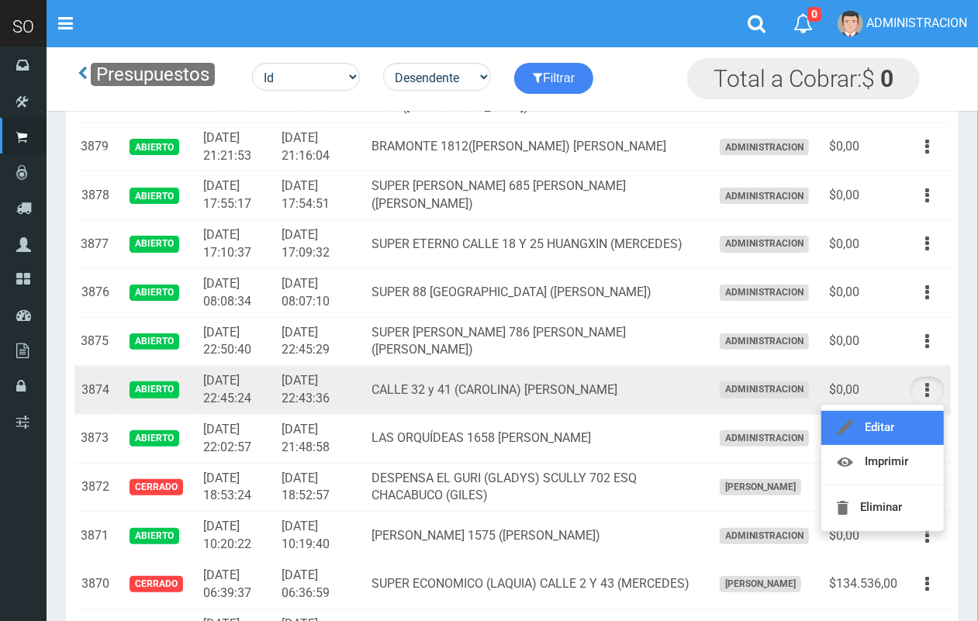
click at [913, 423] on link "Editar" at bounding box center [882, 428] width 123 height 34
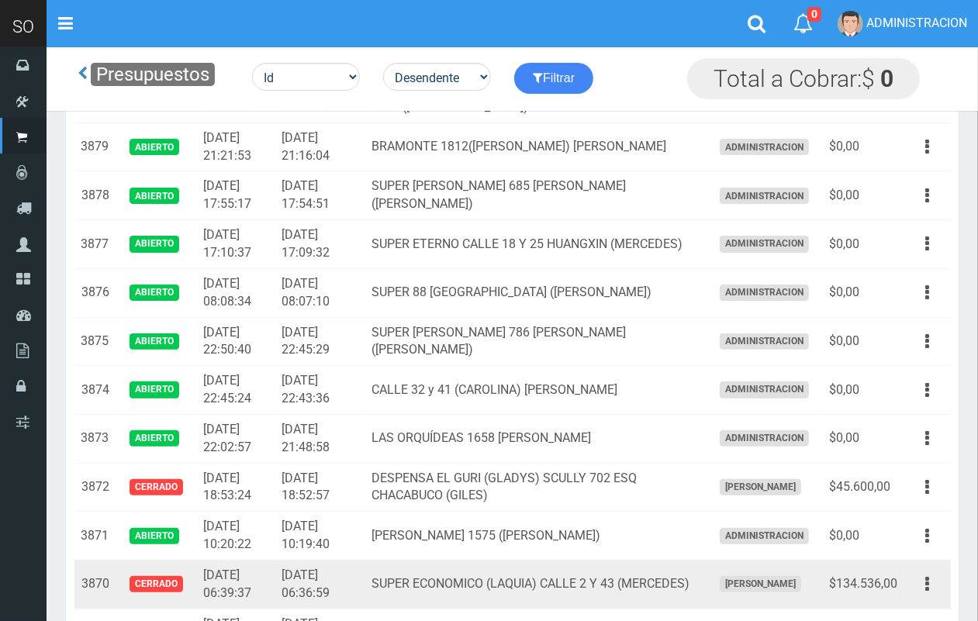
scroll to position [155, 0]
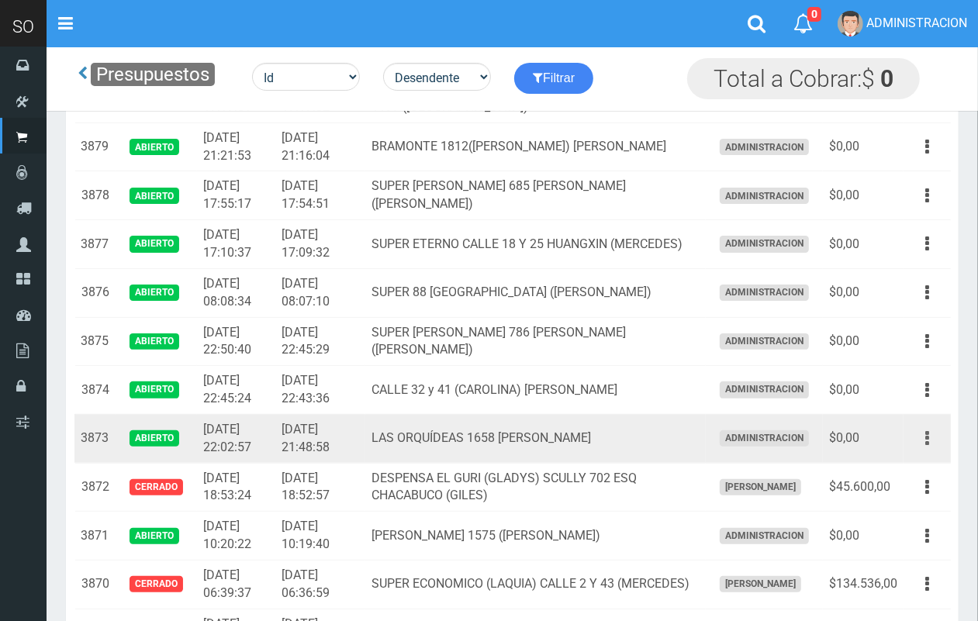
click at [927, 443] on icon "button" at bounding box center [927, 438] width 4 height 27
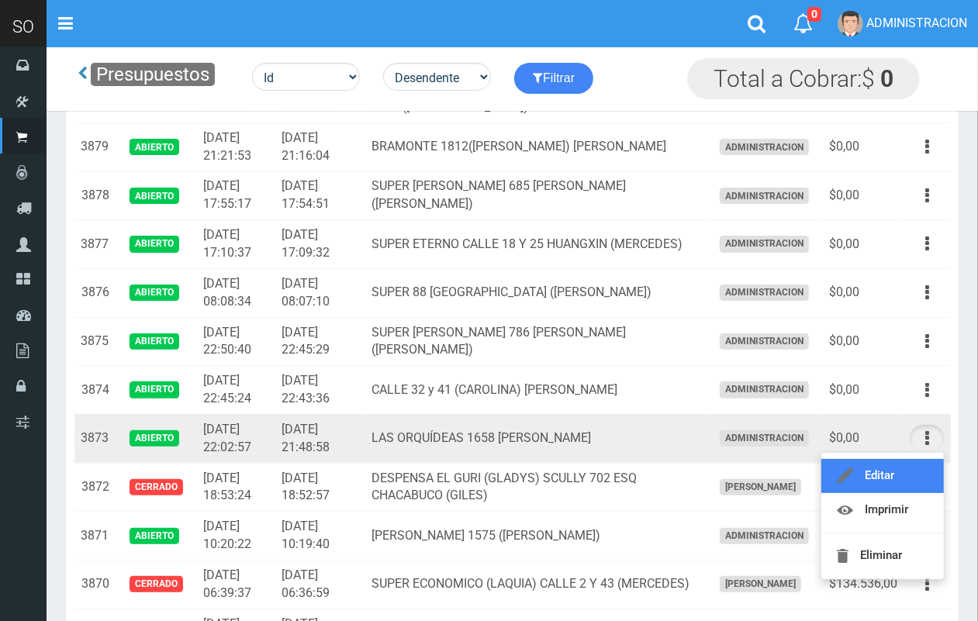
click at [917, 471] on link "Editar" at bounding box center [882, 476] width 123 height 34
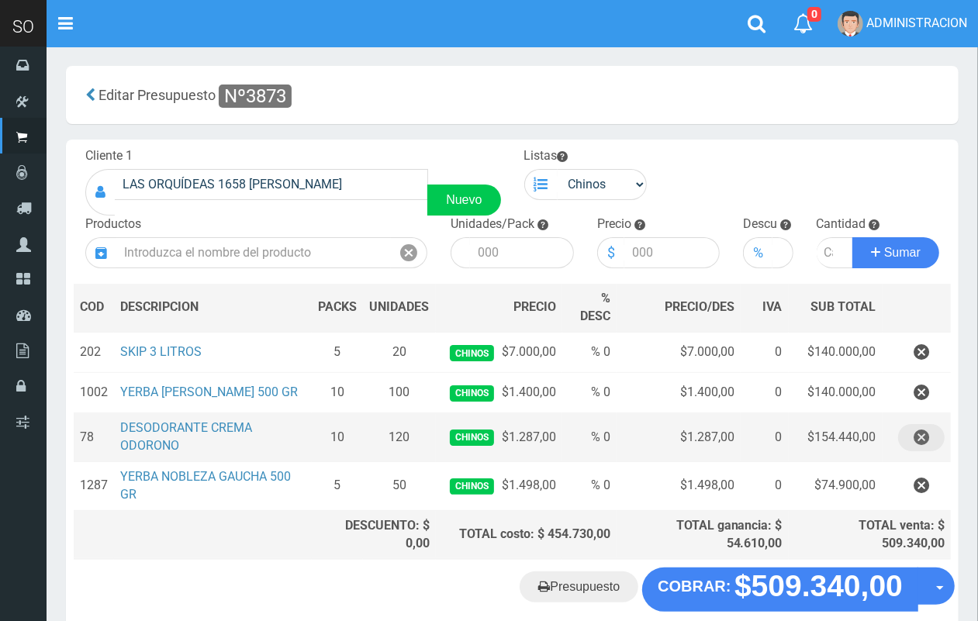
click at [927, 436] on icon "button" at bounding box center [921, 437] width 16 height 27
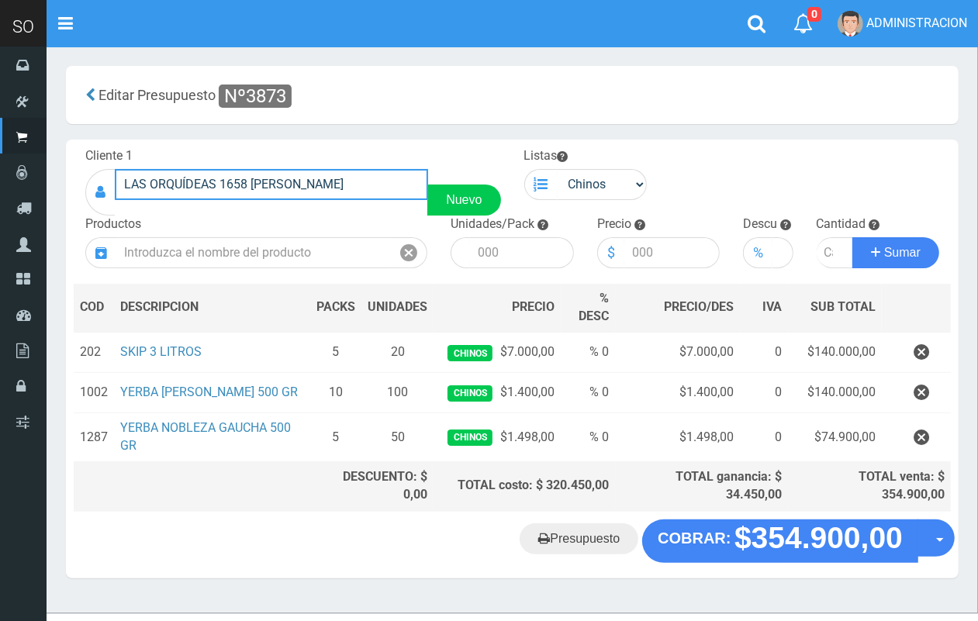
drag, startPoint x: 327, startPoint y: 186, endPoint x: 136, endPoint y: 187, distance: 191.5
click at [111, 183] on div "LAS ORQUÍDEAS 1658 [PERSON_NAME] Nuevo" at bounding box center [293, 192] width 416 height 47
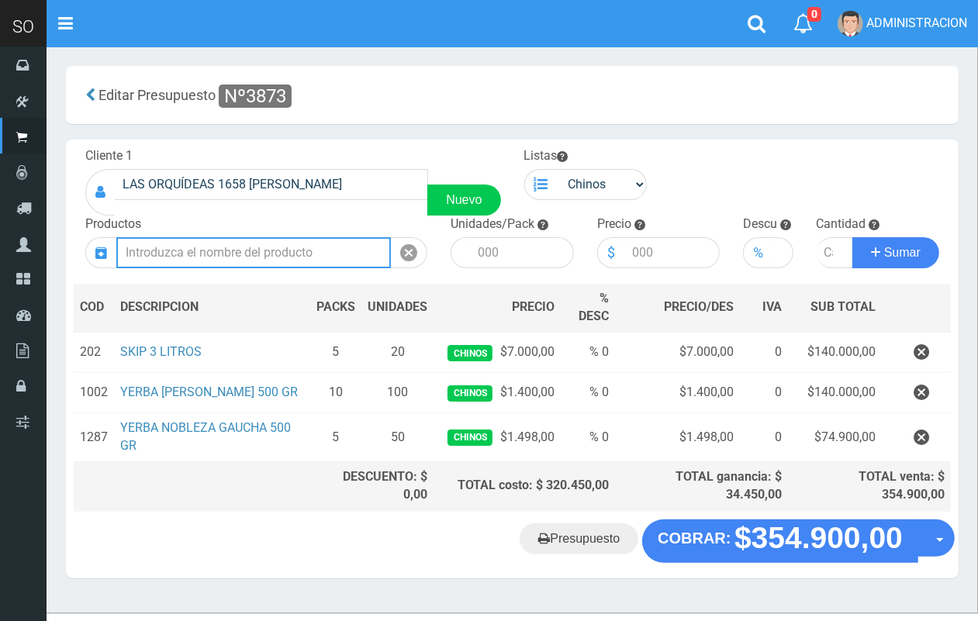
click at [246, 247] on input "text" at bounding box center [253, 252] width 274 height 31
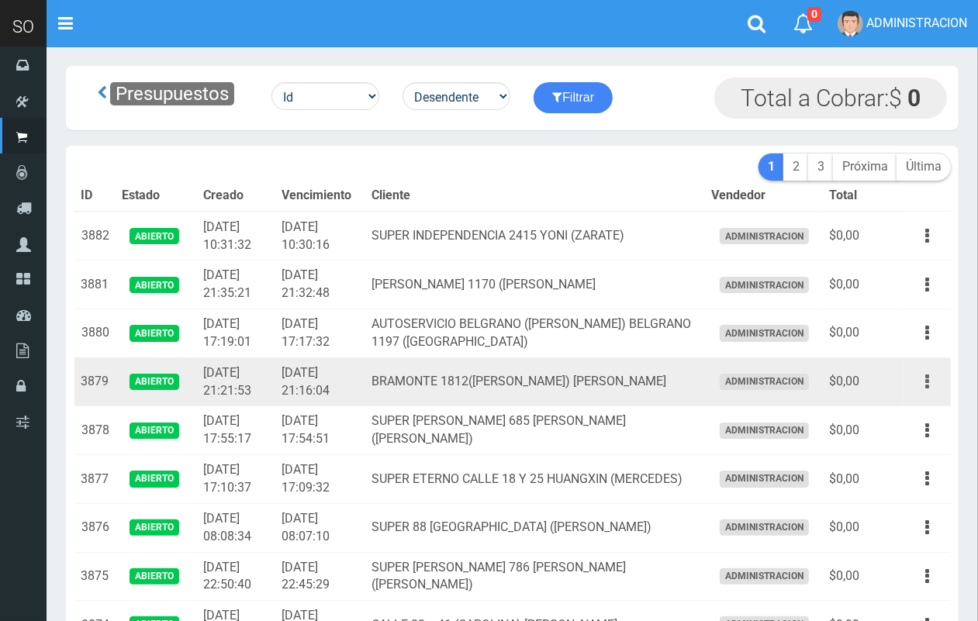
click at [921, 389] on button "button" at bounding box center [927, 381] width 35 height 27
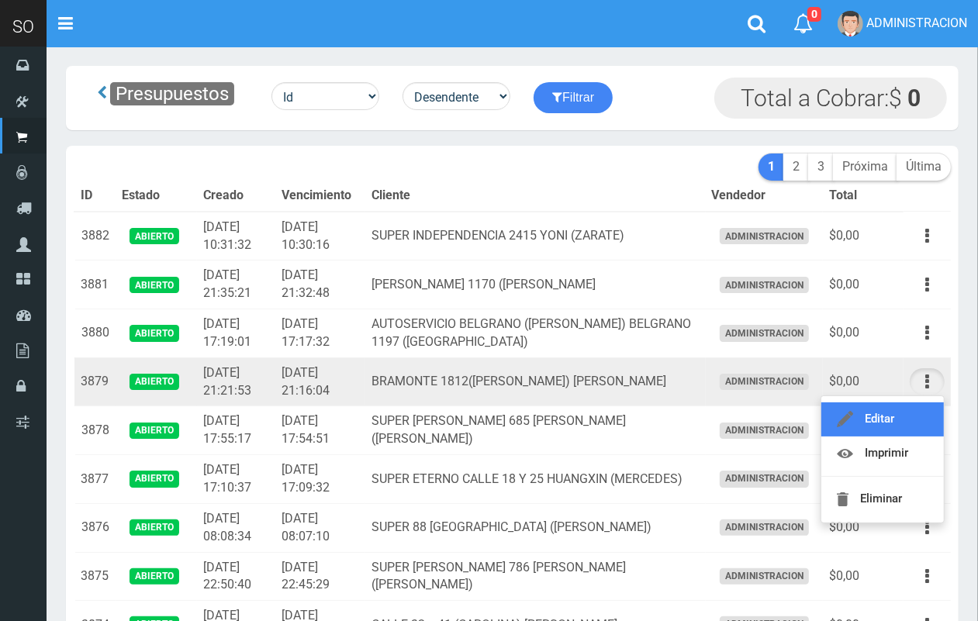
click at [908, 409] on link "Editar" at bounding box center [882, 419] width 123 height 34
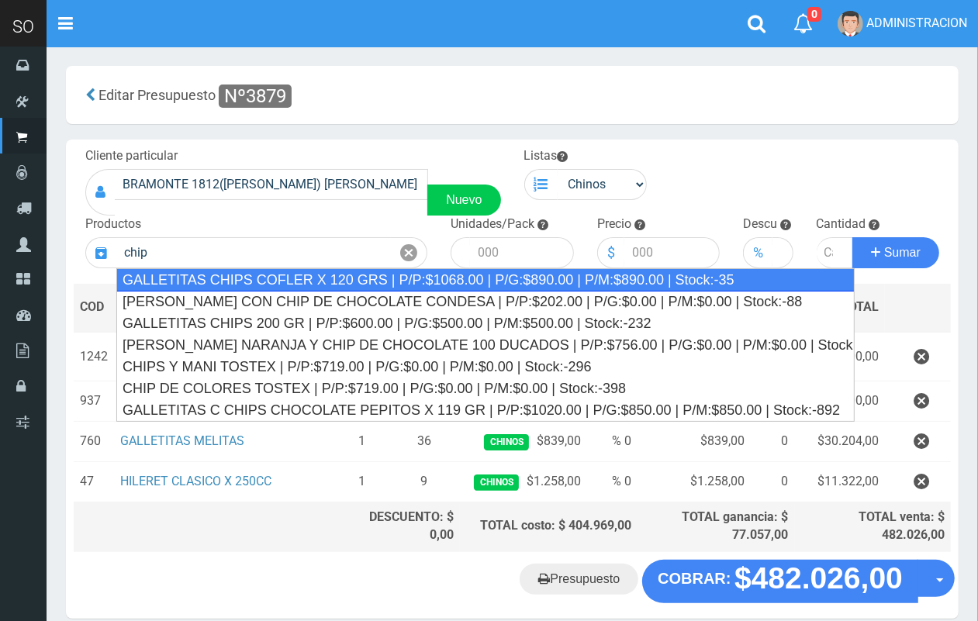
click at [164, 279] on div "GALLETITAS CHIPS COFLER X 120 GRS | P/P:$1068.00 | P/G:$890.00 | P/M:$890.00 | …" at bounding box center [485, 279] width 738 height 23
type input "GALLETITAS CHIPS COFLER X 120 GRS | P/P:$1068.00 | P/G:$890.00 | P/M:$890.00 | …"
type input "36"
type input "1068.00"
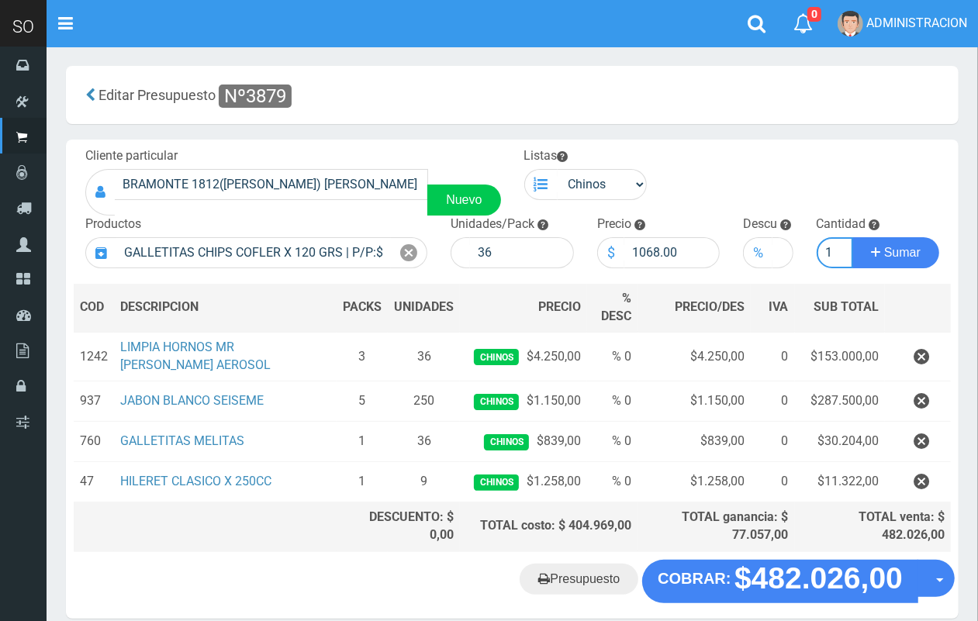
scroll to position [0, 2]
type input "1"
click at [852, 237] on button "Sumar" at bounding box center [895, 252] width 87 height 31
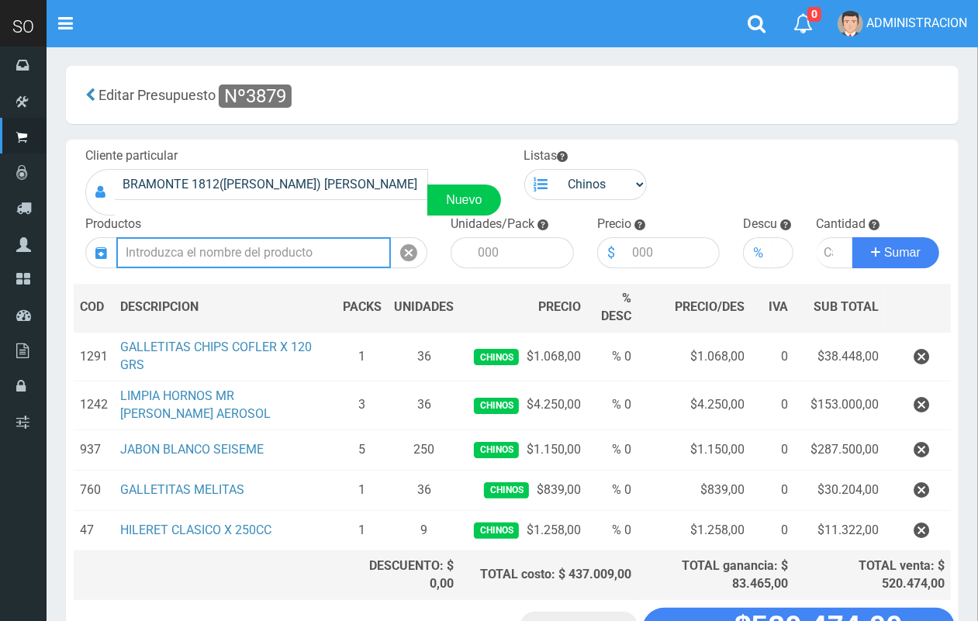
scroll to position [33, 0]
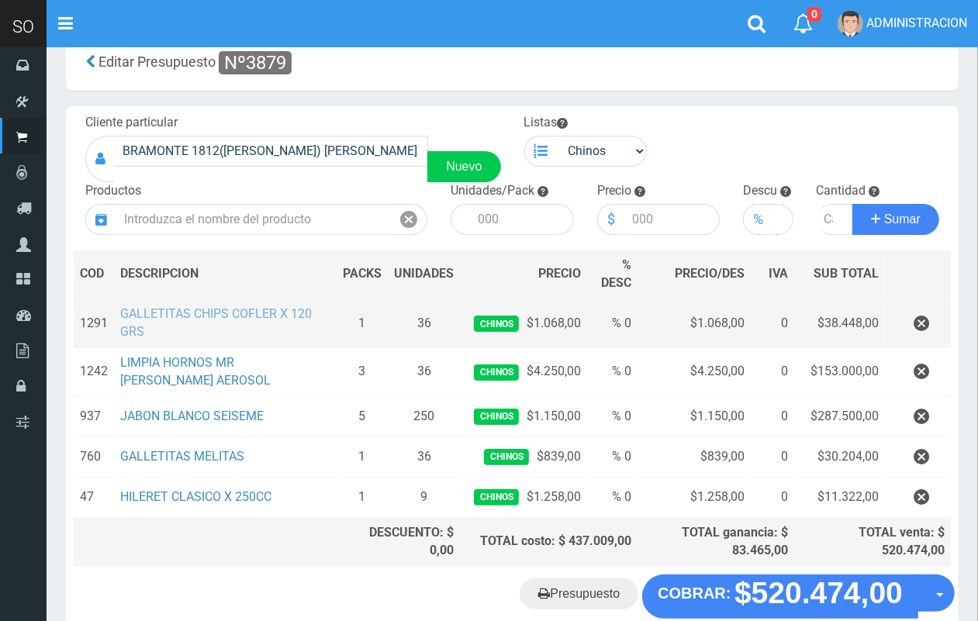
click at [242, 314] on link "GALLETITAS CHIPS COFLER X 120 GRS" at bounding box center [216, 322] width 192 height 33
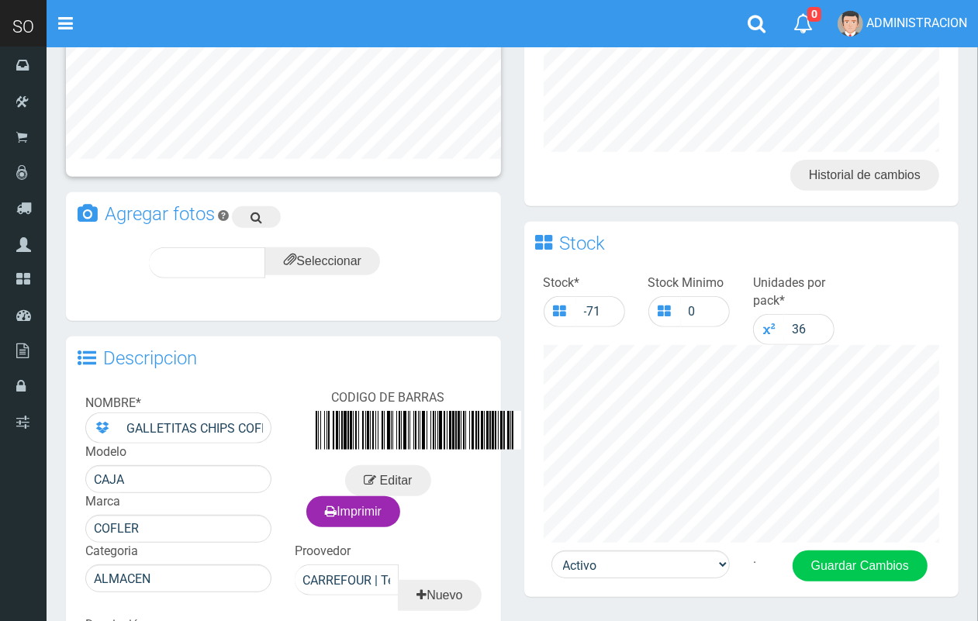
scroll to position [343, 0]
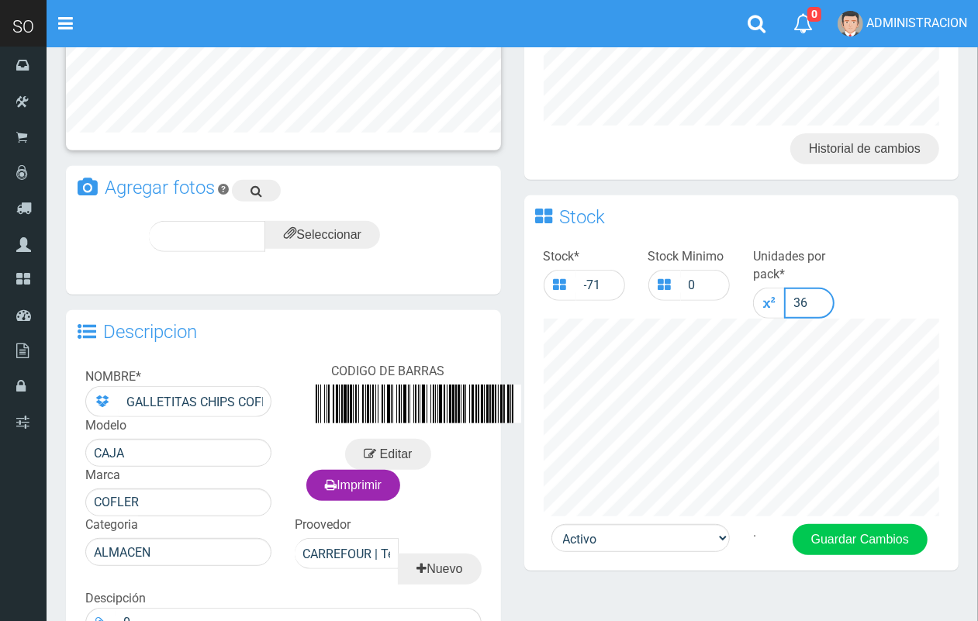
drag, startPoint x: 815, startPoint y: 292, endPoint x: 797, endPoint y: 289, distance: 18.0
click at [797, 289] on input "36" at bounding box center [809, 303] width 50 height 31
type input "30"
click at [851, 525] on button "Guardar Cambios" at bounding box center [859, 539] width 135 height 31
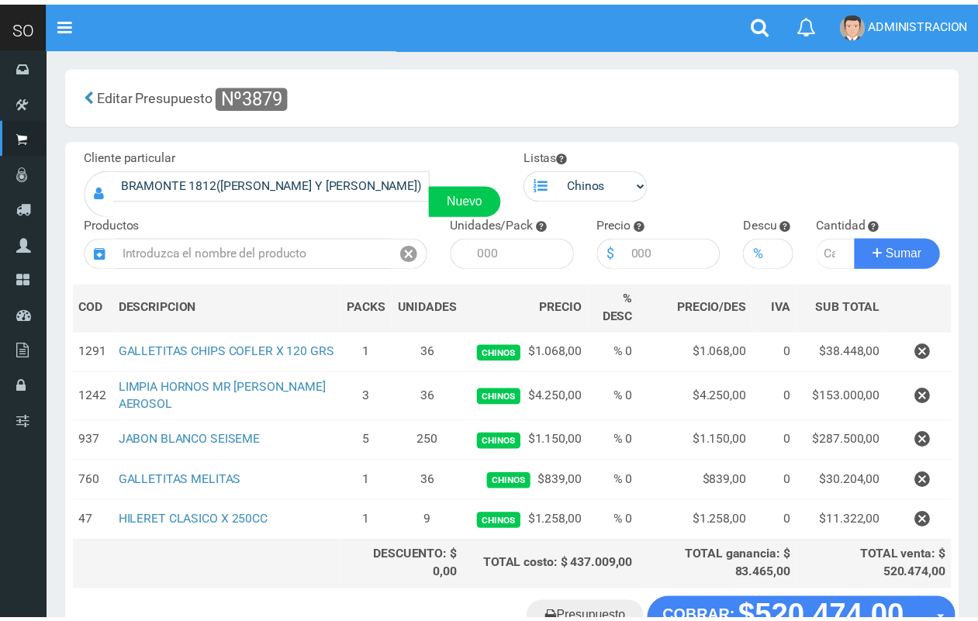
scroll to position [33, 0]
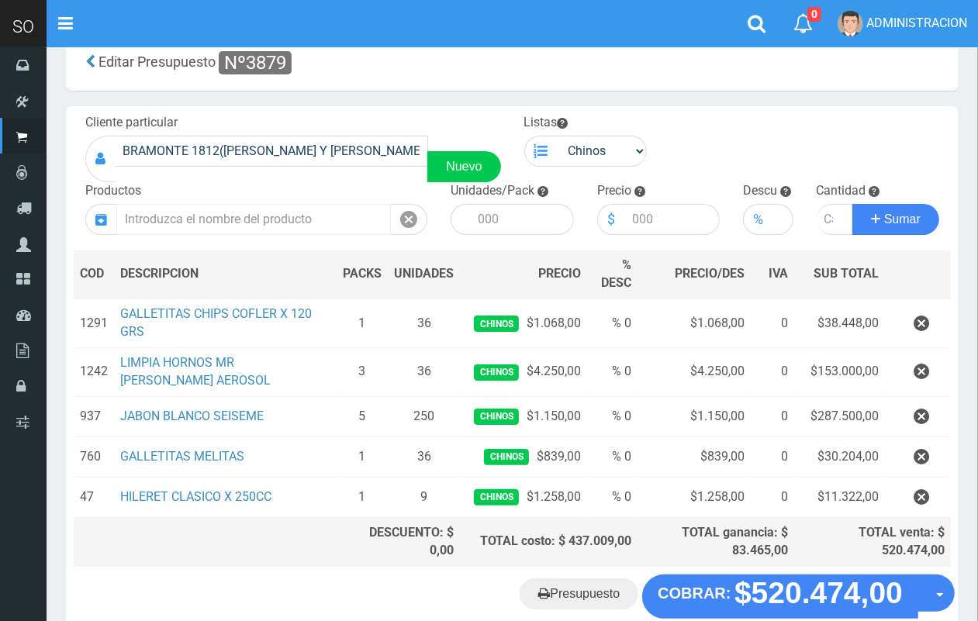
click at [240, 213] on input "text" at bounding box center [253, 219] width 274 height 31
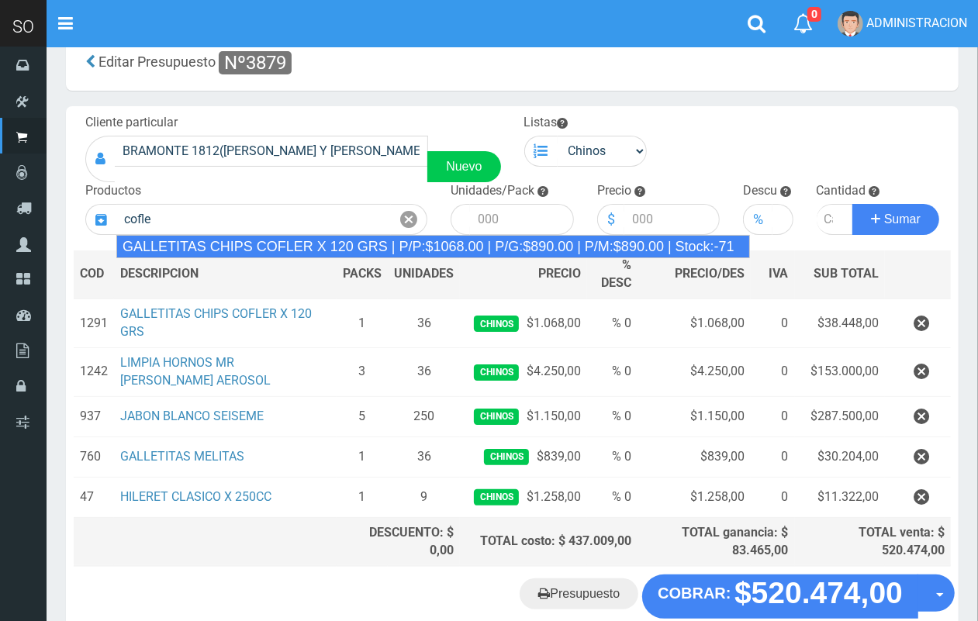
click at [245, 248] on div "GALLETITAS CHIPS COFLER X 120 GRS | P/P:$1068.00 | P/G:$890.00 | P/M:$890.00 | …" at bounding box center [432, 246] width 633 height 23
type input "GALLETITAS CHIPS COFLER X 120 GRS | P/P:$1068.00 | P/G:$890.00 | P/M:$890.00 | …"
type input "30"
type input "1068.00"
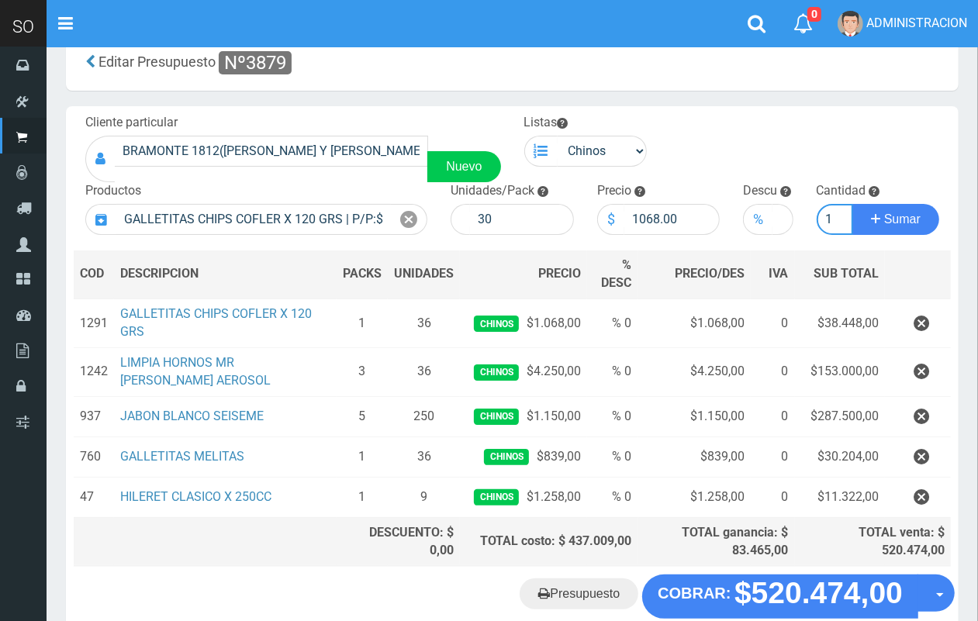
scroll to position [0, 2]
type input "1"
click at [852, 204] on button "Sumar" at bounding box center [895, 219] width 87 height 31
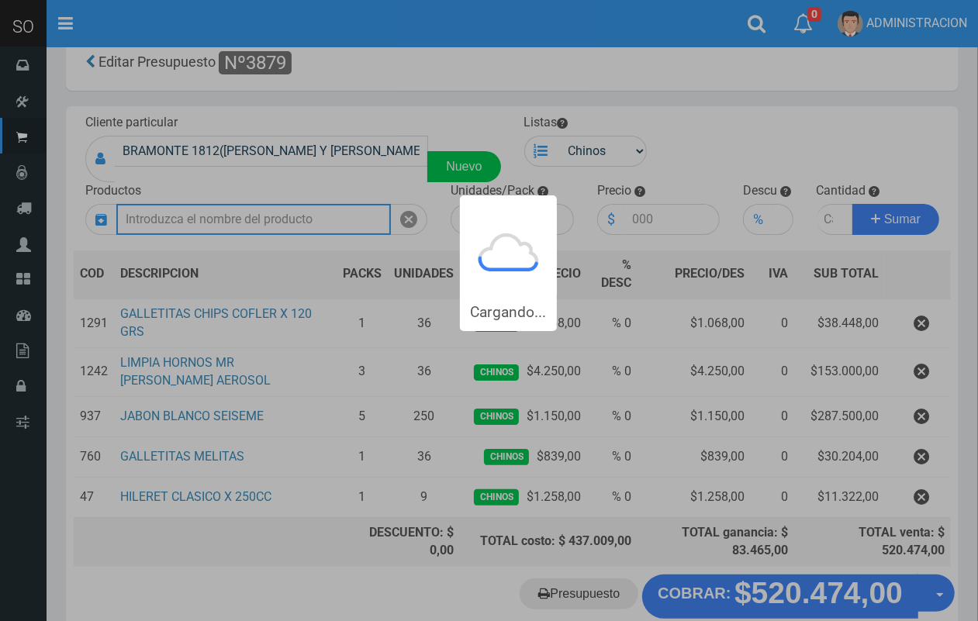
scroll to position [0, 0]
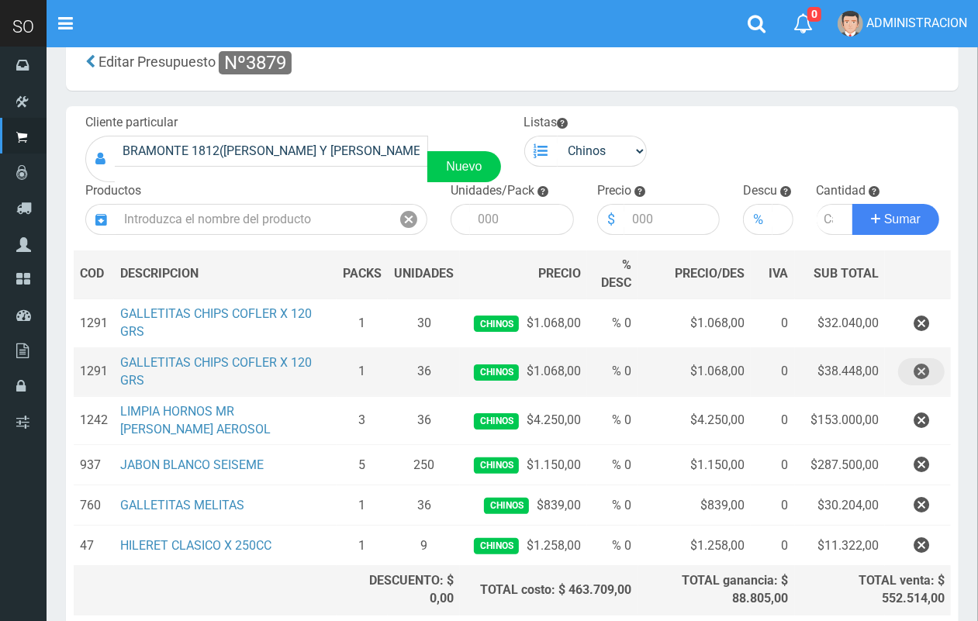
click at [921, 369] on icon "button" at bounding box center [921, 371] width 16 height 27
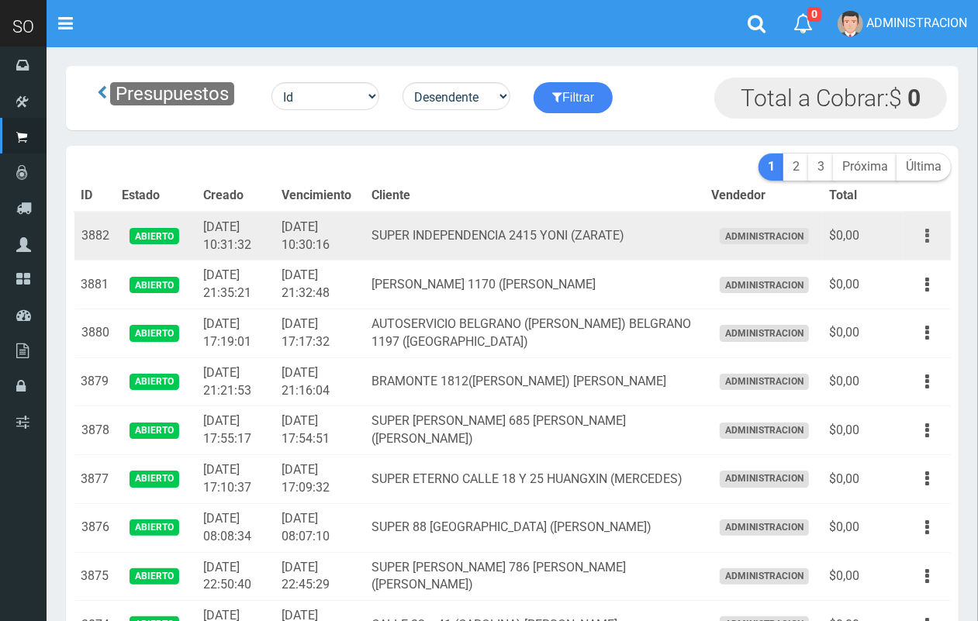
click at [928, 233] on icon "button" at bounding box center [927, 236] width 4 height 27
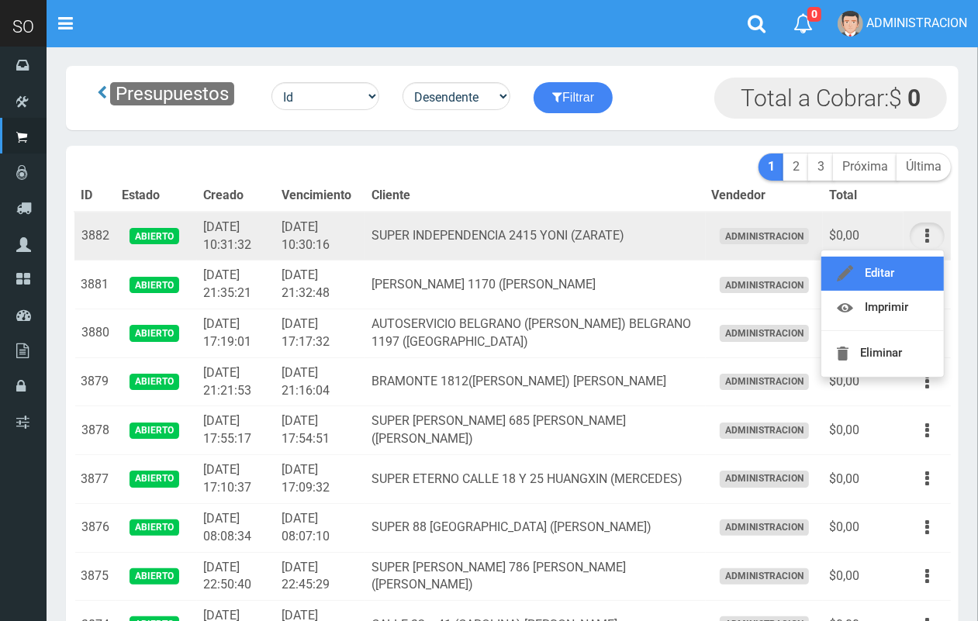
click at [919, 261] on link "Editar" at bounding box center [882, 274] width 123 height 34
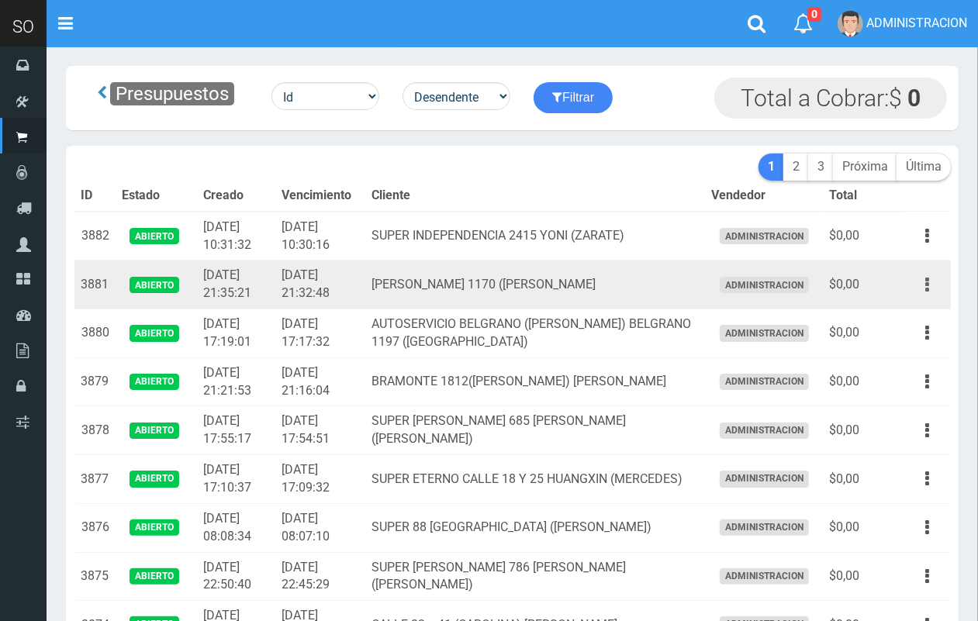
click at [921, 288] on button "button" at bounding box center [927, 284] width 35 height 27
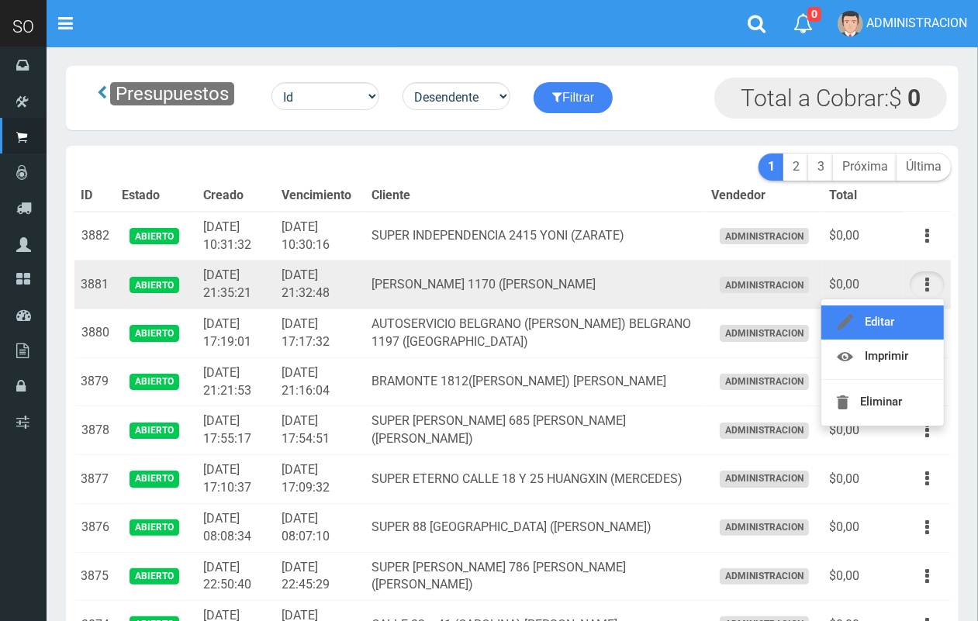
click at [908, 316] on link "Editar" at bounding box center [882, 322] width 123 height 34
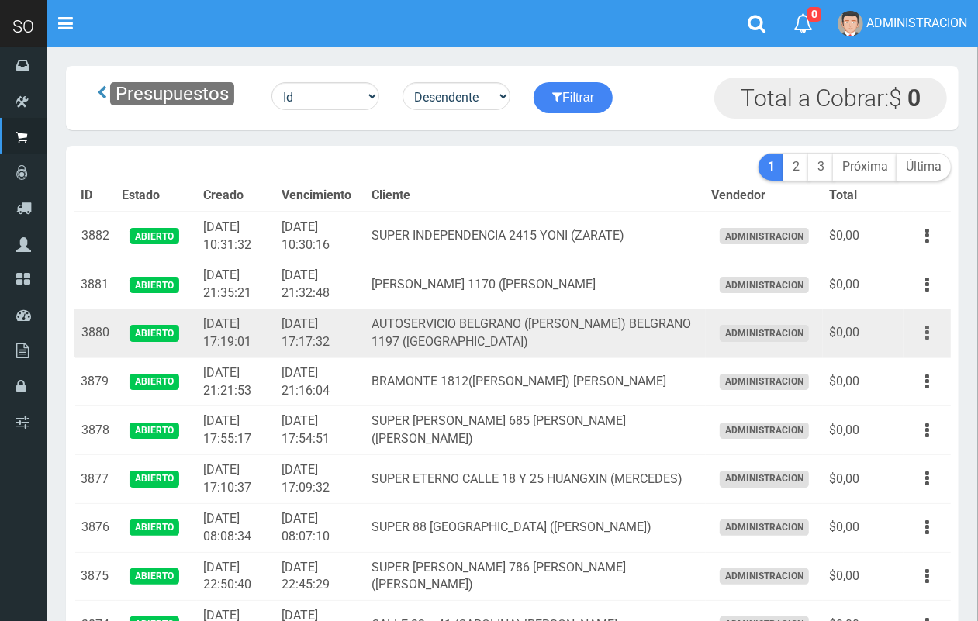
click at [925, 323] on icon "button" at bounding box center [927, 332] width 4 height 27
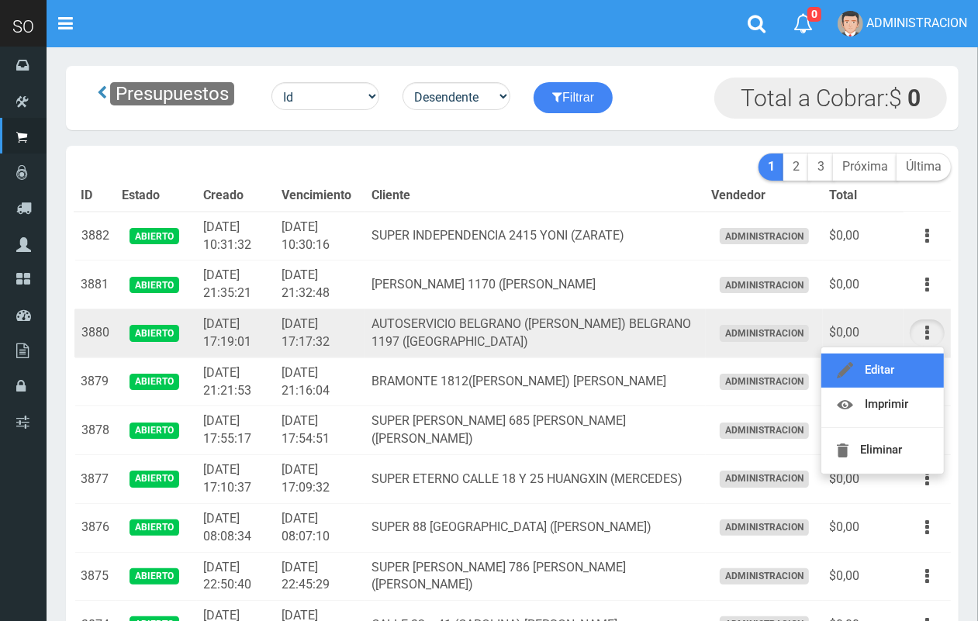
click at [913, 355] on link "Editar" at bounding box center [882, 371] width 123 height 34
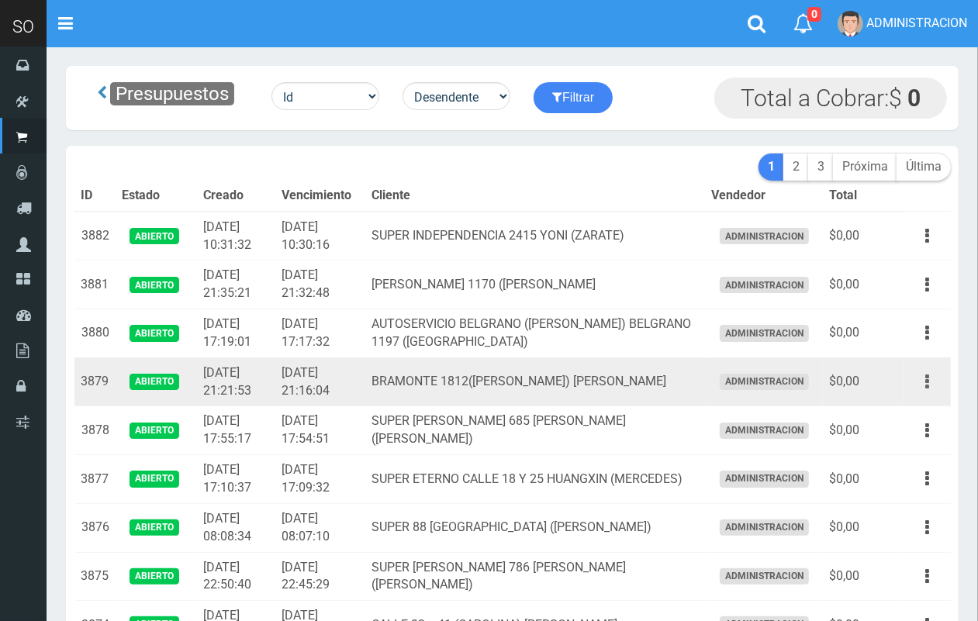
drag, startPoint x: 934, startPoint y: 378, endPoint x: 931, endPoint y: 389, distance: 12.0
click at [932, 378] on button "button" at bounding box center [927, 381] width 35 height 27
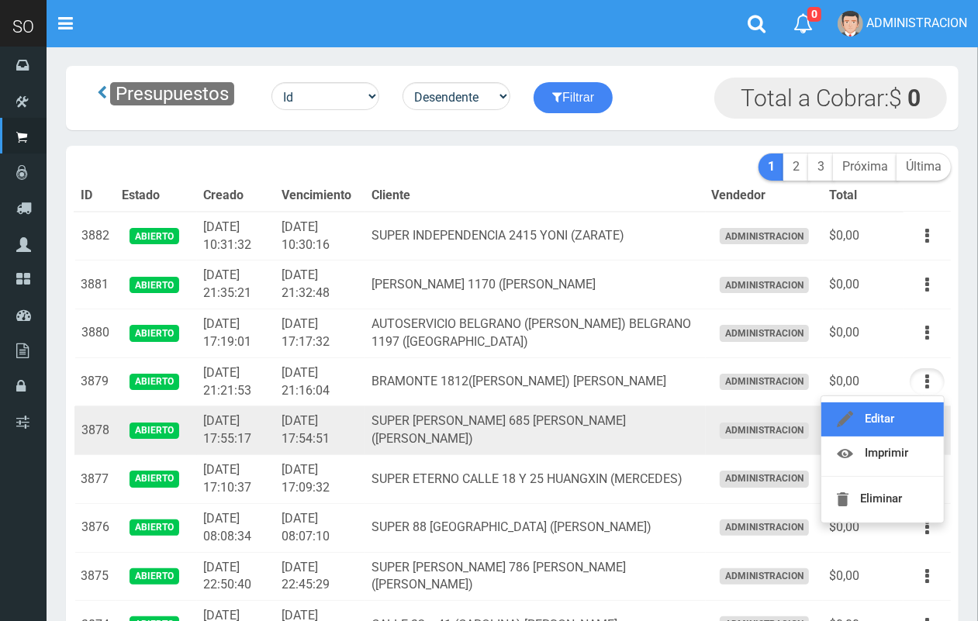
click at [924, 408] on link "Editar" at bounding box center [882, 419] width 123 height 34
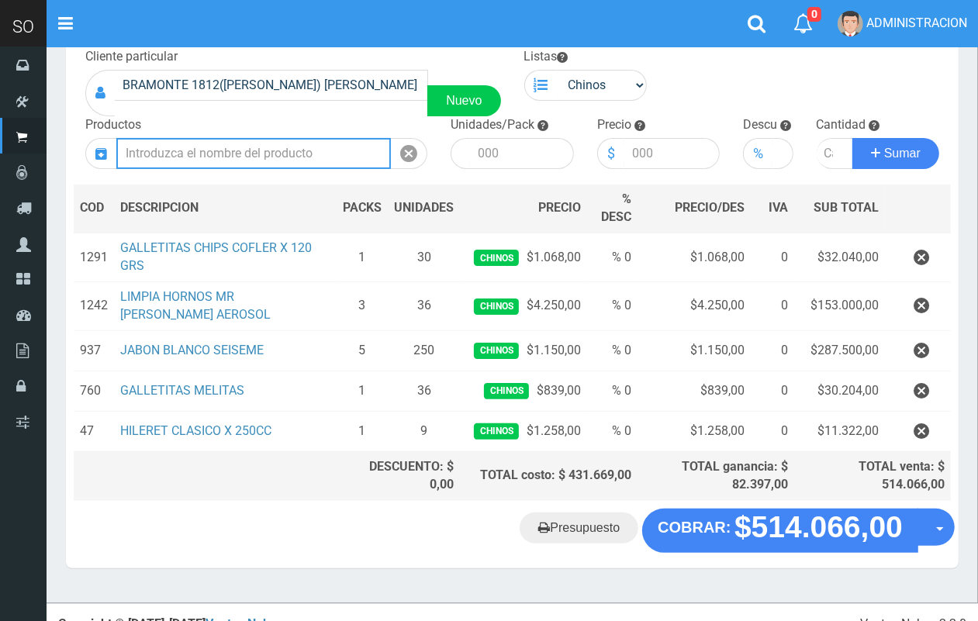
scroll to position [103, 0]
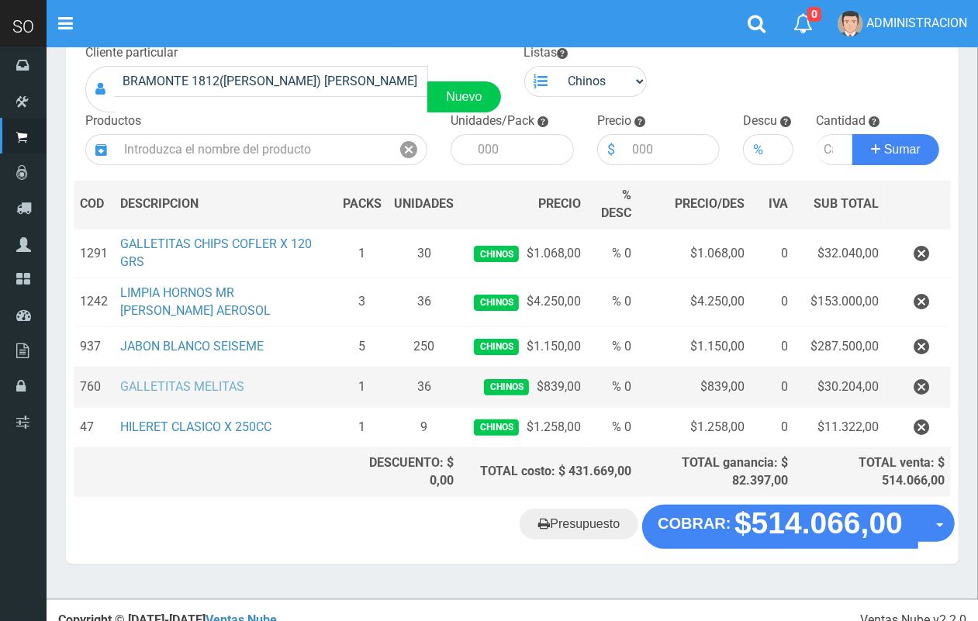
click at [222, 388] on link "GALLETITAS MELITAS" at bounding box center [182, 386] width 124 height 15
click at [923, 390] on icon "button" at bounding box center [921, 387] width 16 height 27
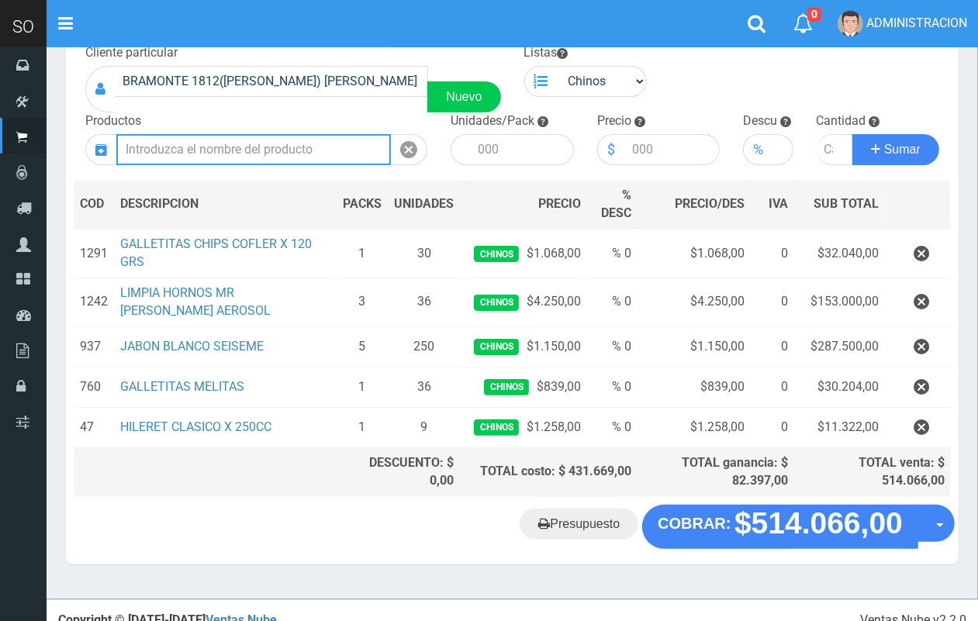
scroll to position [78, 0]
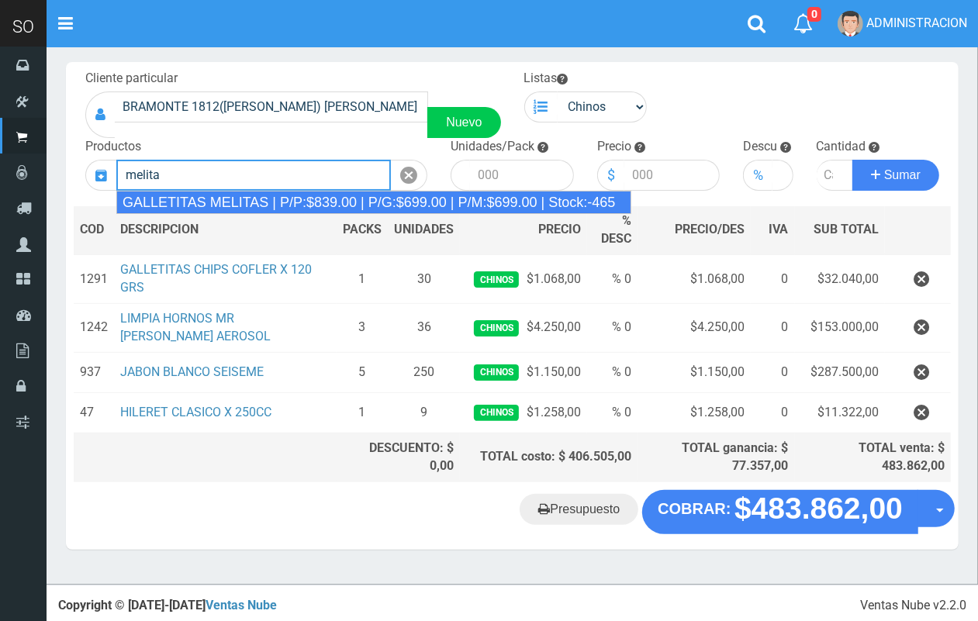
click at [247, 195] on div "GALLETITAS MELITAS | P/P:$839.00 | P/G:$699.00 | P/M:$699.00 | Stock:-465" at bounding box center [373, 202] width 515 height 23
type input "GALLETITAS MELITAS | P/P:$839.00 | P/G:$699.00 | P/M:$699.00 | Stock:-465"
type input "32"
type input "839.00"
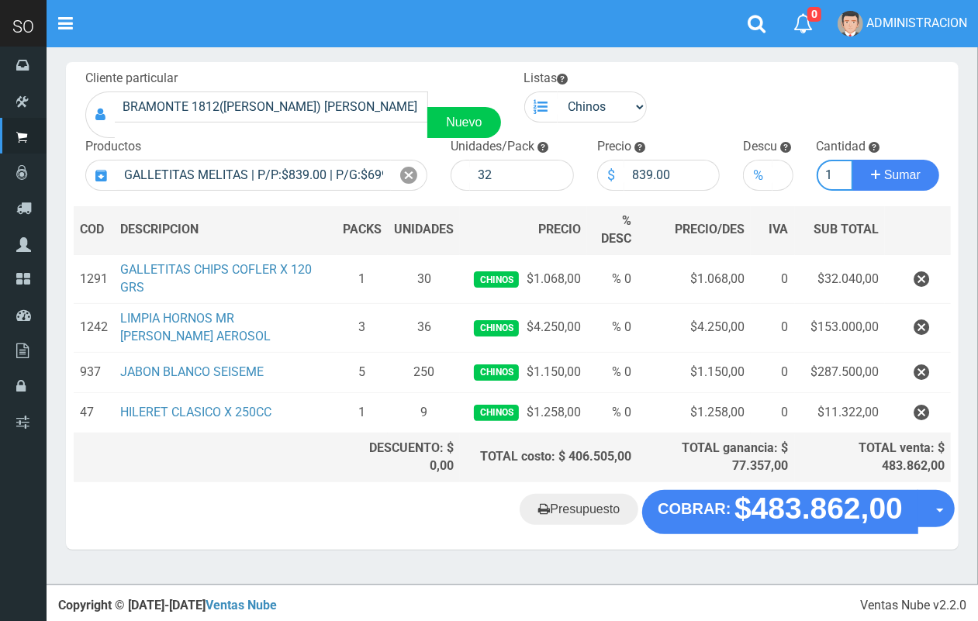
scroll to position [0, 2]
type input "1"
click at [852, 160] on button "Sumar" at bounding box center [895, 175] width 87 height 31
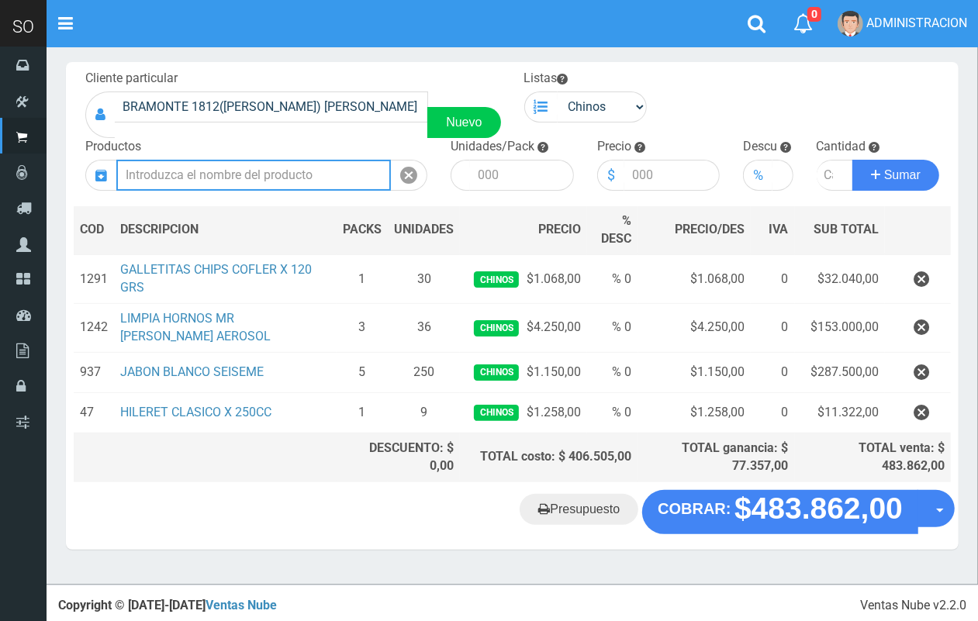
scroll to position [0, 0]
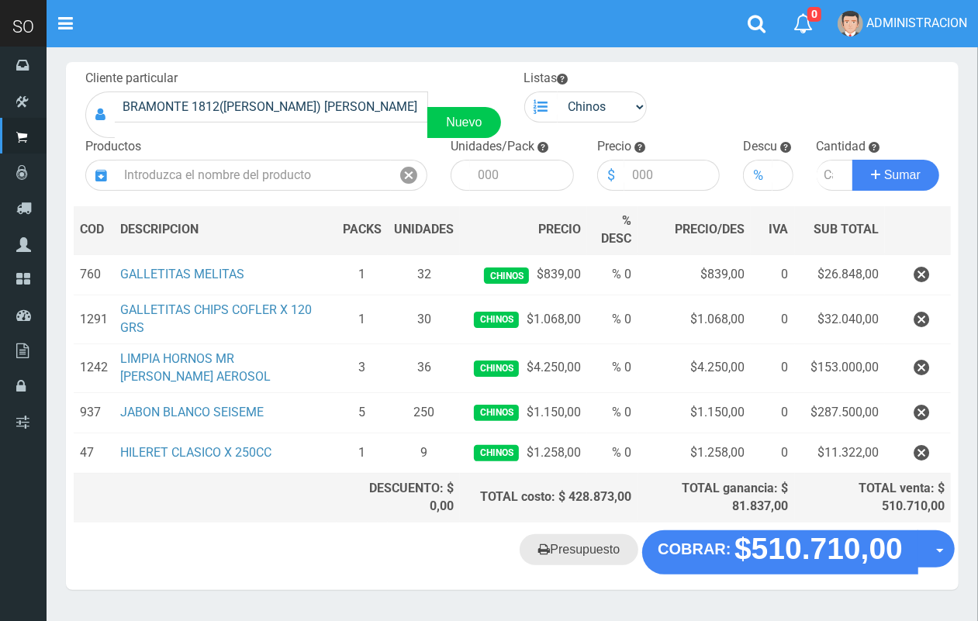
click at [593, 555] on link "Presupuesto" at bounding box center [578, 549] width 119 height 31
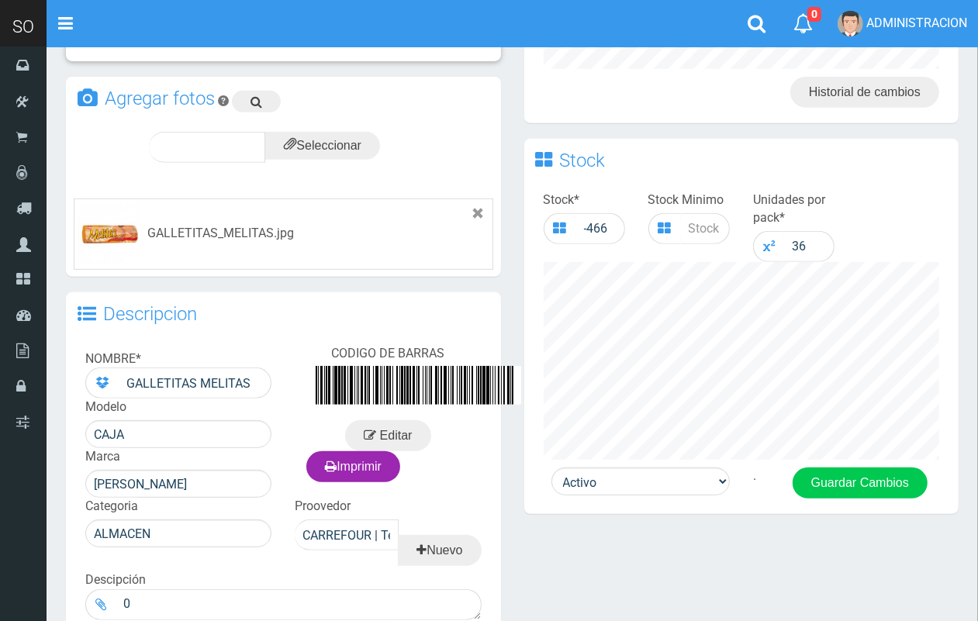
drag, startPoint x: 991, startPoint y: 323, endPoint x: 919, endPoint y: 533, distance: 221.4
click at [947, 528] on html "Cargando... × Nueva alerta Toggle navigation 0" at bounding box center [489, 178] width 978 height 1155
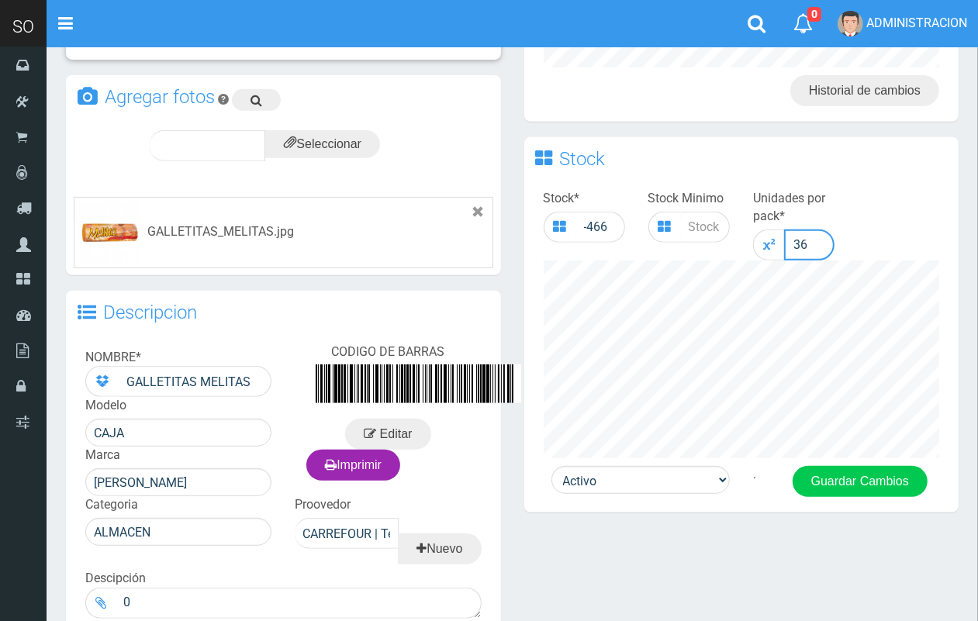
drag, startPoint x: 806, startPoint y: 239, endPoint x: 799, endPoint y: 238, distance: 7.8
click at [799, 238] on input "36" at bounding box center [809, 245] width 50 height 31
type input "32"
click at [873, 475] on button "Guardar Cambios" at bounding box center [859, 481] width 135 height 31
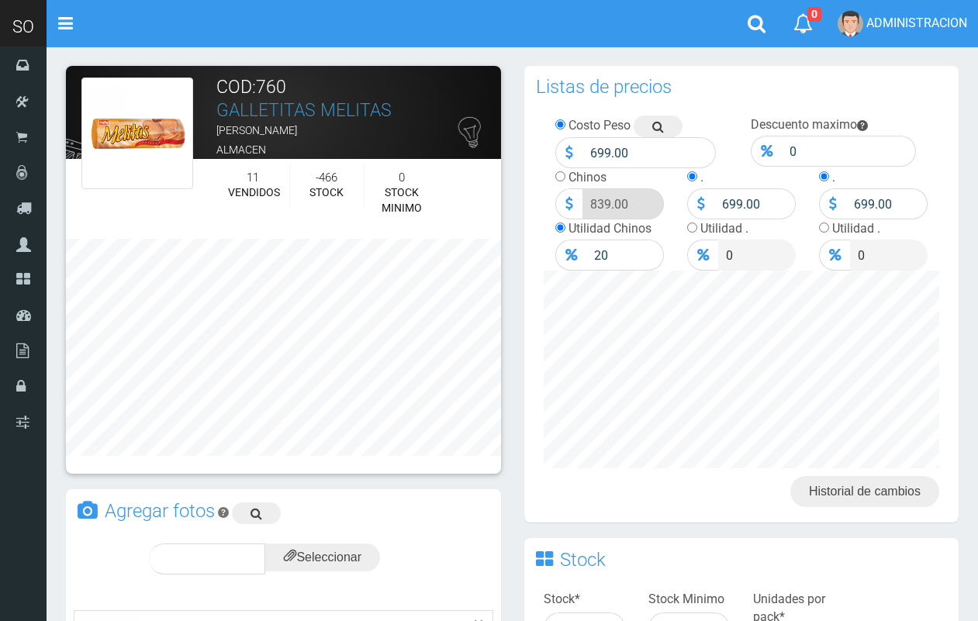
scroll to position [401, 0]
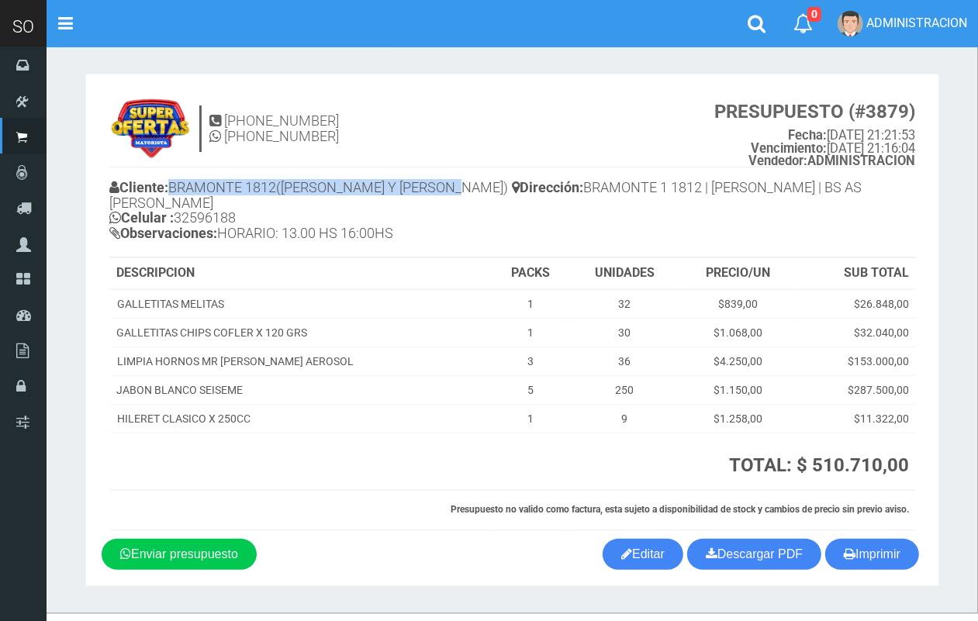
drag, startPoint x: 479, startPoint y: 188, endPoint x: 176, endPoint y: 187, distance: 303.2
click at [176, 187] on h4 "Cliente: [PERSON_NAME] 1812([PERSON_NAME] Y [PERSON_NAME]) [PERSON_NAME] Celula…" at bounding box center [310, 212] width 403 height 73
copy h4 "BRAMONTE 1812([PERSON_NAME] Y [PERSON_NAME]) [PERSON_NAME]"
click at [745, 540] on link "Descargar PDF" at bounding box center [754, 554] width 134 height 31
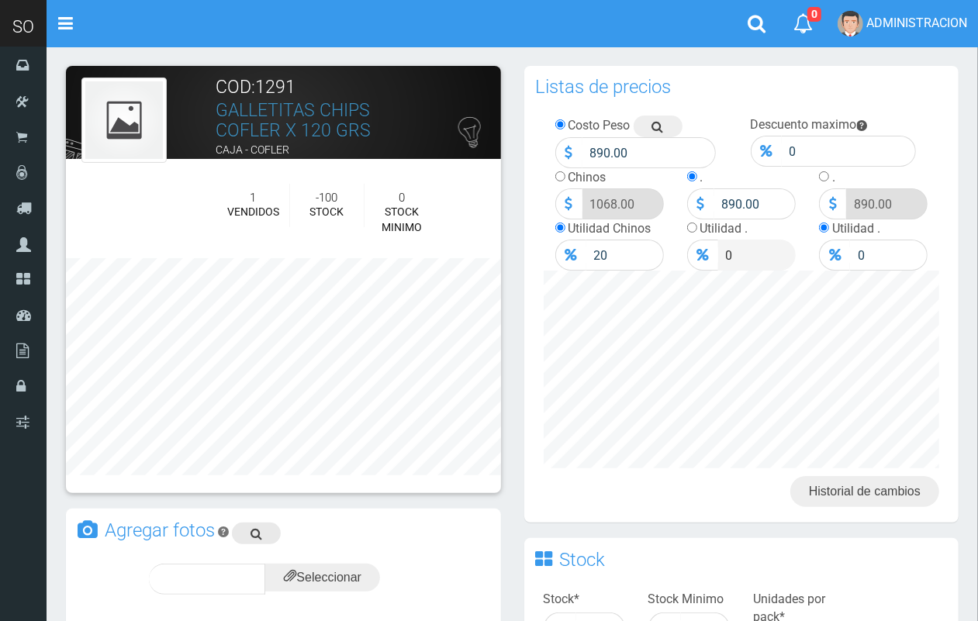
click at [257, 523] on icon at bounding box center [256, 534] width 12 height 22
click at [256, 533] on icon at bounding box center [256, 534] width 12 height 22
click at [337, 578] on input "file" at bounding box center [322, 578] width 115 height 28
click at [364, 572] on span "subir" at bounding box center [360, 578] width 40 height 13
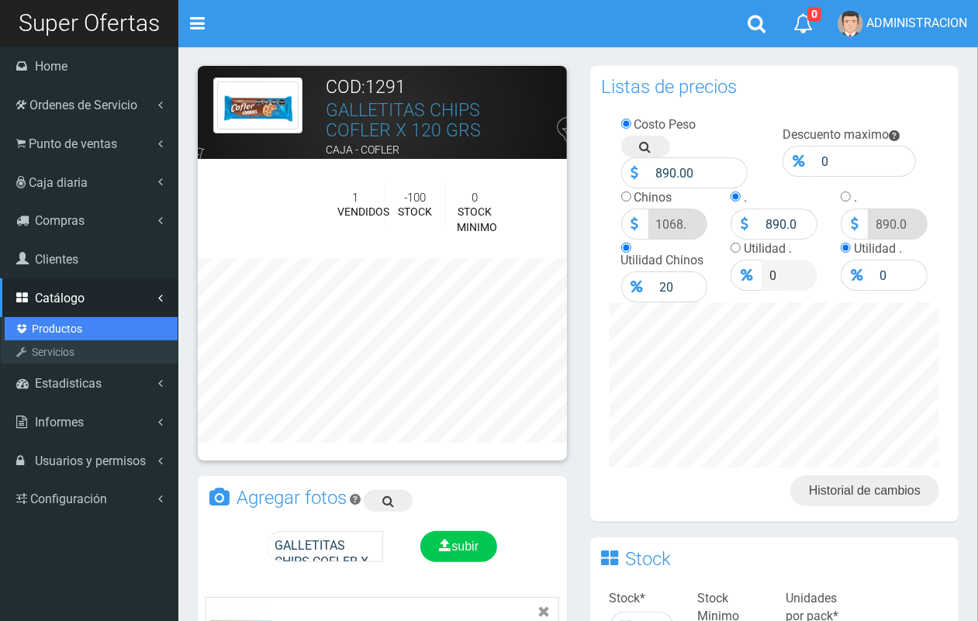
click at [49, 324] on link "Productos" at bounding box center [91, 328] width 173 height 23
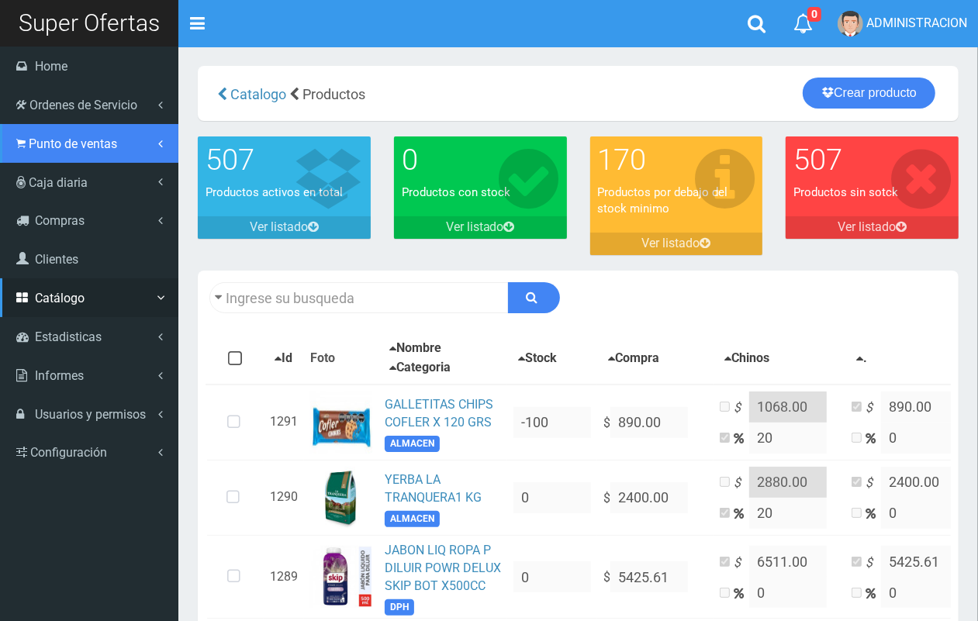
click at [74, 147] on span "Punto de ventas" at bounding box center [73, 143] width 88 height 15
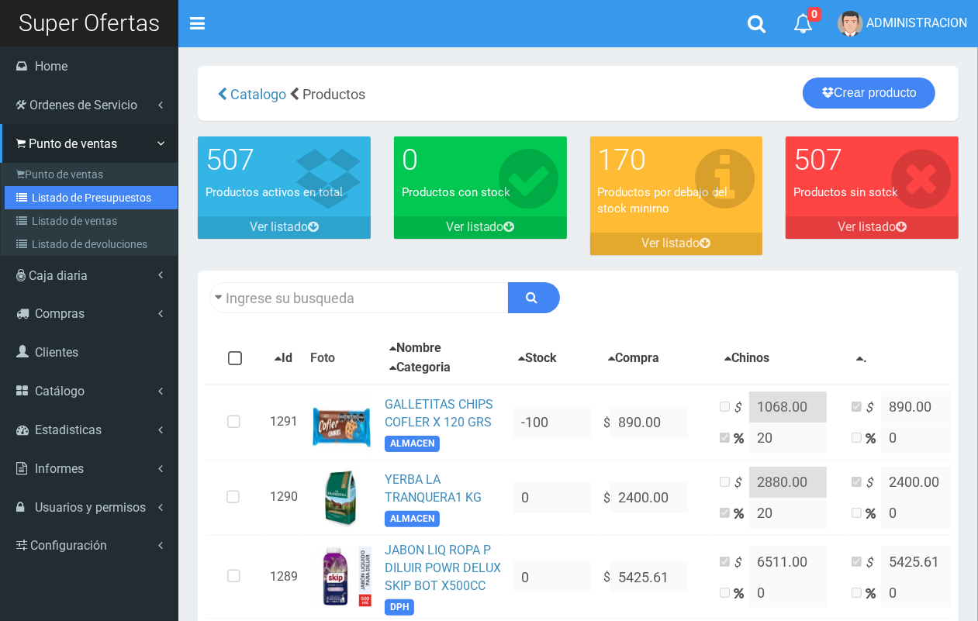
click at [83, 202] on link "Listado de Presupuestos" at bounding box center [91, 197] width 173 height 23
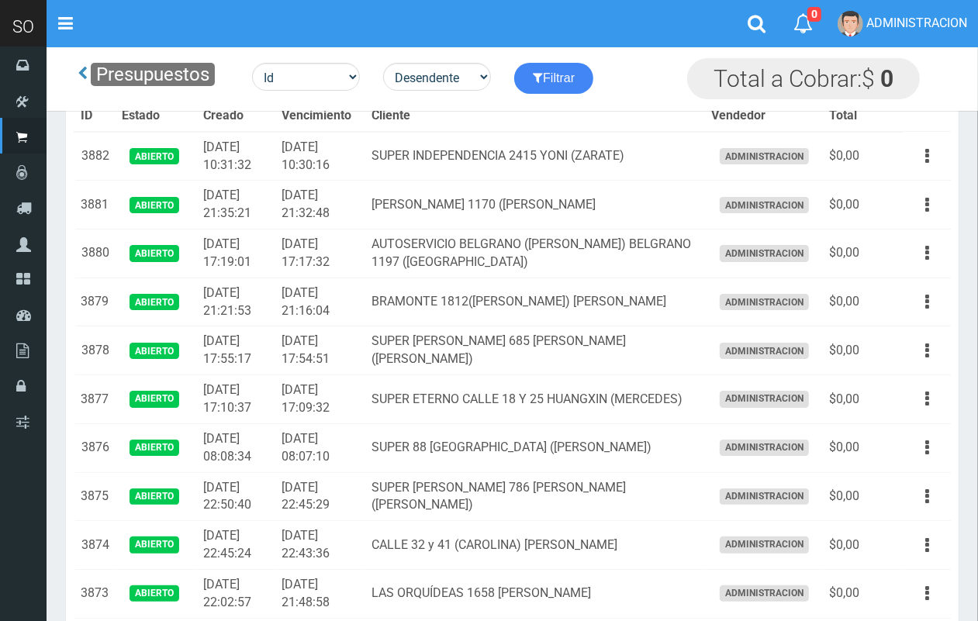
scroll to position [164, 0]
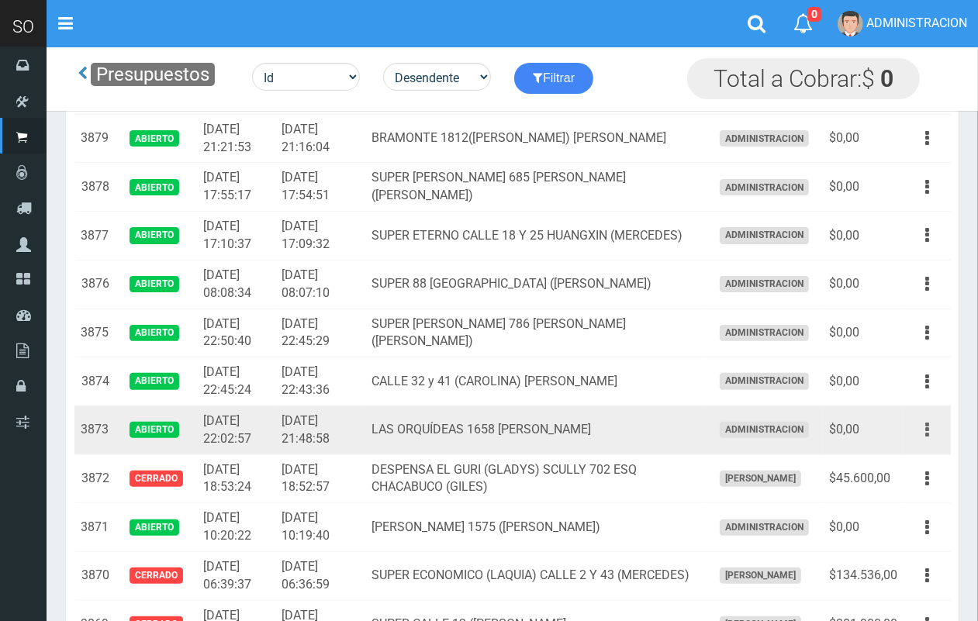
click at [931, 424] on button "button" at bounding box center [927, 429] width 35 height 27
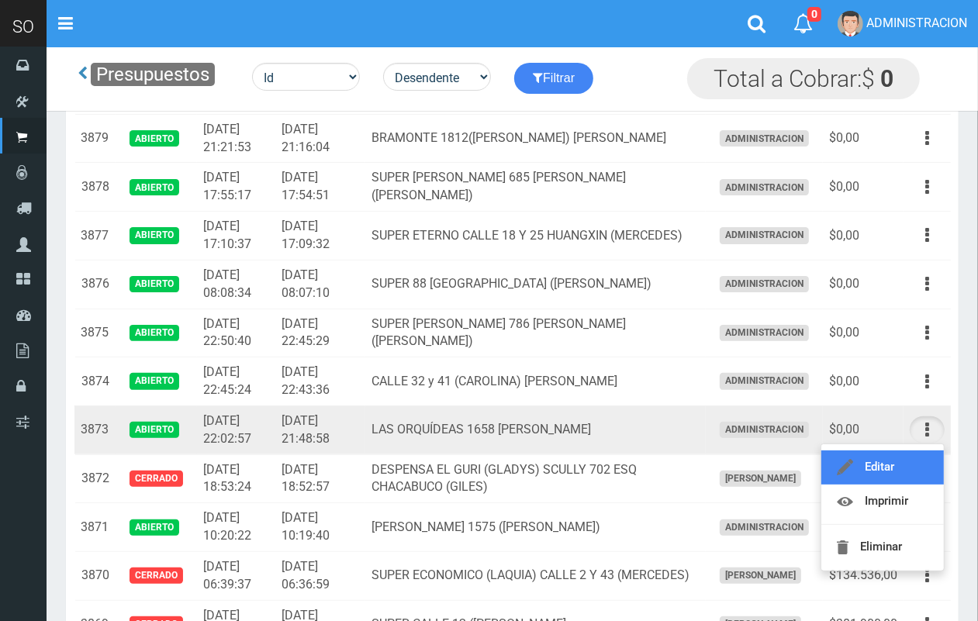
click at [916, 463] on link "Editar" at bounding box center [882, 467] width 123 height 34
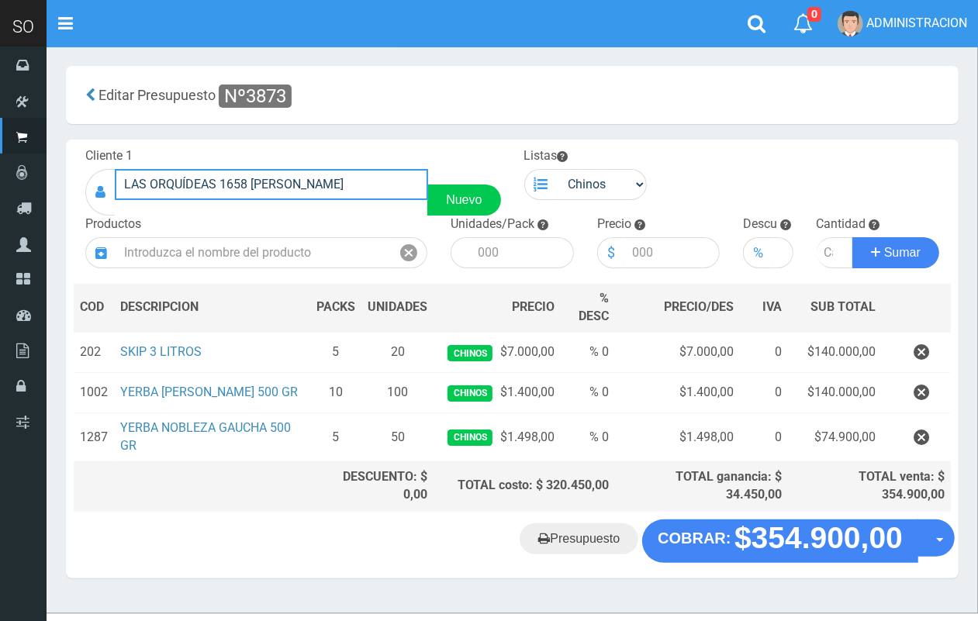
drag, startPoint x: 378, startPoint y: 194, endPoint x: 157, endPoint y: 183, distance: 220.5
click at [113, 190] on div "LAS ORQUÍDEAS 1658 [PERSON_NAME] Nuevo" at bounding box center [293, 192] width 416 height 47
click at [584, 548] on link "Presupuesto" at bounding box center [578, 538] width 119 height 31
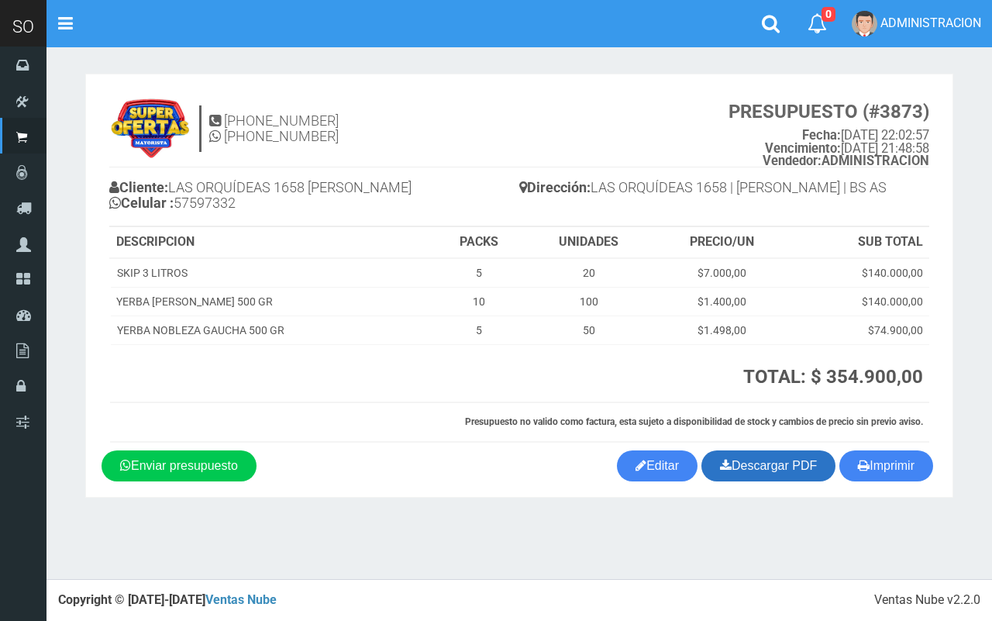
click at [754, 464] on link "Descargar PDF" at bounding box center [769, 465] width 134 height 31
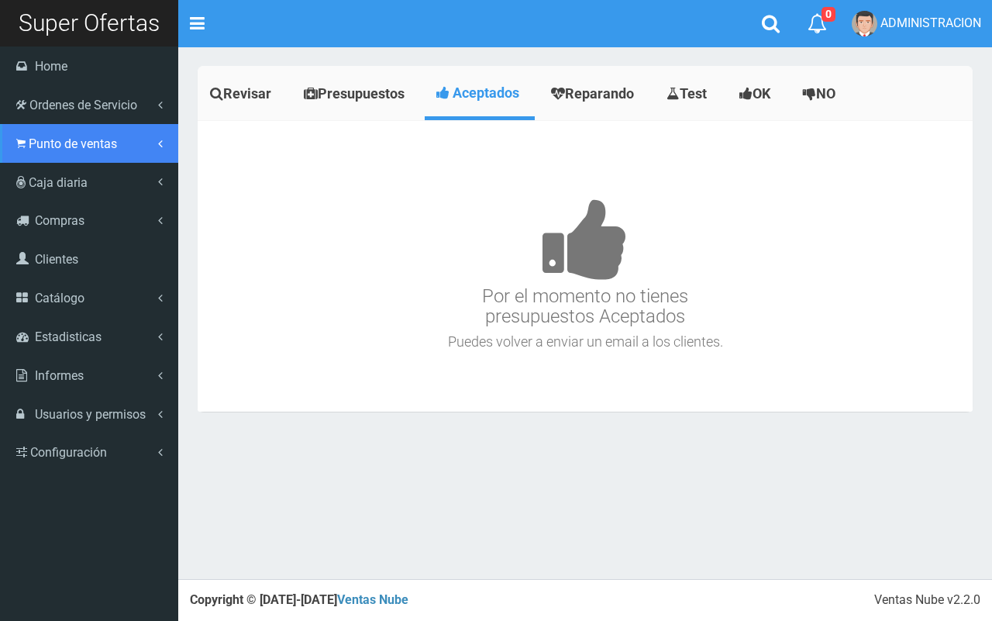
click at [43, 148] on span "Punto de ventas" at bounding box center [73, 143] width 88 height 15
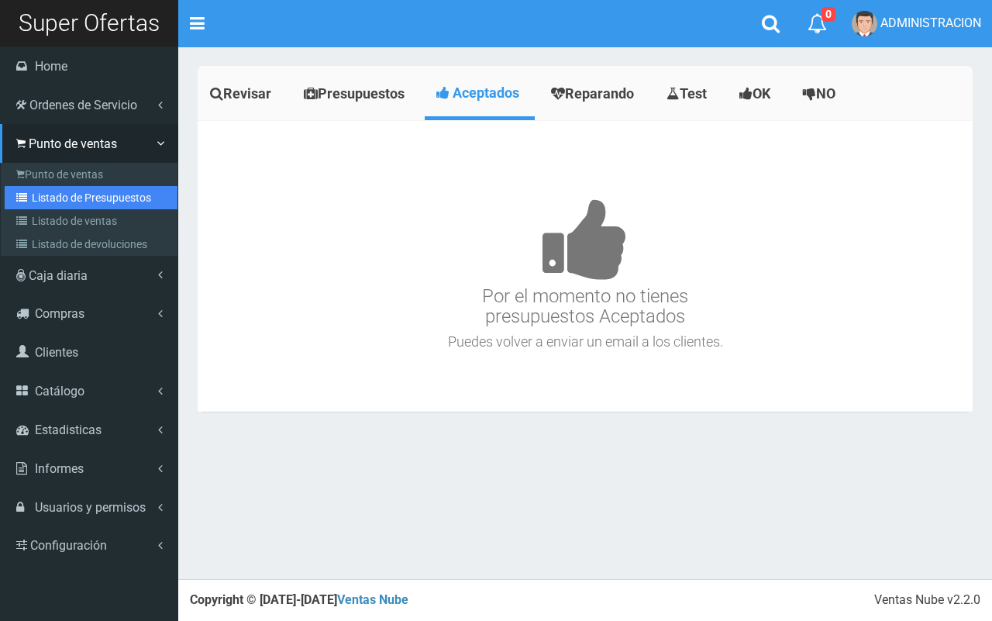
click at [76, 205] on link "Listado de Presupuestos" at bounding box center [91, 197] width 173 height 23
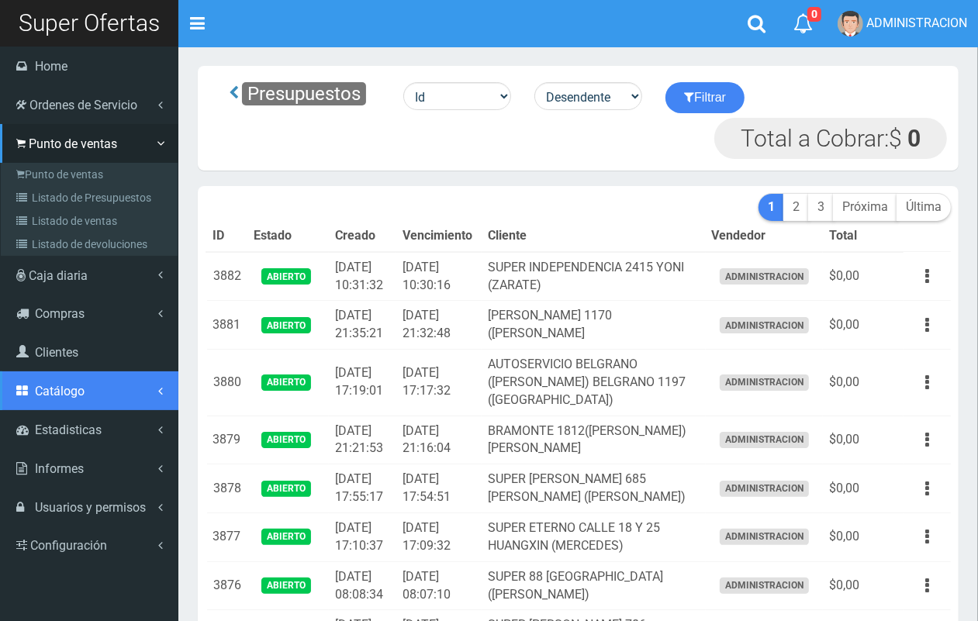
click at [64, 385] on span "Catálogo" at bounding box center [60, 391] width 50 height 15
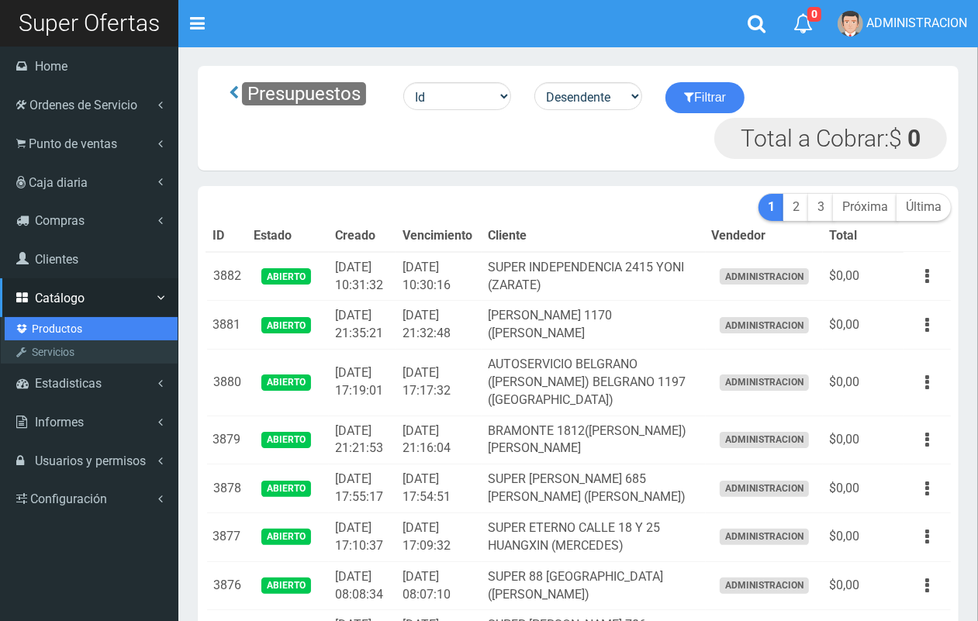
click at [55, 326] on link "Productos" at bounding box center [91, 328] width 173 height 23
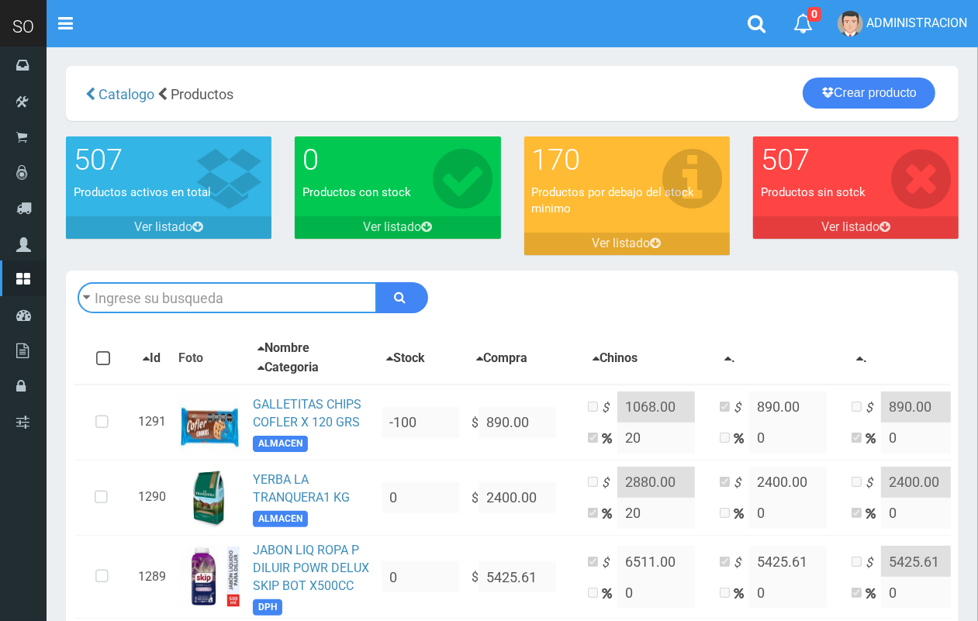
click at [192, 303] on input "text" at bounding box center [227, 297] width 299 height 31
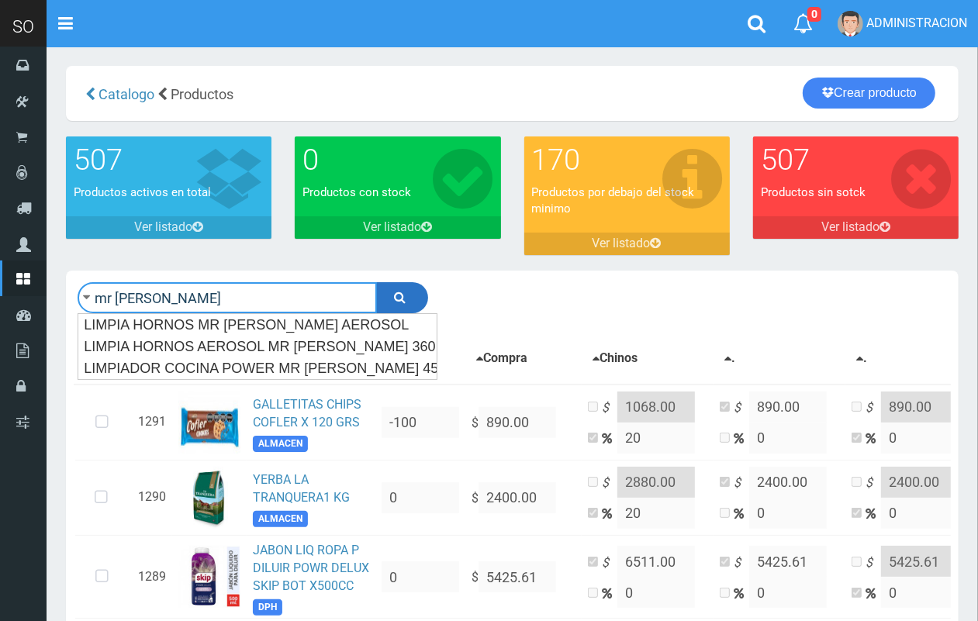
type input "mr [PERSON_NAME]"
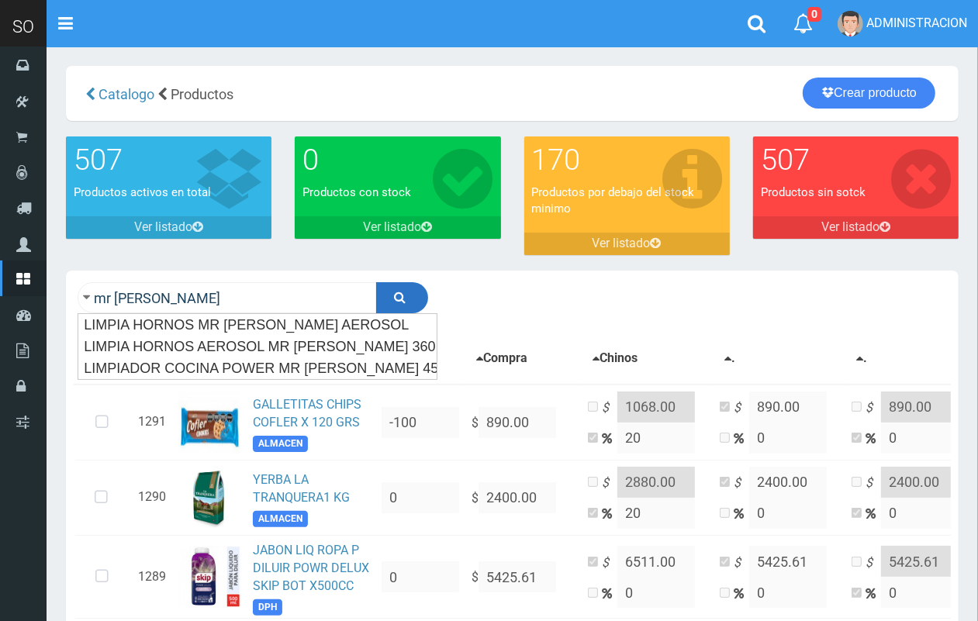
click at [421, 295] on button "submit" at bounding box center [402, 297] width 52 height 31
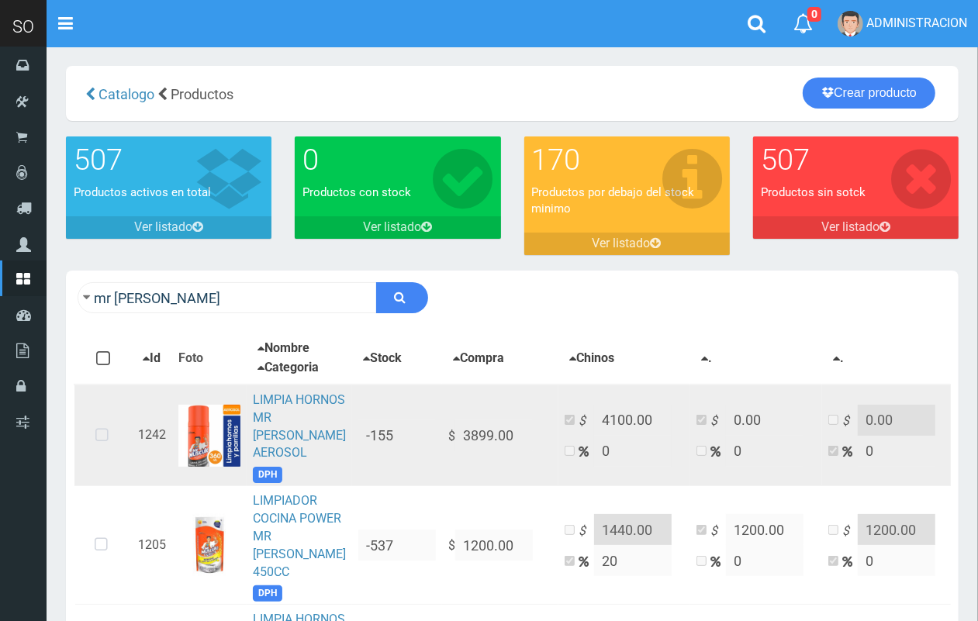
click at [105, 460] on icon at bounding box center [101, 435] width 41 height 51
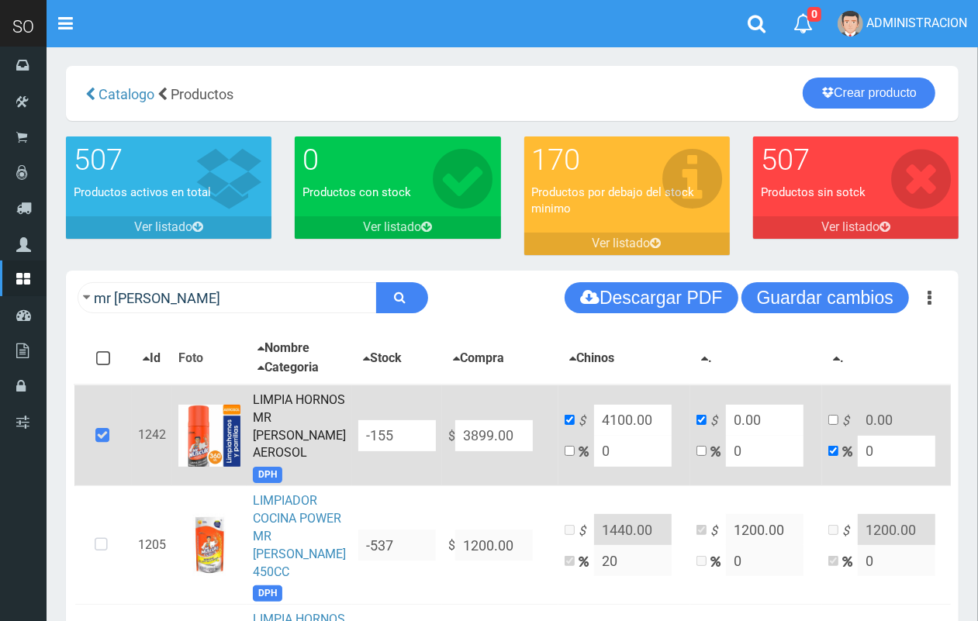
drag, startPoint x: 492, startPoint y: 461, endPoint x: 443, endPoint y: 460, distance: 49.6
click at [455, 451] on input "3899.00" at bounding box center [494, 435] width 78 height 31
type input "39"
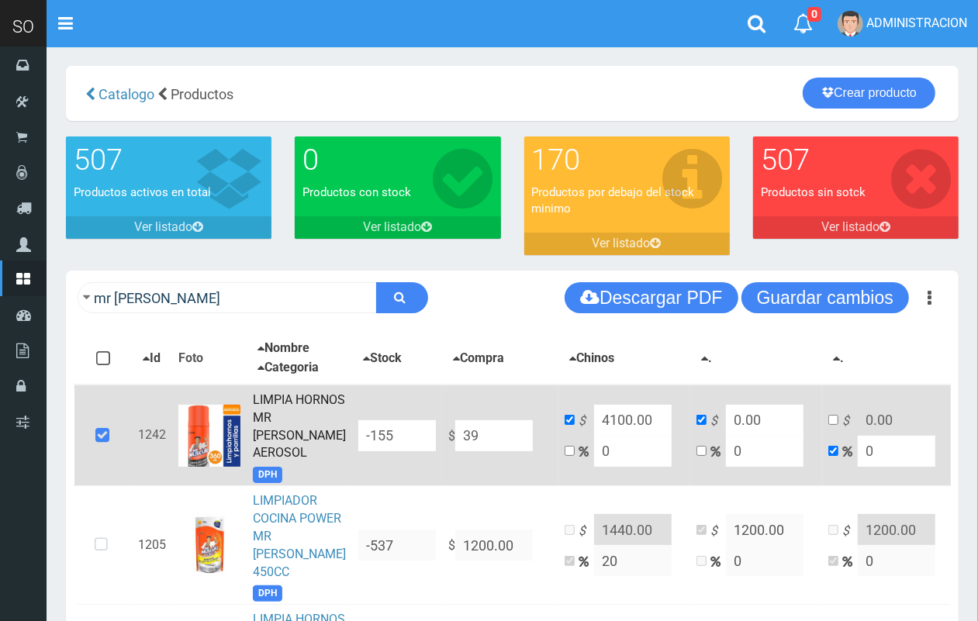
type input "39"
type input "399"
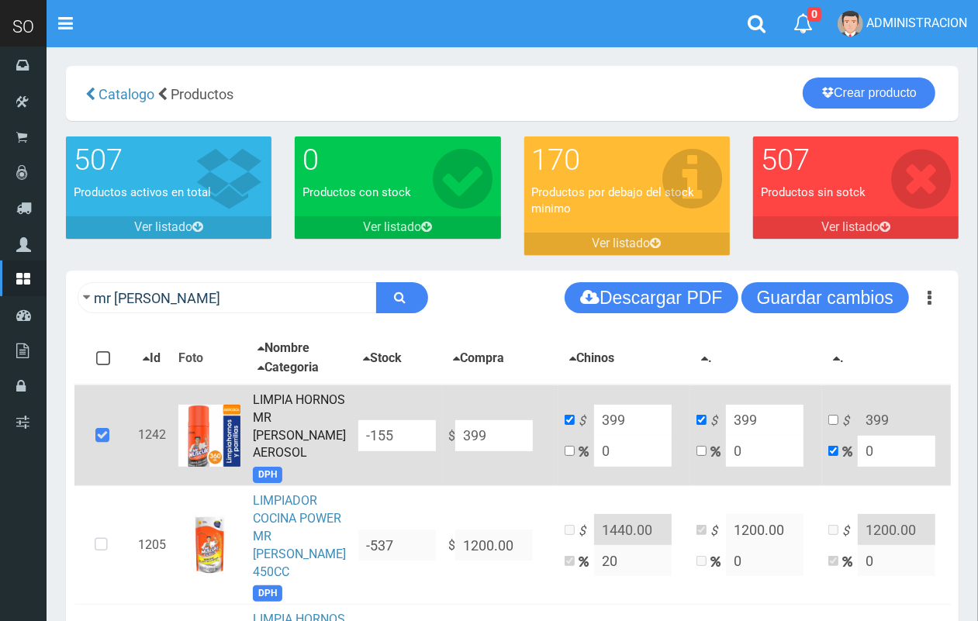
type input "3999"
type input "3999.00"
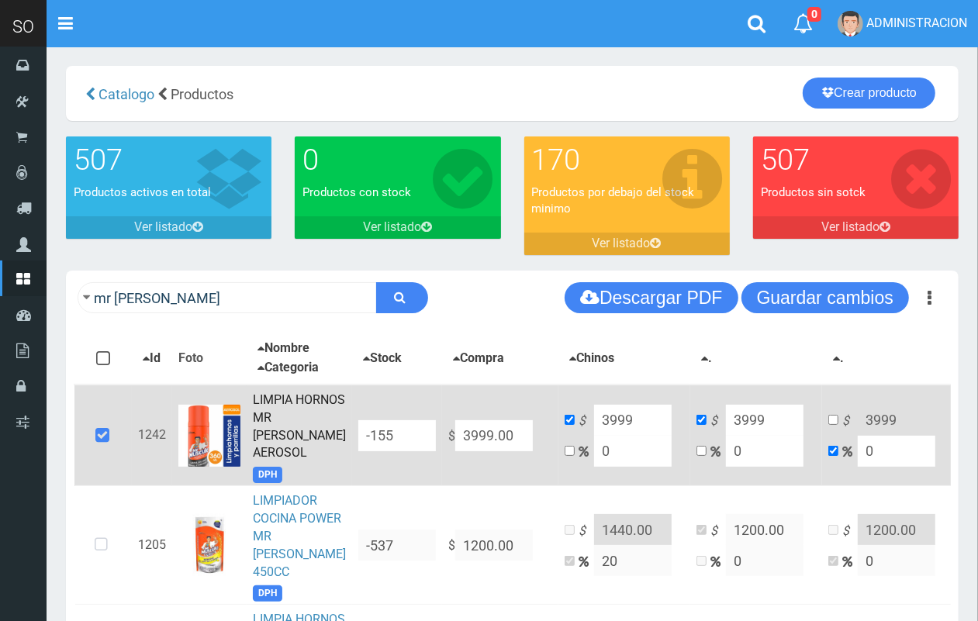
click at [594, 460] on input "0" at bounding box center [633, 451] width 78 height 31
type input "2"
type input "4078.98"
type input "20"
type input "4798.8"
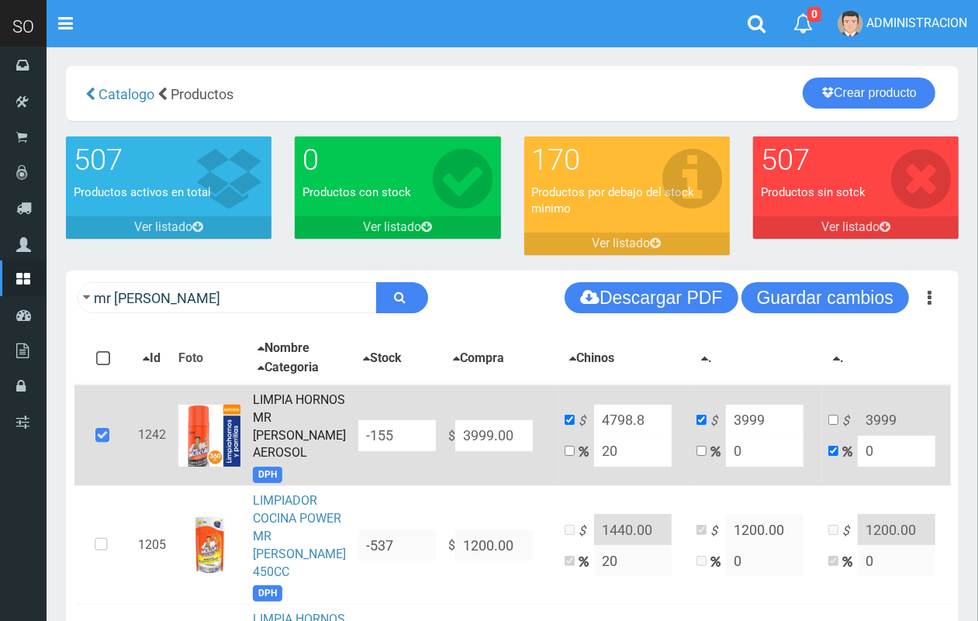
type input "20"
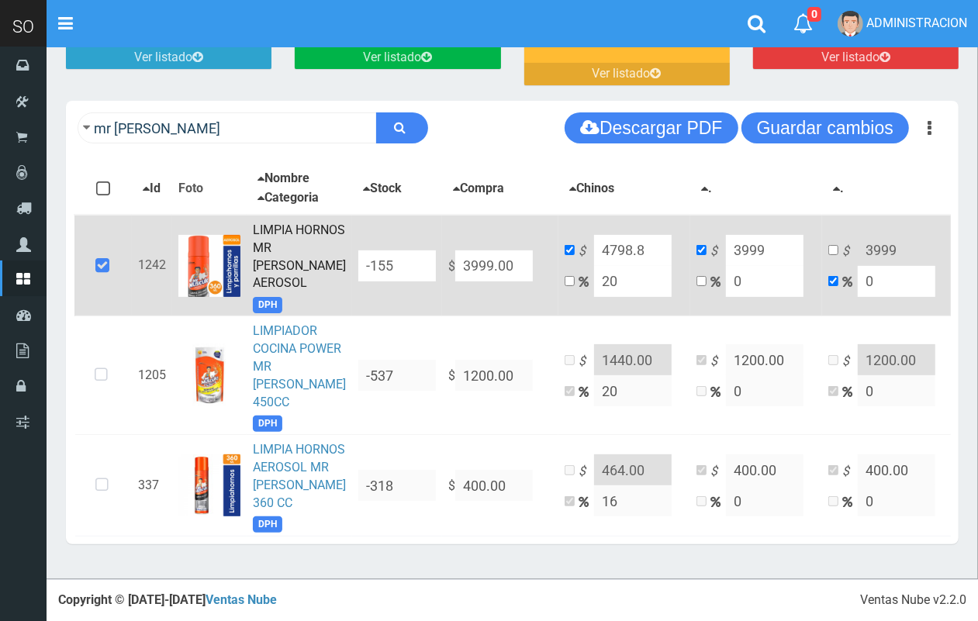
drag, startPoint x: 624, startPoint y: 187, endPoint x: 582, endPoint y: 188, distance: 42.7
click at [594, 235] on input "4798.8" at bounding box center [633, 250] width 78 height 31
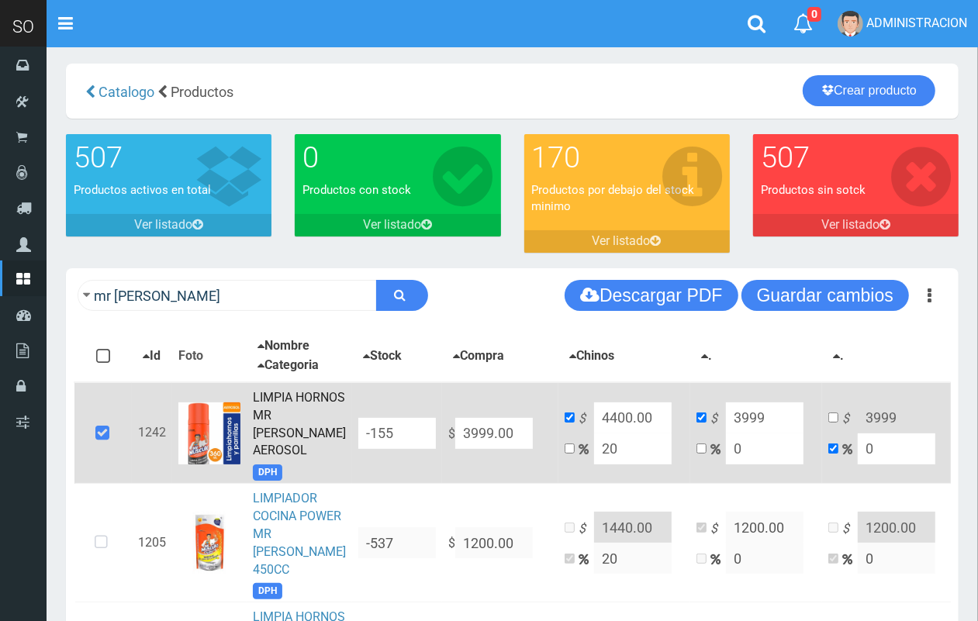
scroll to position [0, 0]
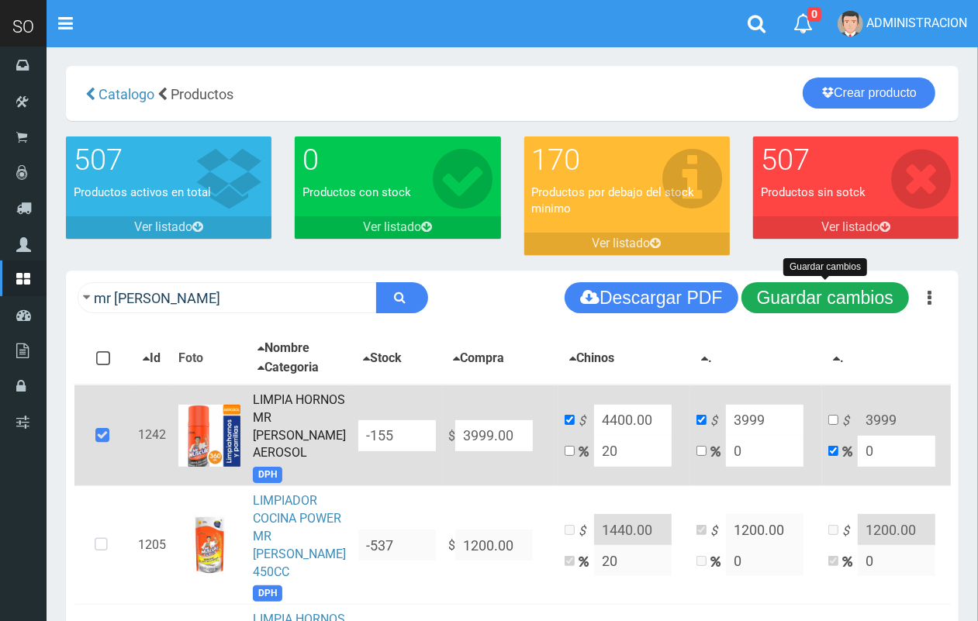
type input "4400.00"
click at [861, 292] on button "Guardar cambios" at bounding box center [824, 297] width 167 height 31
